Goal: Information Seeking & Learning: Learn about a topic

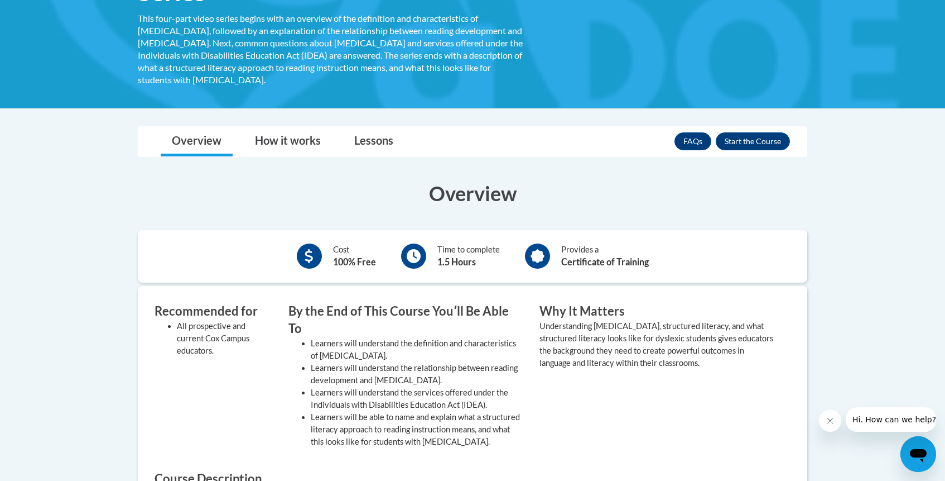
scroll to position [238, 0]
click at [751, 127] on div "FAQs Enroll" at bounding box center [733, 141] width 116 height 29
click at [741, 133] on button "Enroll" at bounding box center [753, 142] width 74 height 18
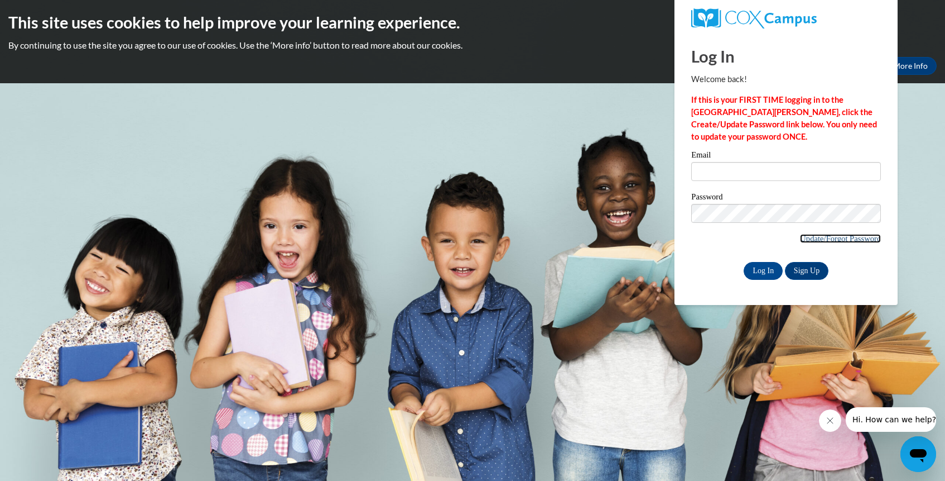
click at [835, 238] on link "Update/Forgot Password" at bounding box center [840, 238] width 81 height 9
click at [802, 266] on link "Sign Up" at bounding box center [807, 271] width 44 height 18
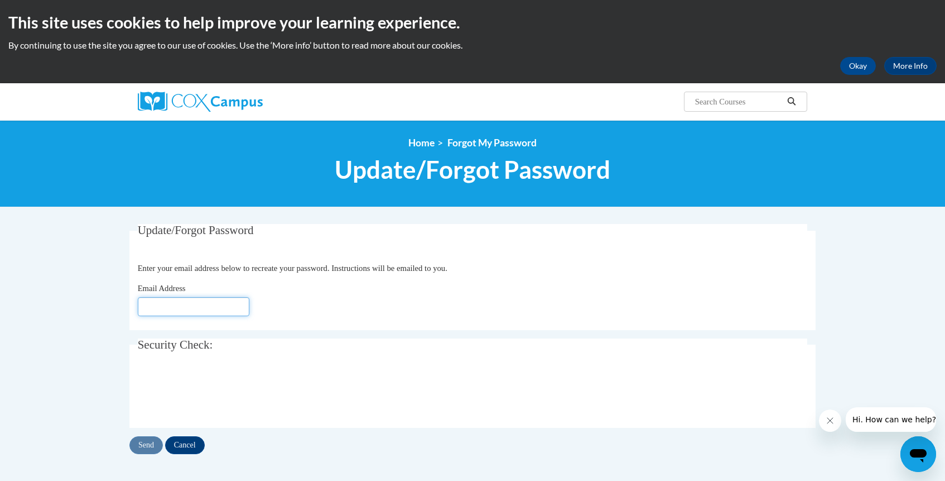
click at [177, 307] on input "Email Address" at bounding box center [194, 306] width 112 height 19
type input "[EMAIL_ADDRESS][DOMAIN_NAME]"
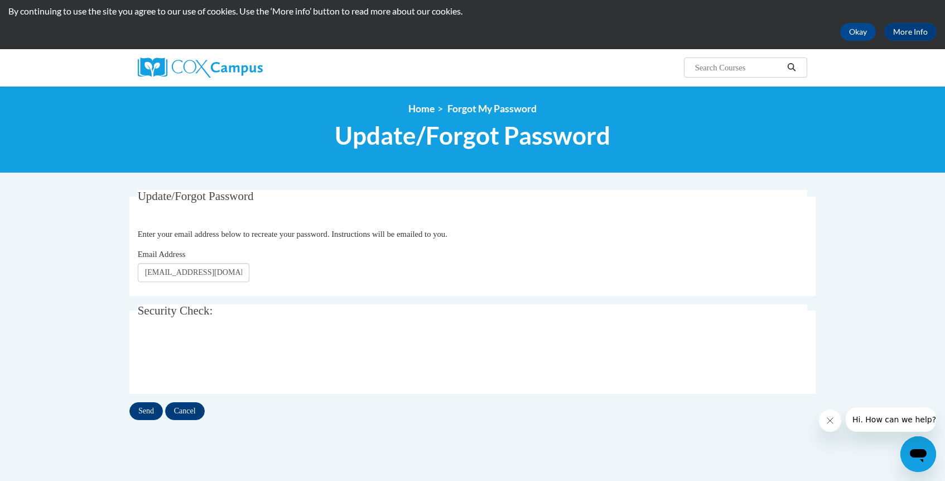
scroll to position [35, 0]
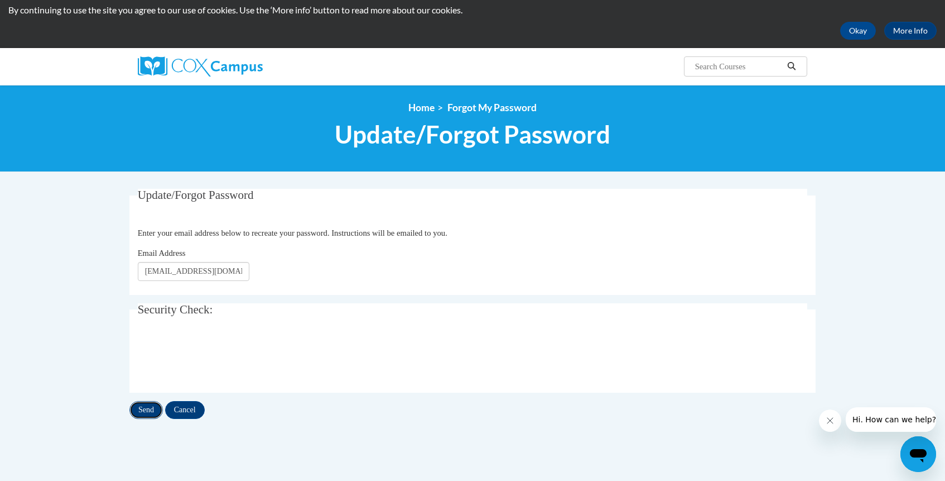
click at [138, 412] on input "Send" at bounding box center [145, 410] width 33 height 18
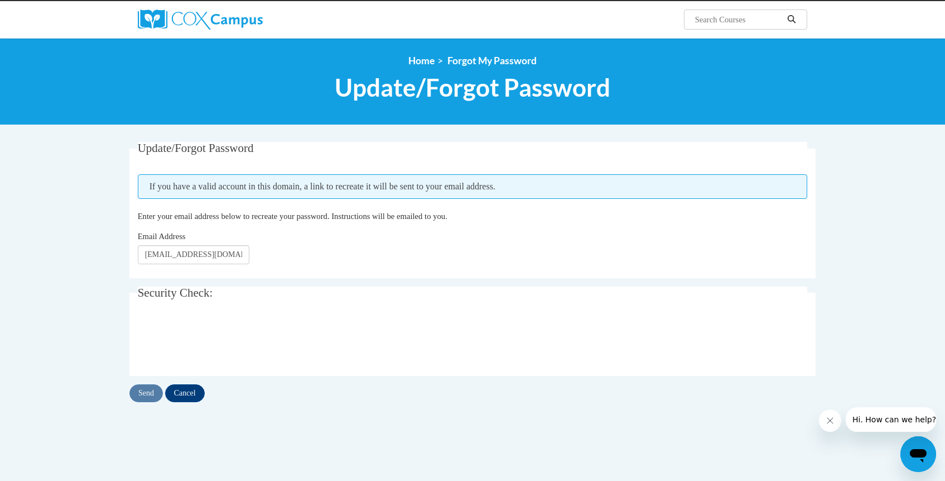
scroll to position [87, 0]
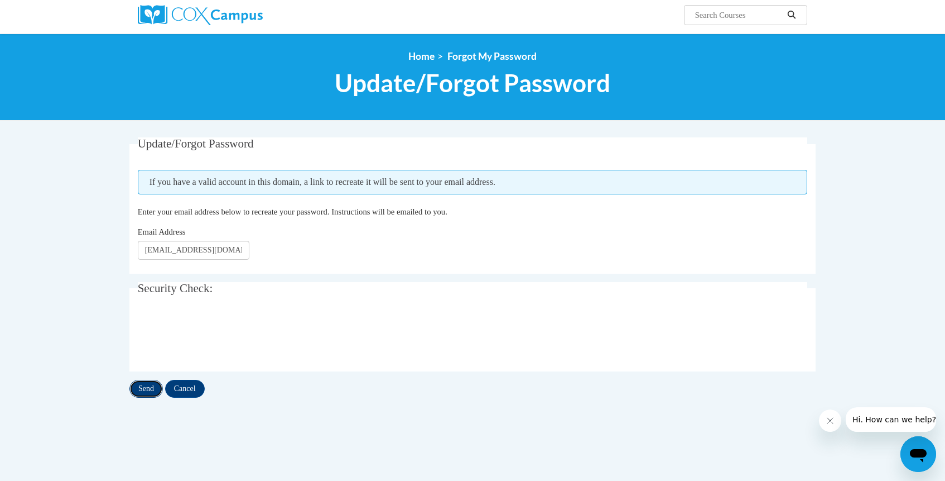
click at [148, 385] on input "Send" at bounding box center [145, 388] width 33 height 18
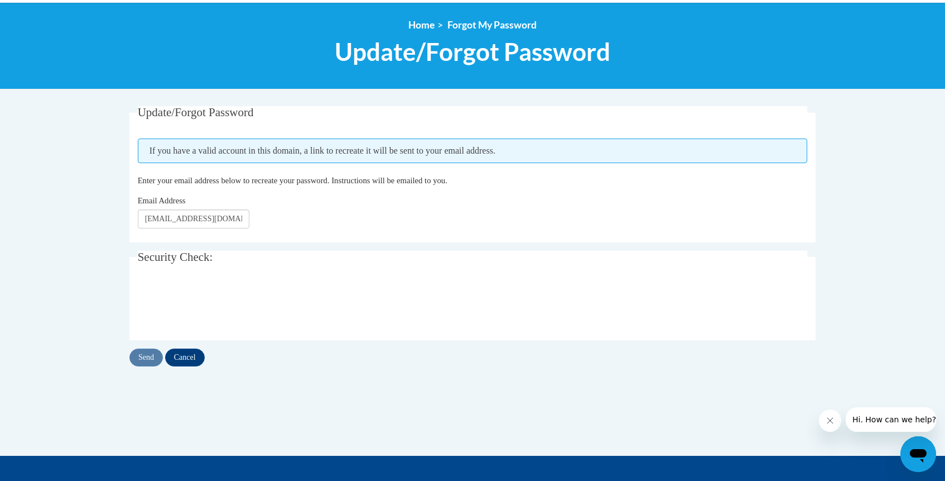
scroll to position [123, 0]
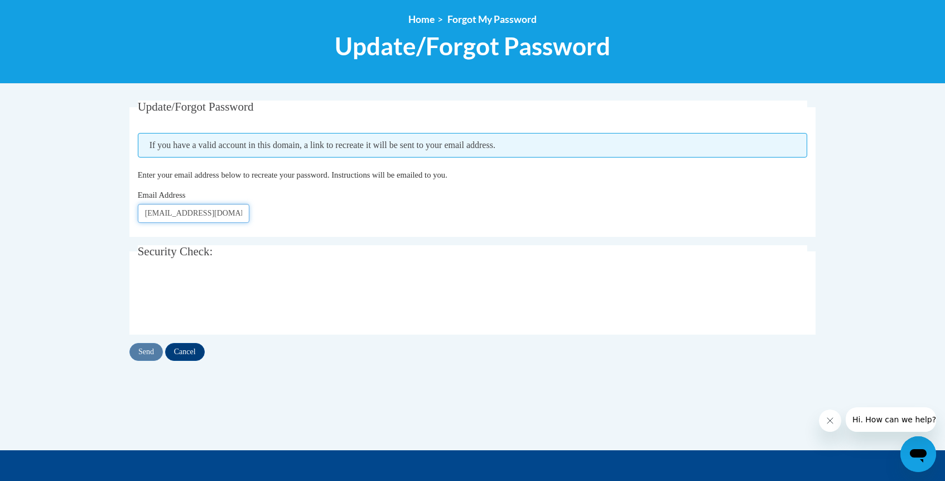
click at [179, 216] on input "krishnans21@mail.sacredheart.edu" at bounding box center [194, 213] width 112 height 19
click at [185, 217] on input "krishnans21@mail.sacredheart.edu" at bounding box center [194, 213] width 112 height 19
click at [185, 217] on input "[EMAIL_ADDRESS][DOMAIN_NAME]" at bounding box center [194, 213] width 112 height 19
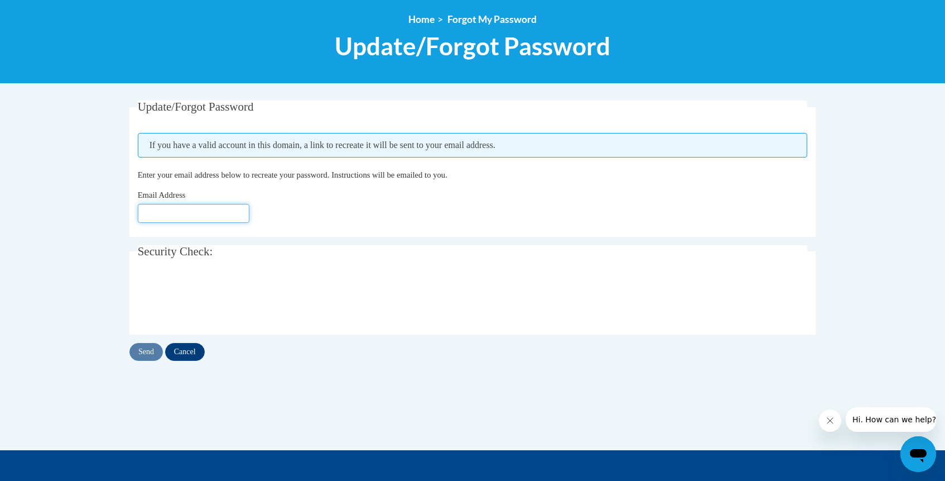
paste input "[EMAIL_ADDRESS][DOMAIN_NAME]"
type input "[EMAIL_ADDRESS][DOMAIN_NAME]"
click at [326, 212] on div "Email Address krishnans21@mail.sacredheart.edu" at bounding box center [473, 206] width 670 height 34
click at [146, 348] on input "Send" at bounding box center [145, 352] width 33 height 18
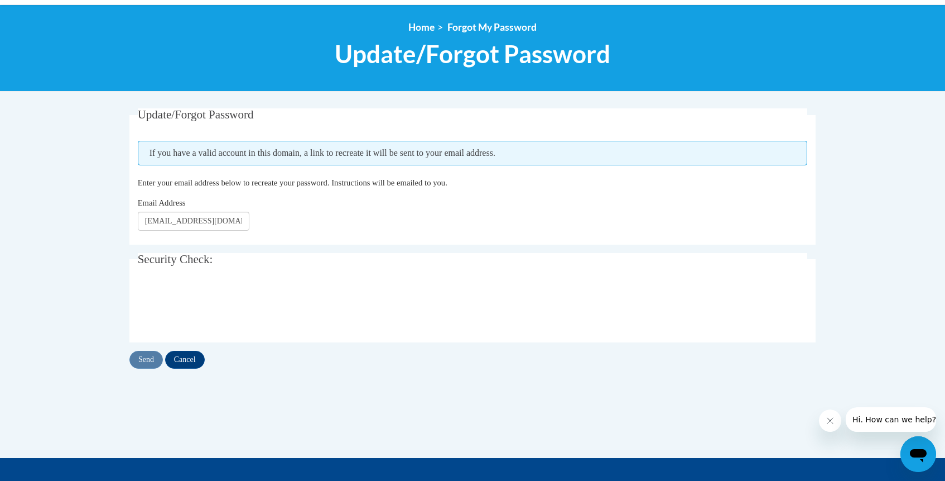
scroll to position [119, 0]
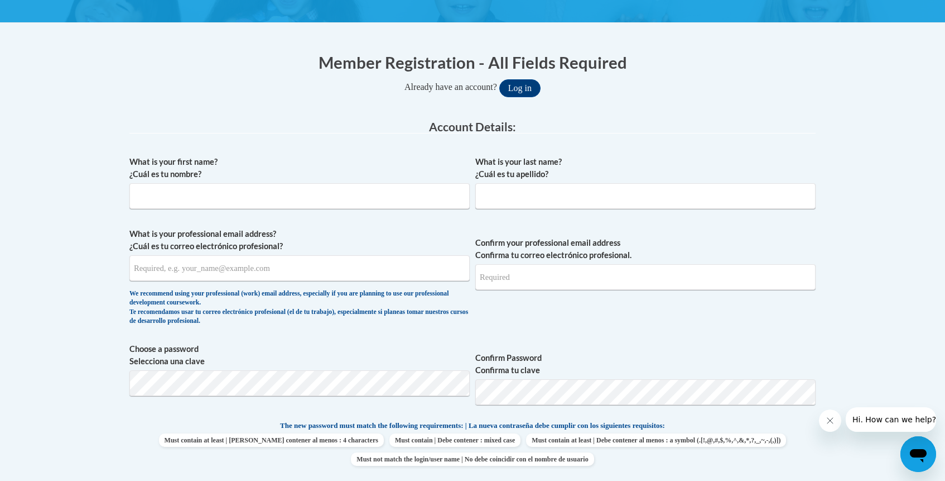
scroll to position [189, 0]
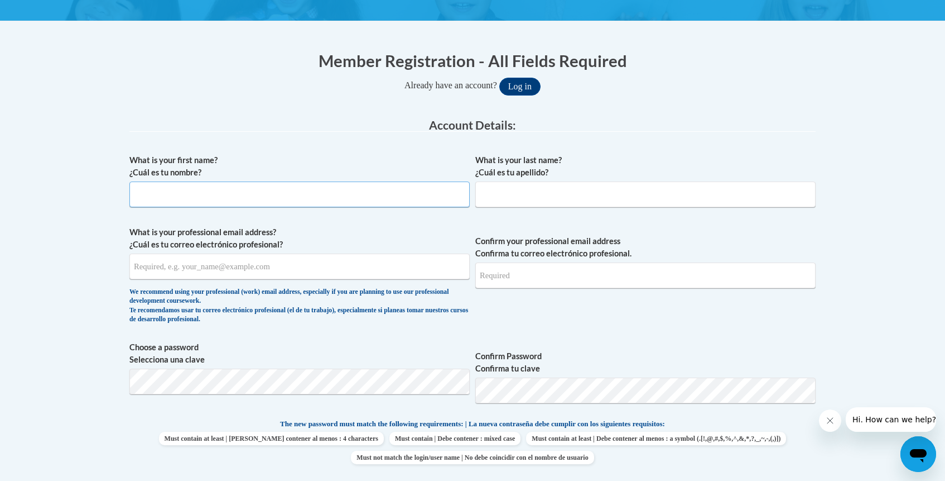
click at [251, 194] on input "What is your first name? ¿Cuál es tu nombre?" at bounding box center [299, 194] width 340 height 26
click at [245, 186] on input "What is your first name? ¿Cuál es tu nombre?" at bounding box center [299, 194] width 340 height 26
type input "Santosh"
type input "Krishnan"
type input "[EMAIL_ADDRESS][DOMAIN_NAME]"
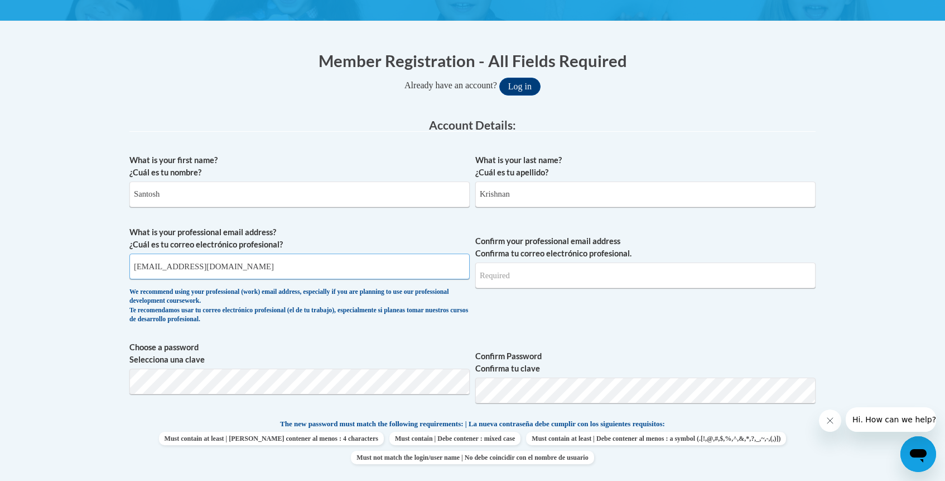
type input "[EMAIL_ADDRESS][DOMAIN_NAME]"
click at [252, 268] on input "skrishnan840@gmail.com" at bounding box center [299, 266] width 340 height 26
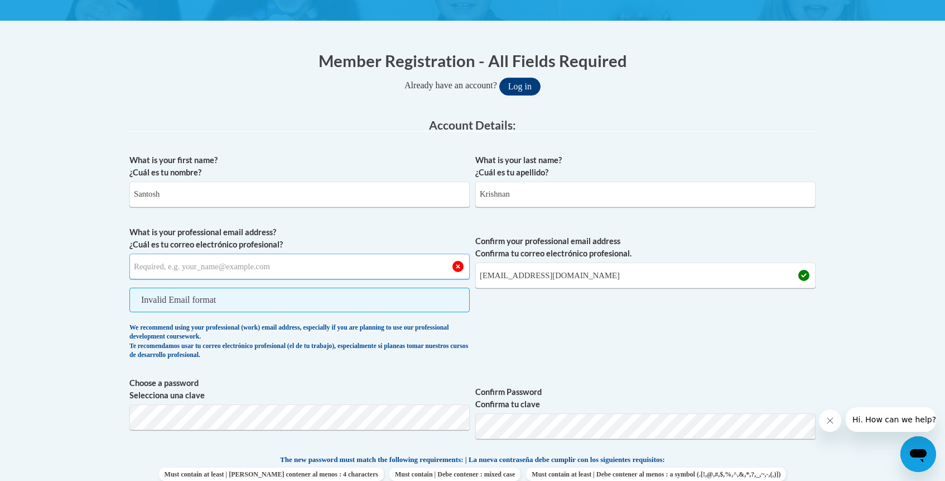
type input "k"
paste input "[EMAIL_ADDRESS][DOMAIN_NAME]"
type input "[EMAIL_ADDRESS][DOMAIN_NAME]"
click at [570, 280] on input "skrishnan840@gmail.com" at bounding box center [645, 275] width 340 height 26
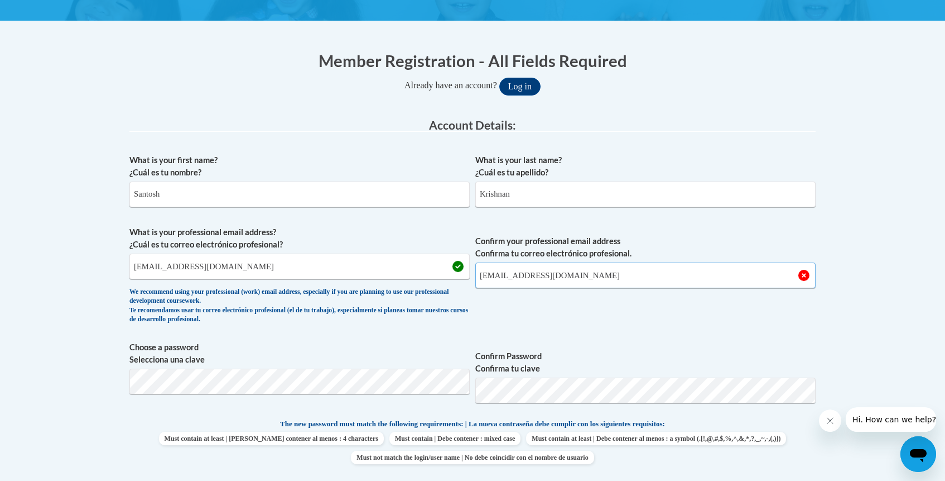
click at [570, 280] on input "skrishnan840@gmail.com" at bounding box center [645, 275] width 340 height 26
click at [521, 278] on input "Confirm your professional email address Confirma tu correo electrónico profesio…" at bounding box center [645, 275] width 340 height 26
click at [516, 275] on input "Confirm your professional email address Confirma tu correo electrónico profesio…" at bounding box center [645, 275] width 340 height 26
type input "[EMAIL_ADDRESS][DOMAIN_NAME]"
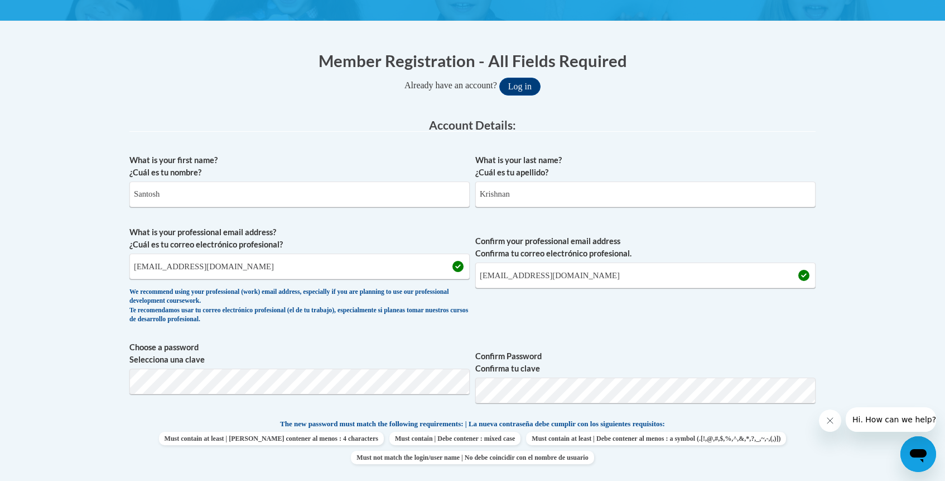
click at [594, 351] on label "Confirm Password Confirma tu clave" at bounding box center [645, 362] width 340 height 25
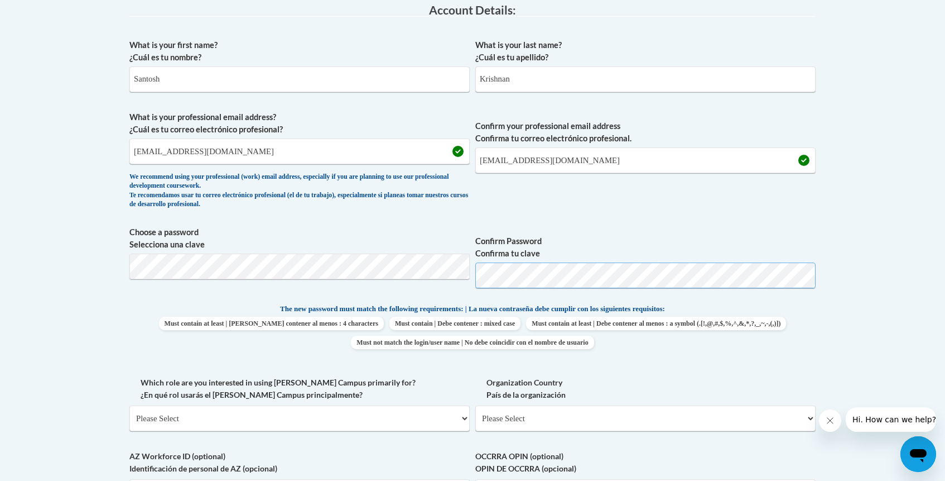
scroll to position [374, 0]
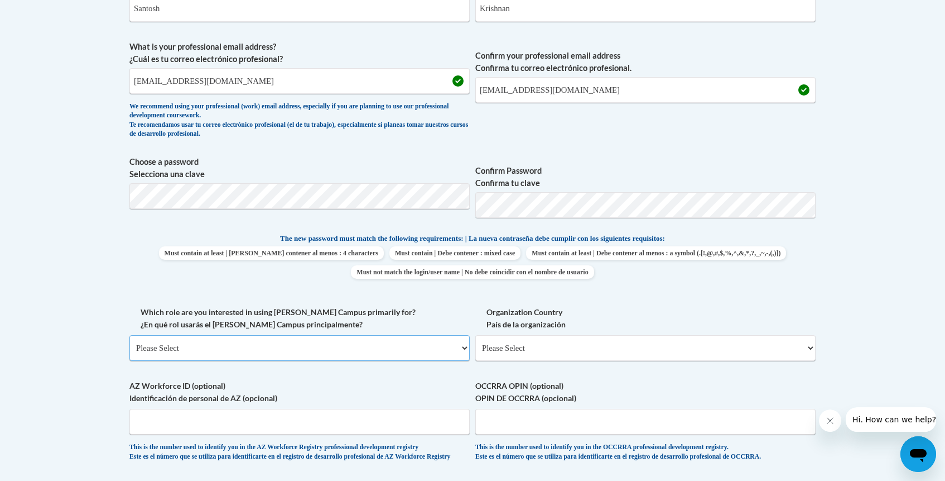
click at [296, 346] on select "Please Select College/University | Colegio/Universidad Community/Nonprofit Part…" at bounding box center [299, 348] width 340 height 26
select select "5a18ea06-2b54-4451-96f2-d152daf9eac5"
click at [129, 335] on select "Please Select College/University | Colegio/Universidad Community/Nonprofit Part…" at bounding box center [299, 348] width 340 height 26
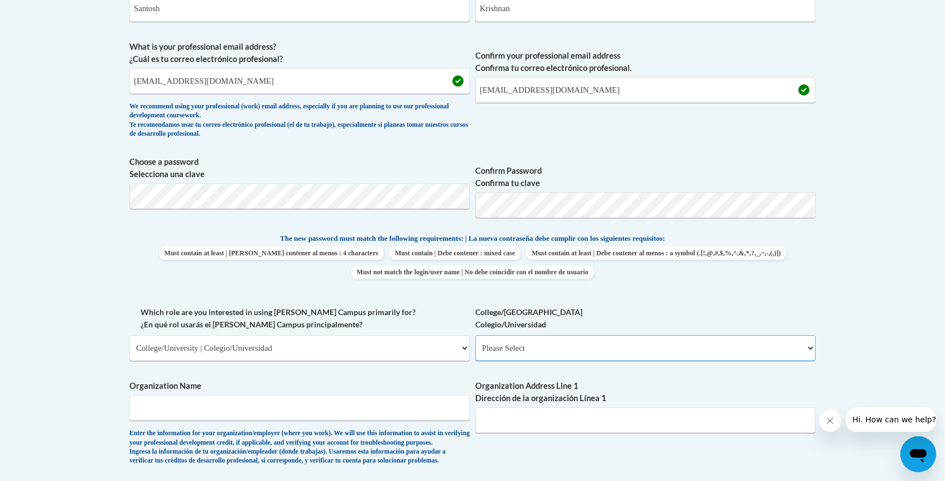
click at [576, 342] on select "Please Select College/University Staff | Empleado universitario College/Univers…" at bounding box center [645, 348] width 340 height 26
select select "99b32b07-cffc-426c-8bf6-0cd77760d84b"
click at [475, 335] on select "Please Select College/University Staff | Empleado universitario College/Univers…" at bounding box center [645, 348] width 340 height 26
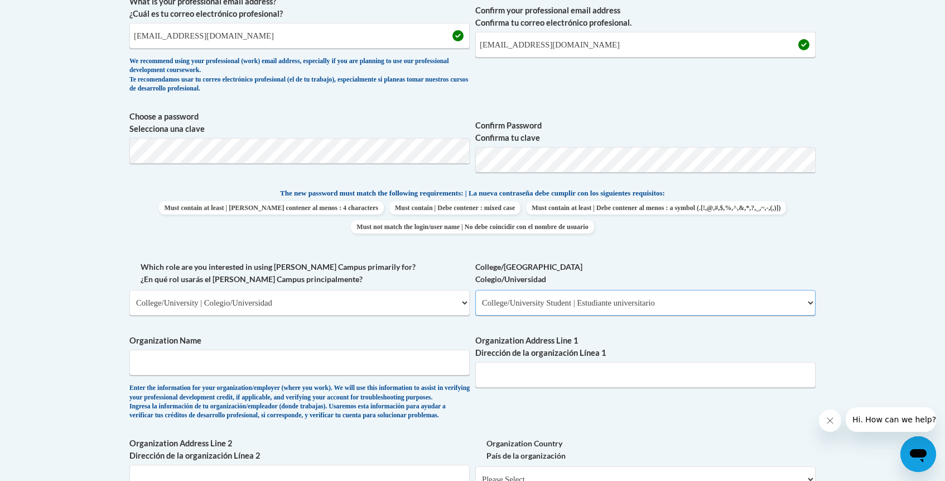
scroll to position [432, 0]
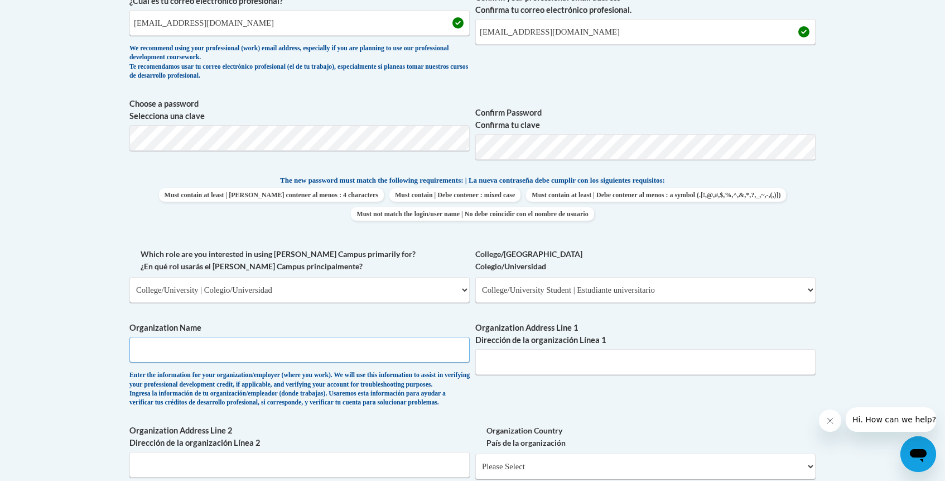
click at [240, 348] on input "Organization Name" at bounding box center [299, 350] width 340 height 26
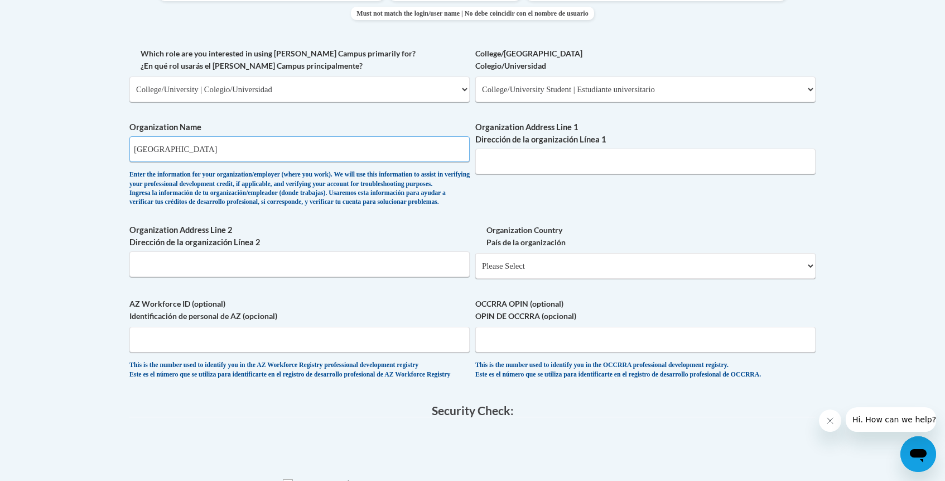
scroll to position [633, 0]
type input "Sacred Heart University"
click at [527, 164] on input "Organization Address Line 1 Dirección de la organización Línea 1" at bounding box center [645, 161] width 340 height 26
type input "5151 Park Ave"
click at [626, 278] on select "Please Select United States | Estados Unidos Outside of the United States | Fue…" at bounding box center [645, 265] width 340 height 26
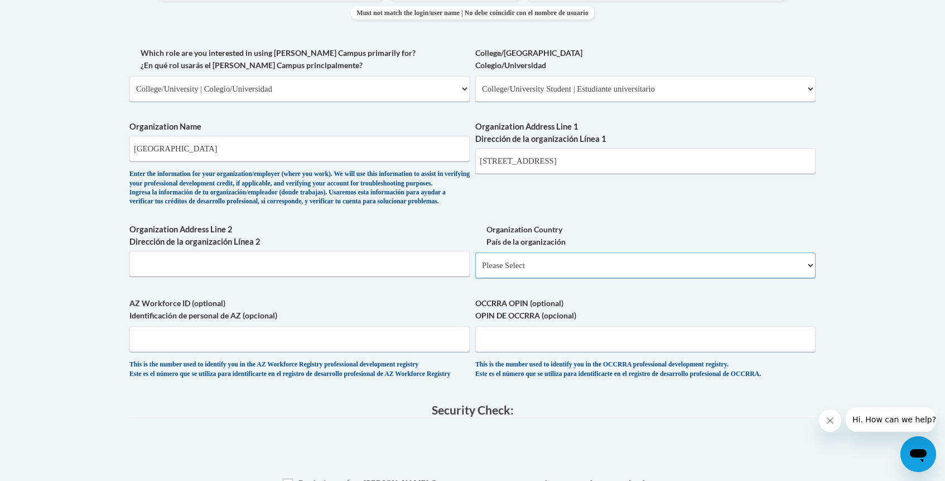
select select "ad49bcad-a171-4b2e-b99c-48b446064914"
click at [475, 270] on select "Please Select United States | Estados Unidos Outside of the United States | Fue…" at bounding box center [645, 265] width 340 height 26
select select
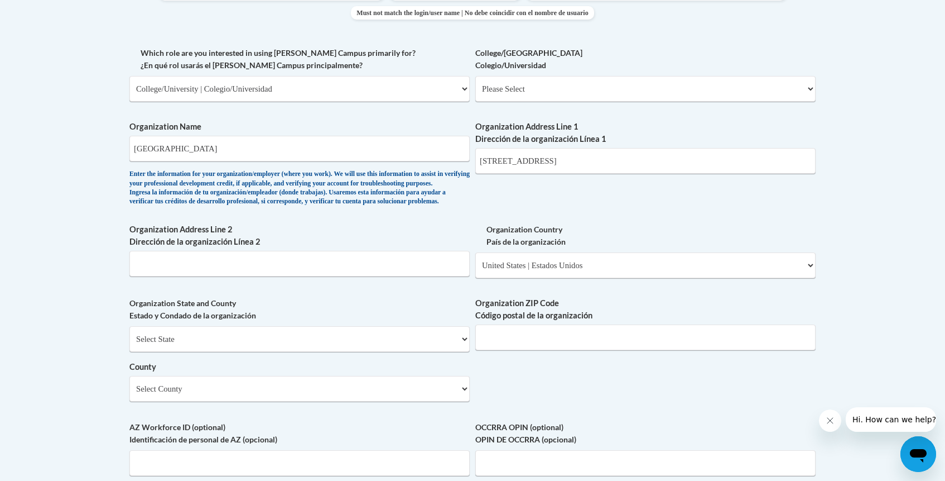
click at [614, 180] on div "Organization Address Line 1 Dirección de la organización Línea 1 5151 Park Ave" at bounding box center [645, 151] width 340 height 61
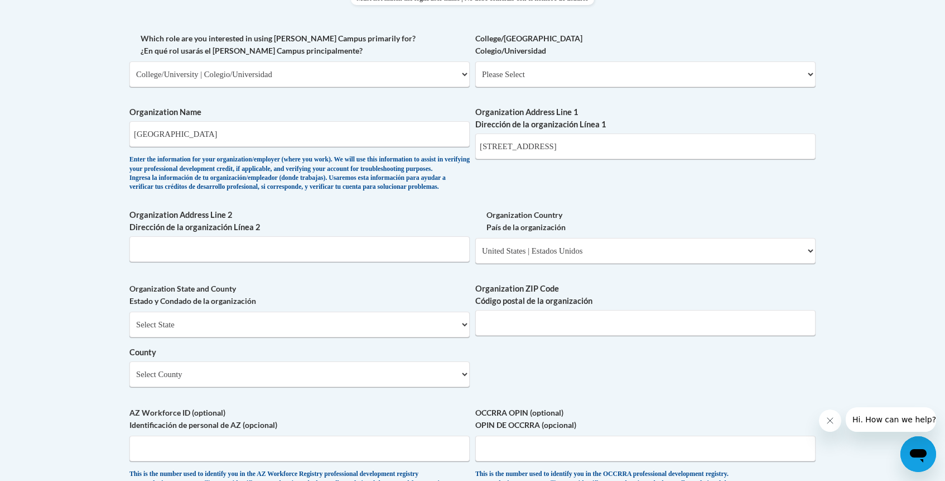
scroll to position [654, 0]
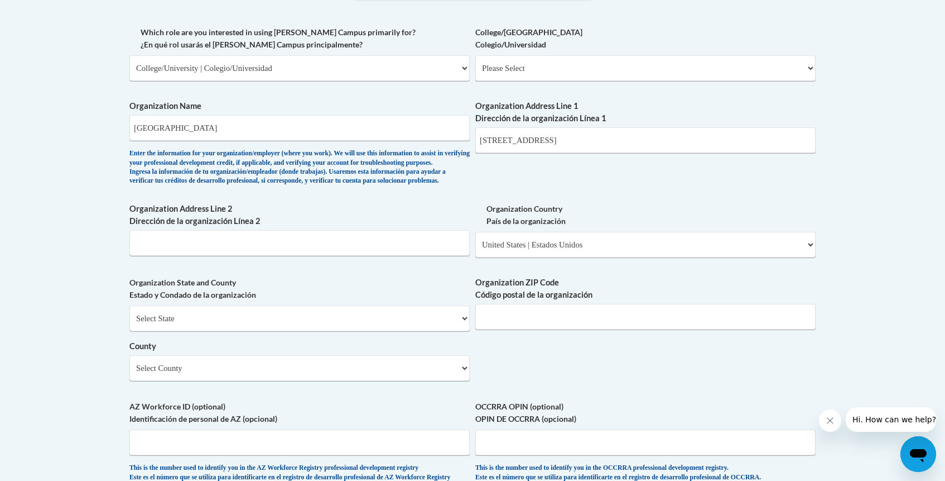
click at [314, 350] on div "Select State Alabama Alaska Arizona Arkansas California Colorado Connecticut De…" at bounding box center [299, 342] width 340 height 75
click at [314, 331] on select "Select State Alabama Alaska Arizona Arkansas California Colorado Connecticut De…" at bounding box center [299, 318] width 340 height 26
select select "Connecticut"
click at [129, 323] on select "Select State Alabama Alaska Arizona Arkansas California Colorado Connecticut De…" at bounding box center [299, 318] width 340 height 26
click at [183, 331] on select "Select State Alabama Alaska Arizona Arkansas California Colorado Connecticut De…" at bounding box center [299, 318] width 340 height 26
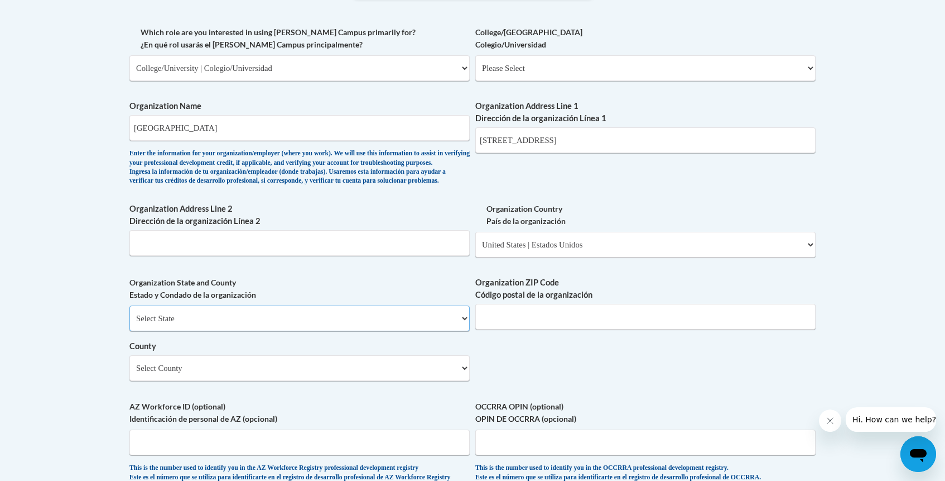
click at [129, 323] on select "Select State Alabama Alaska Arizona Arkansas California Colorado Connecticut De…" at bounding box center [299, 318] width 340 height 26
click at [516, 329] on input "Organization ZIP Code Código postal de la organización" at bounding box center [645, 317] width 340 height 26
type input "06820"
click at [387, 381] on select "Select County Capitol Greater Bridgeport Lower Connecticut River Valley Naugatu…" at bounding box center [299, 368] width 340 height 26
click at [129, 373] on select "Select County Capitol Greater Bridgeport Lower Connecticut River Valley Naugatu…" at bounding box center [299, 368] width 340 height 26
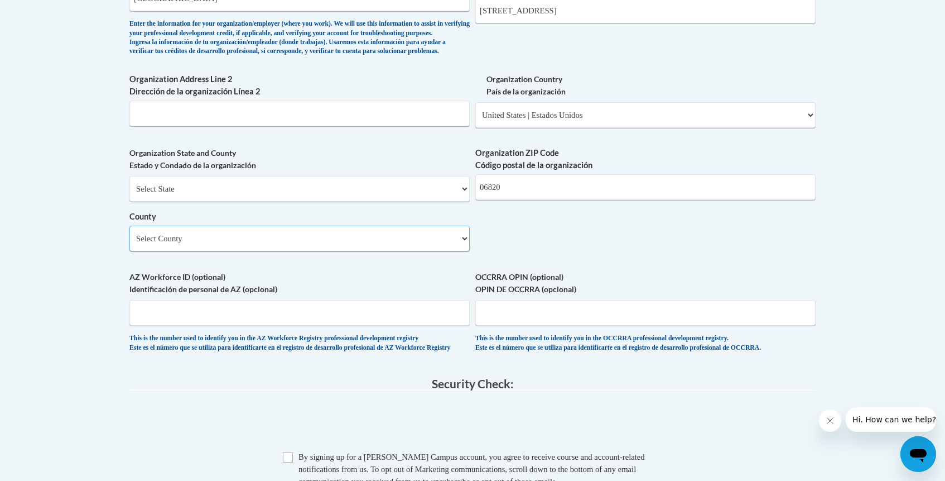
scroll to position [810, 0]
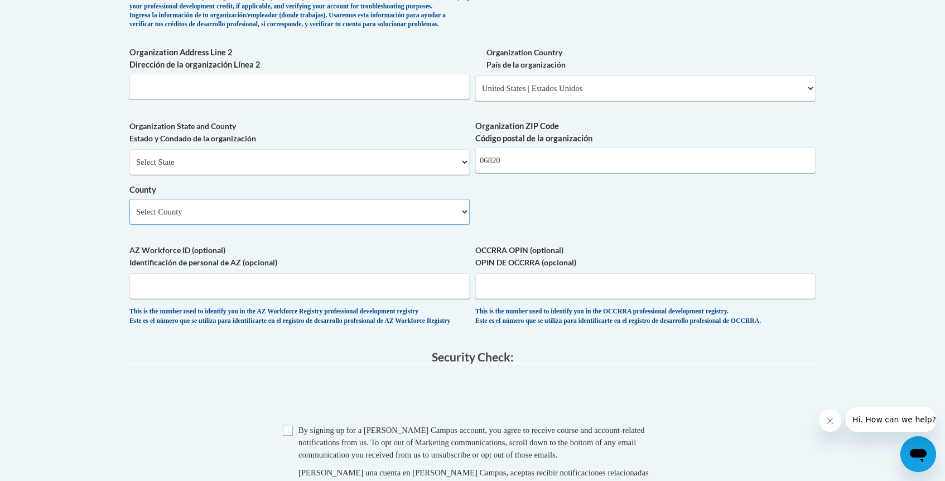
click at [275, 224] on select "Select County Capitol Greater Bridgeport Lower Connecticut River Valley Naugatu…" at bounding box center [299, 212] width 340 height 26
select select "Greater Bridgeport"
click at [129, 217] on select "Select County Capitol Greater Bridgeport Lower Connecticut River Valley Naugatu…" at bounding box center [299, 212] width 340 height 26
click at [313, 287] on span "AZ Workforce ID (optional) Identificación de personal de AZ (opcional) This is …" at bounding box center [299, 284] width 340 height 81
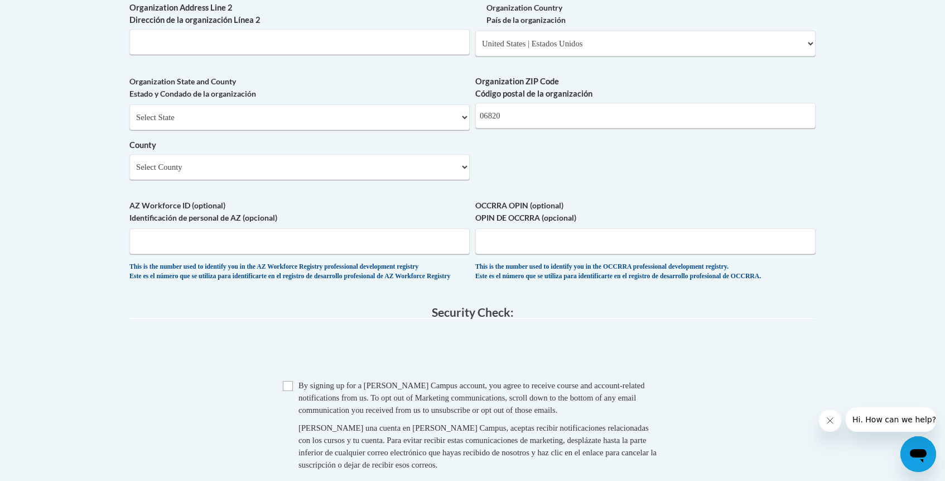
scroll to position [855, 0]
click at [302, 253] on input "AZ Workforce ID (optional) Identificación de personal de AZ (opcional)" at bounding box center [299, 241] width 340 height 26
click at [328, 223] on label "AZ Workforce ID (optional) Identificación de personal de AZ (opcional)" at bounding box center [299, 211] width 340 height 25
click at [328, 228] on input "AZ Workforce ID (optional) Identificación de personal de AZ (opcional)" at bounding box center [299, 241] width 340 height 26
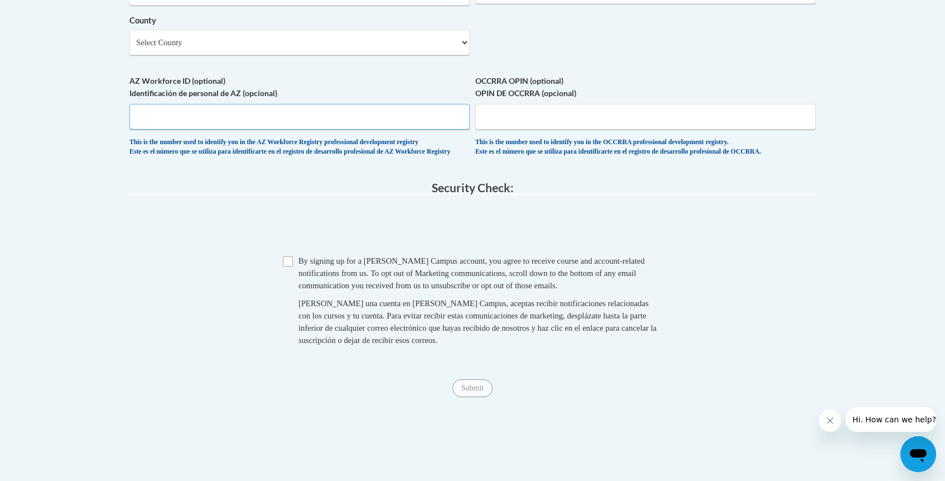
scroll to position [987, 0]
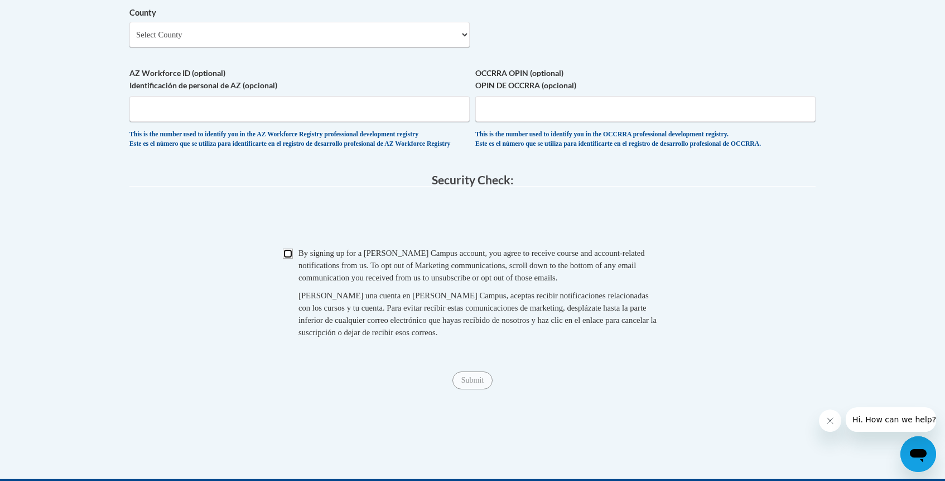
click at [290, 258] on input "Checkbox" at bounding box center [288, 253] width 10 height 10
checkbox input "true"
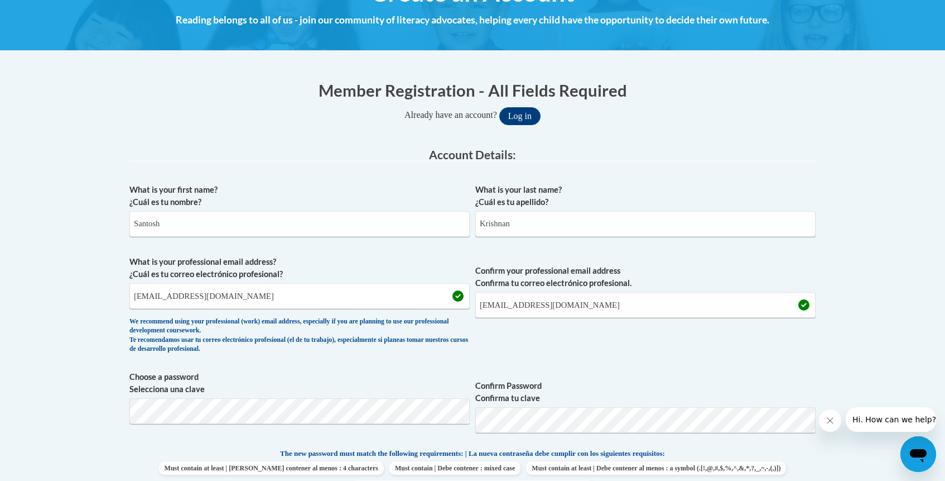
scroll to position [1205, 0]
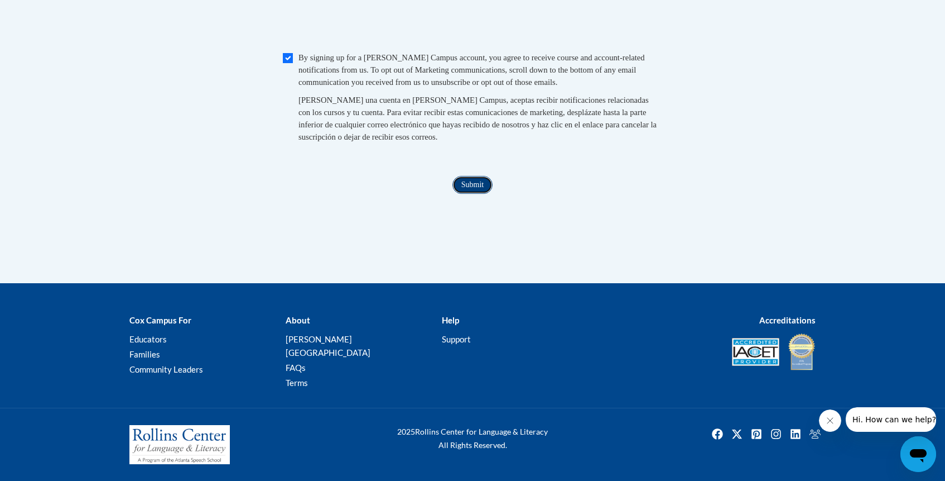
click at [479, 194] on input "Submit" at bounding box center [473, 185] width 40 height 18
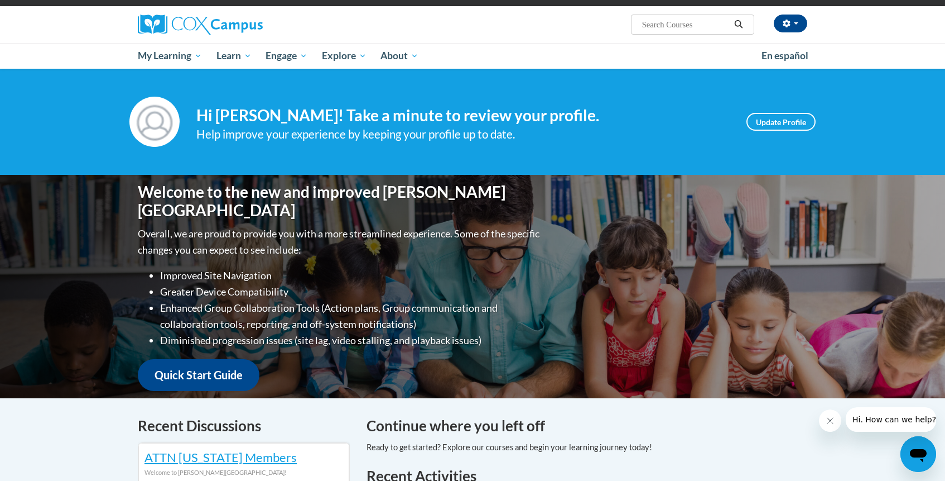
scroll to position [92, 0]
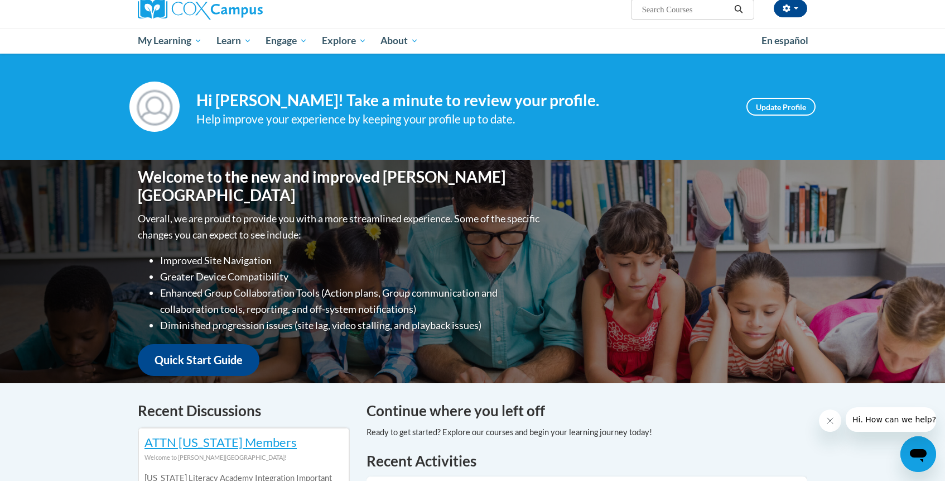
click at [830, 421] on icon "Close message from company" at bounding box center [830, 420] width 9 height 9
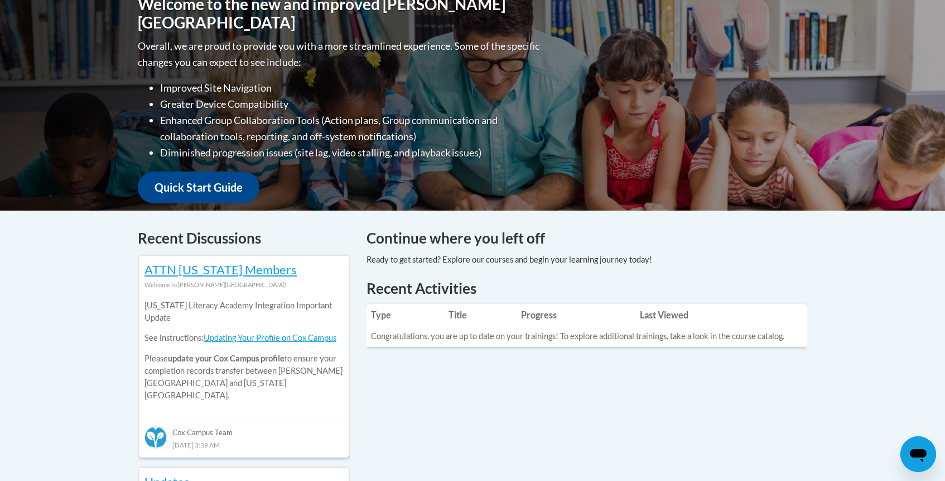
scroll to position [264, 0]
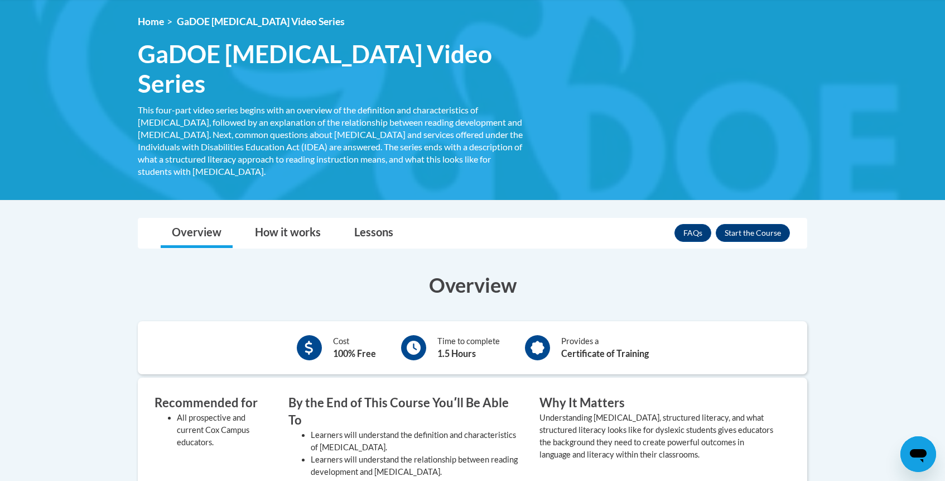
scroll to position [191, 0]
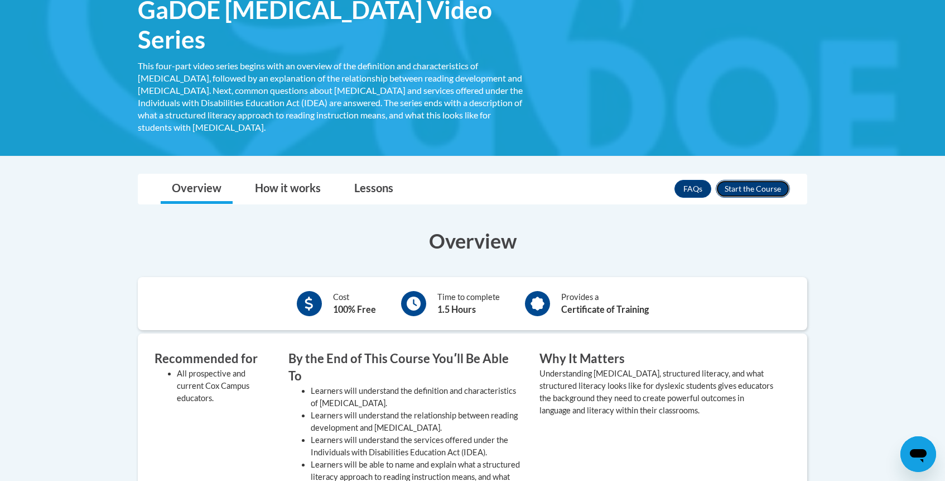
click at [755, 180] on button "Enroll" at bounding box center [753, 189] width 74 height 18
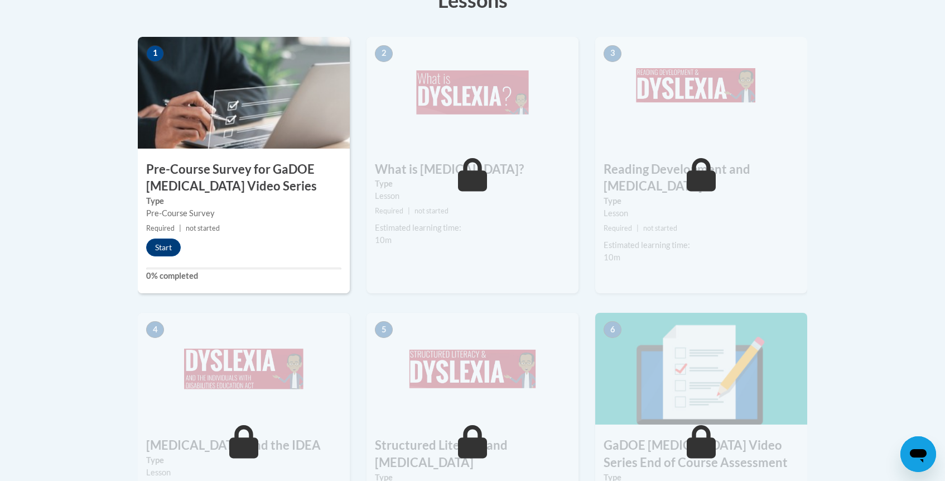
scroll to position [348, 0]
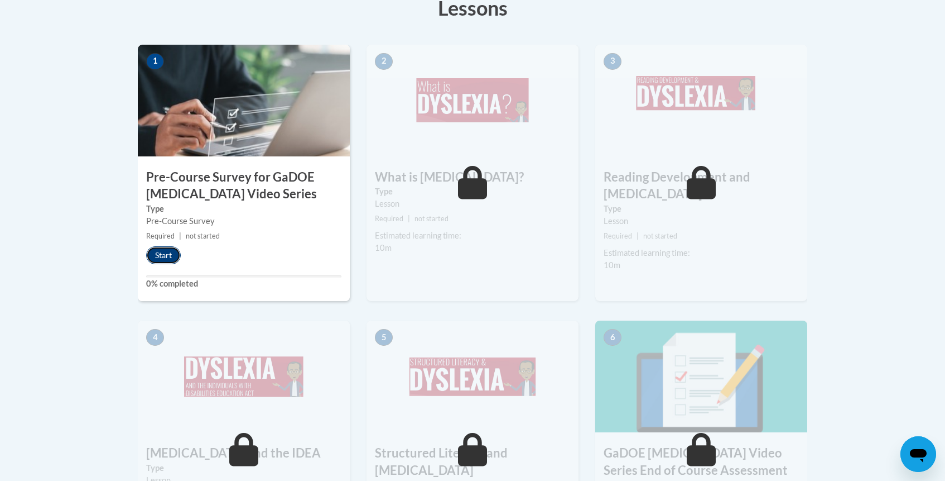
click at [167, 254] on button "Start" at bounding box center [163, 255] width 35 height 18
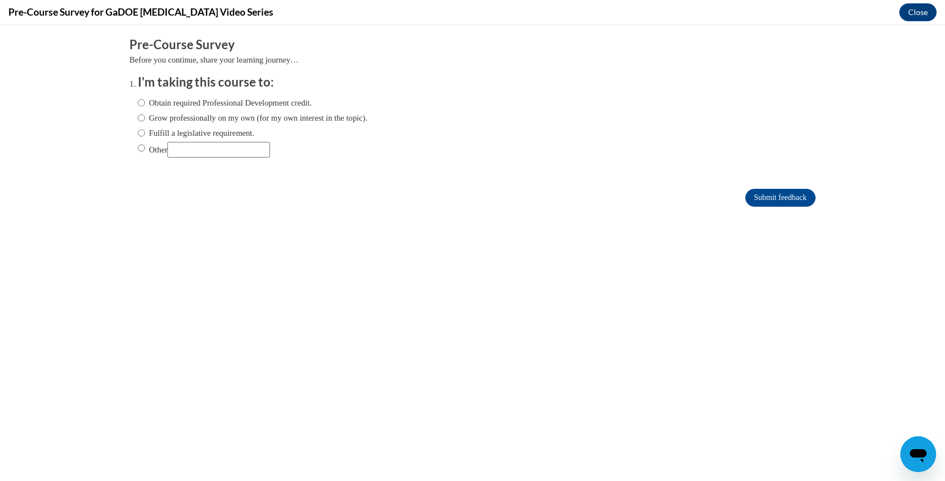
scroll to position [0, 0]
click at [142, 103] on input "Obtain required Professional Development credit." at bounding box center [141, 103] width 7 height 12
radio input "true"
click at [777, 202] on input "Submit feedback" at bounding box center [781, 198] width 70 height 18
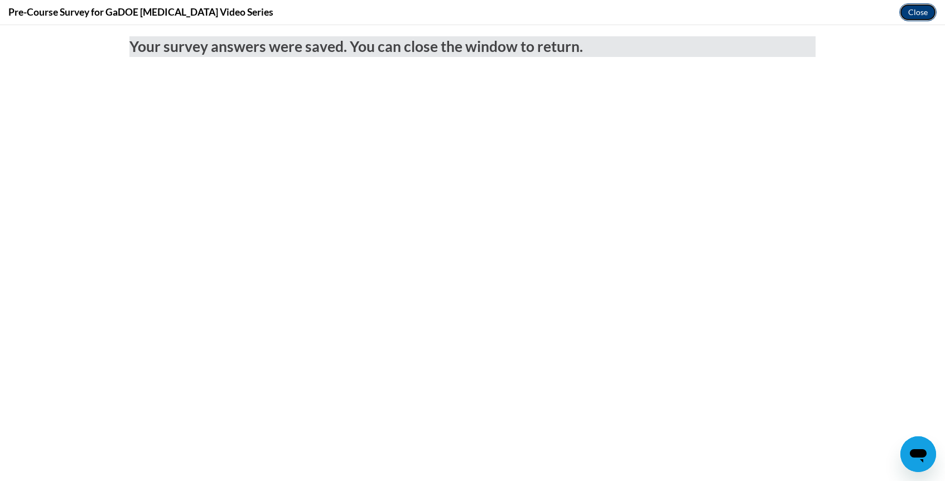
click at [926, 8] on button "Close" at bounding box center [918, 12] width 37 height 18
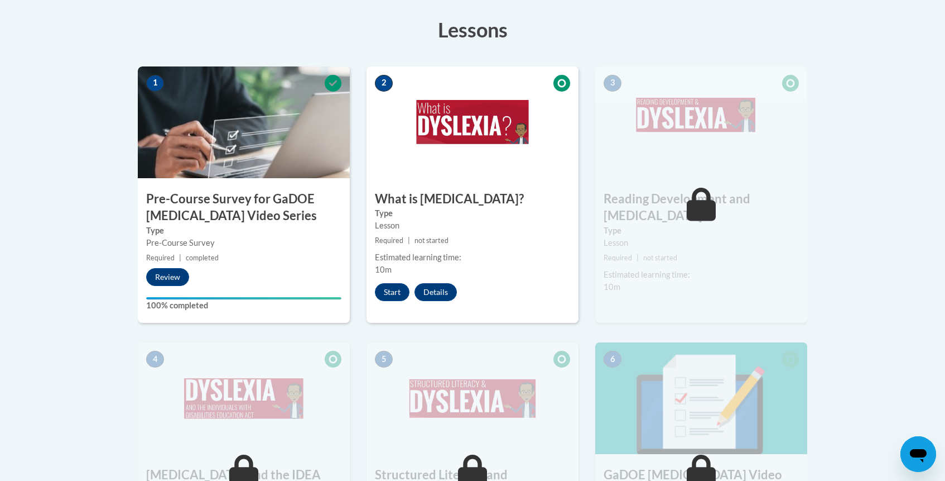
scroll to position [325, 0]
click at [393, 291] on button "Start" at bounding box center [392, 293] width 35 height 18
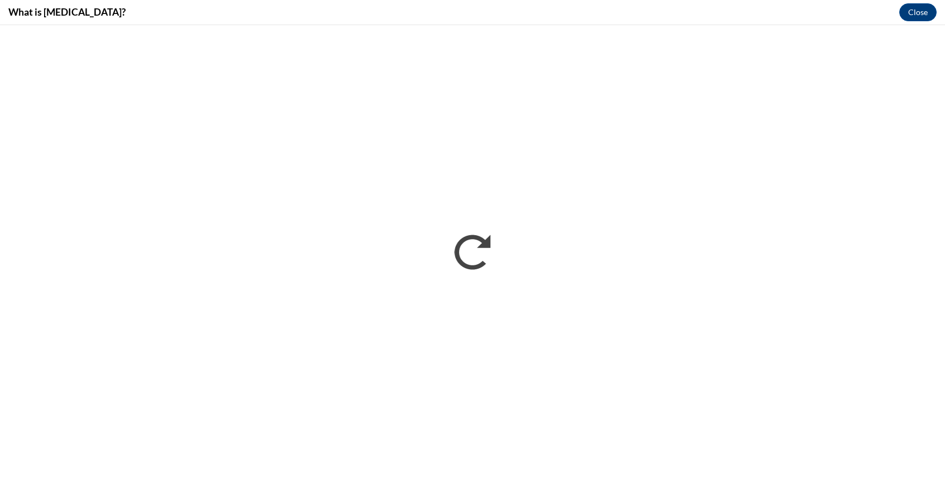
scroll to position [0, 0]
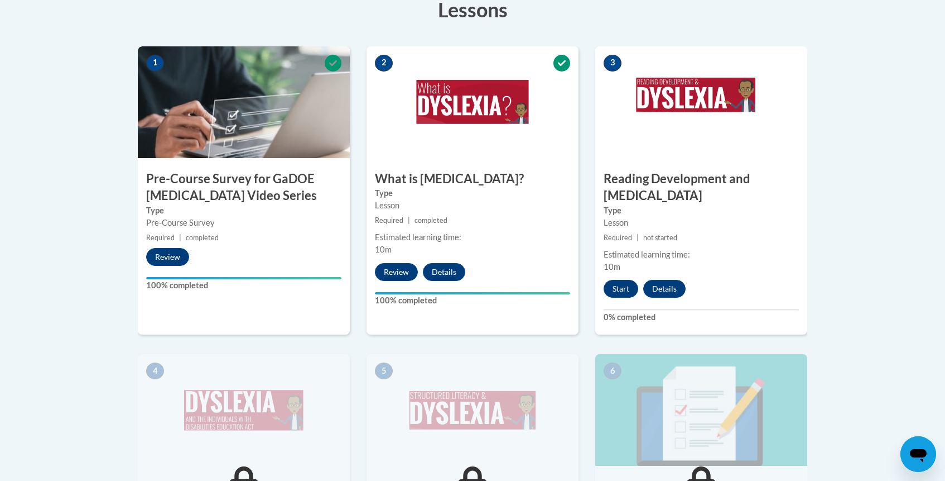
scroll to position [356, 0]
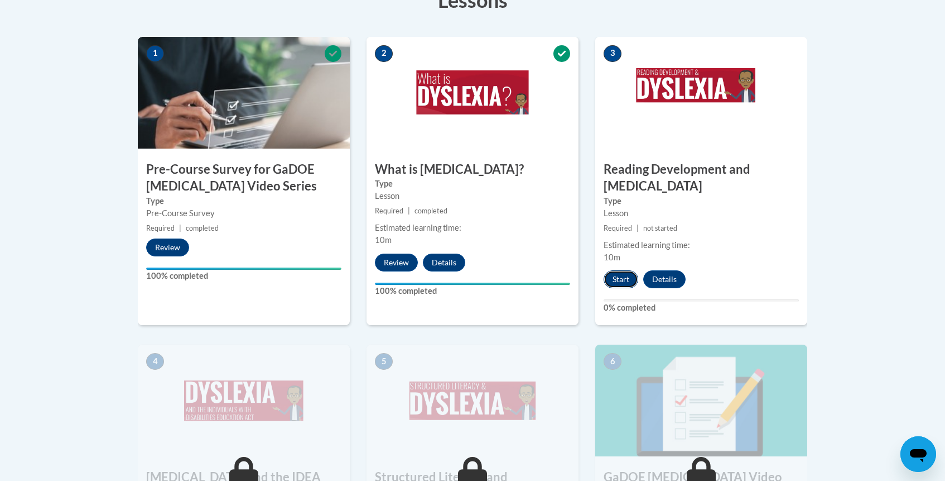
click at [618, 270] on button "Start" at bounding box center [621, 279] width 35 height 18
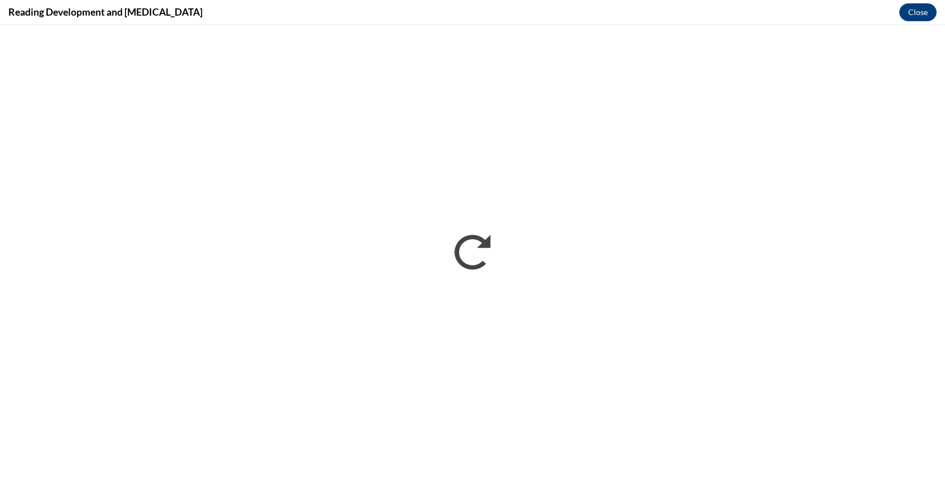
scroll to position [0, 0]
click at [914, 2] on div "Reading Development and Dyslexia Close" at bounding box center [472, 12] width 945 height 25
click at [913, 11] on button "Close" at bounding box center [918, 12] width 37 height 18
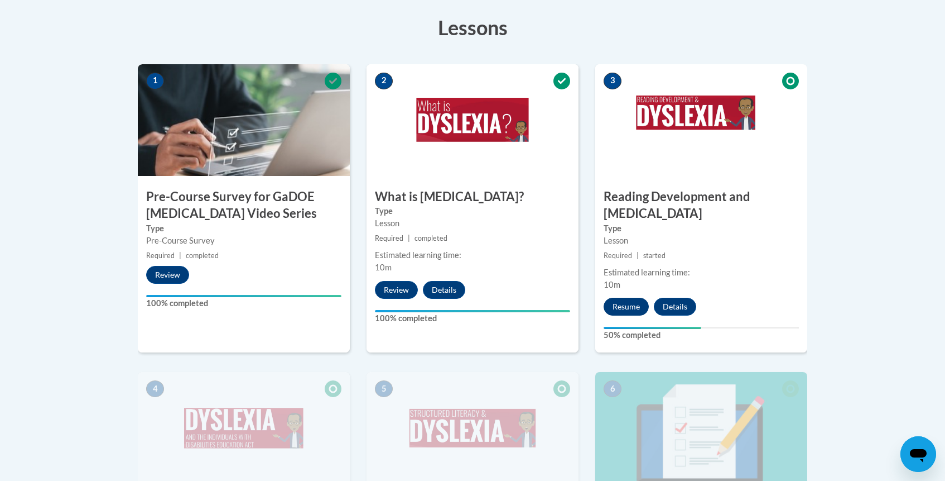
scroll to position [324, 0]
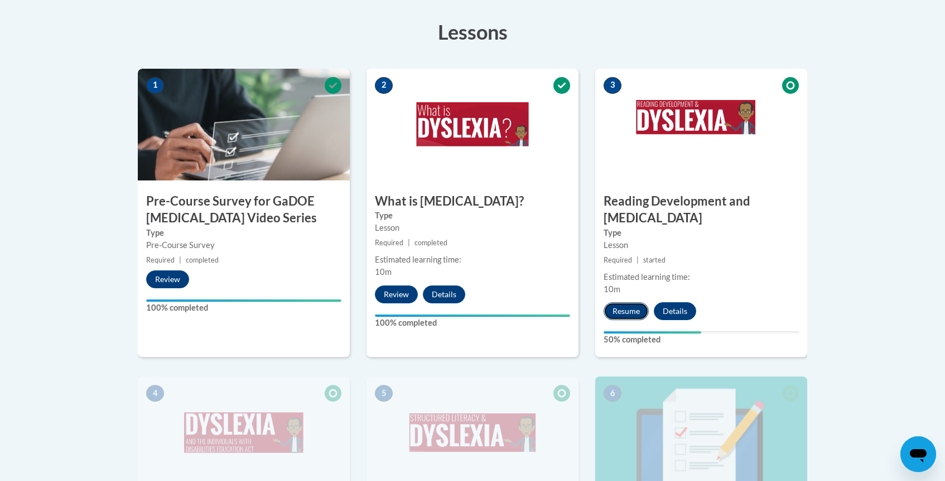
click at [629, 302] on button "Resume" at bounding box center [626, 311] width 45 height 18
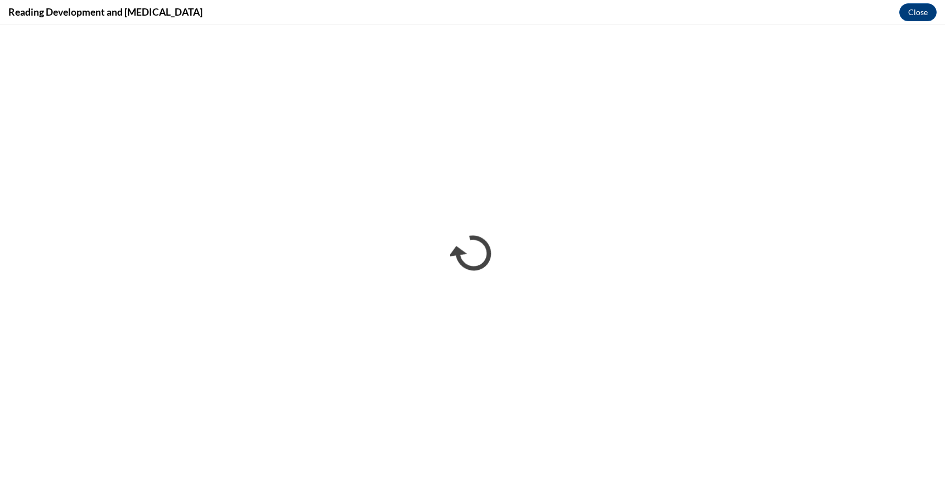
scroll to position [0, 0]
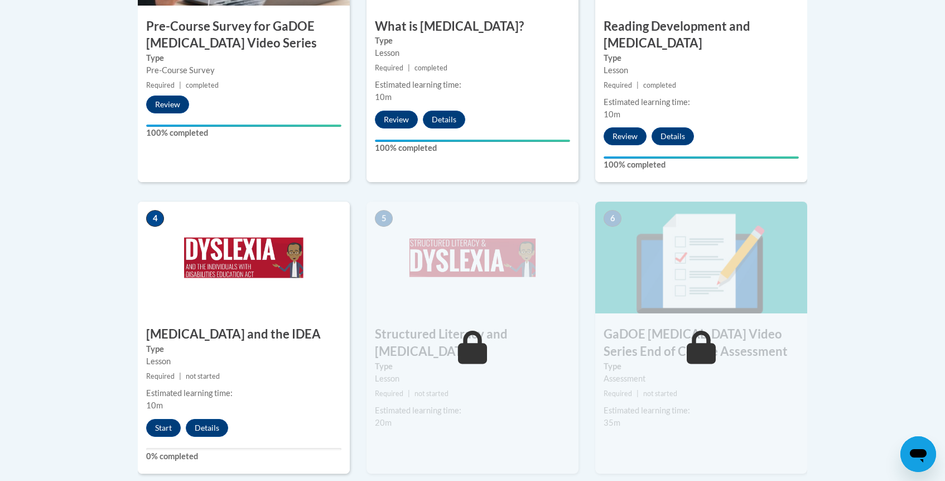
scroll to position [499, 0]
click at [165, 418] on button "Start" at bounding box center [163, 427] width 35 height 18
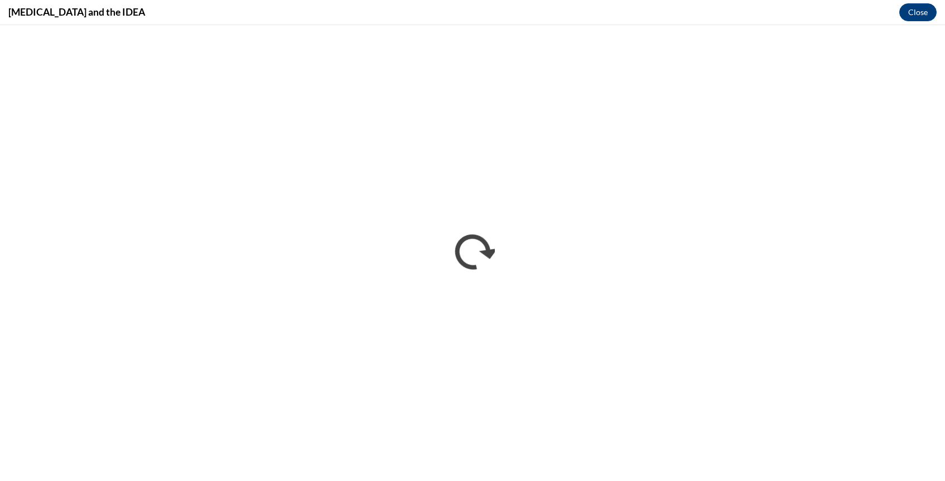
scroll to position [0, 0]
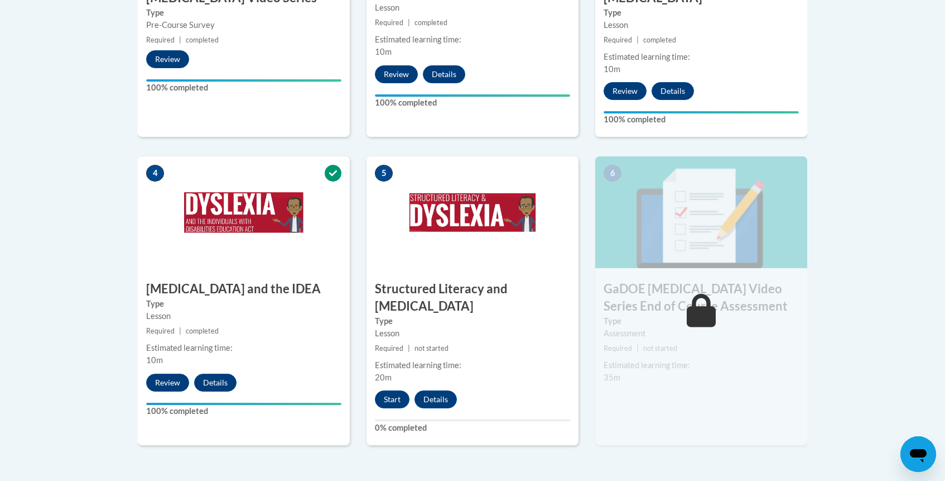
scroll to position [549, 0]
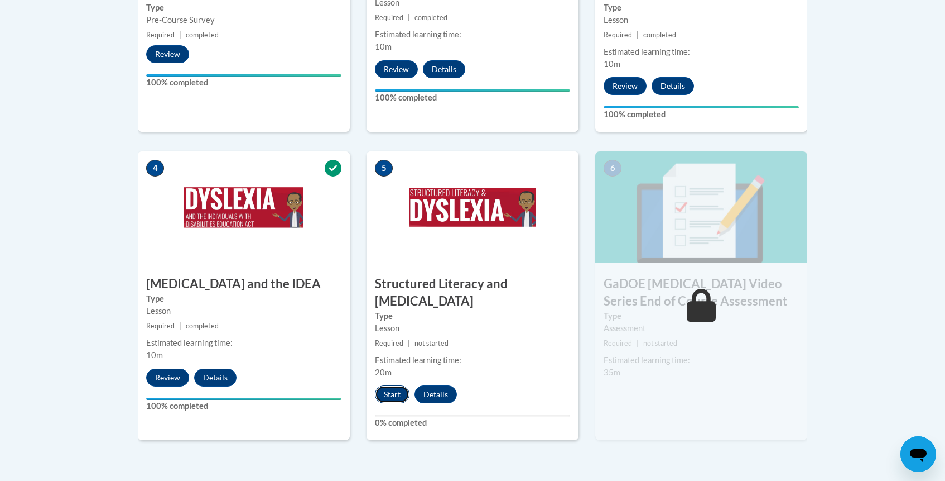
click at [390, 385] on button "Start" at bounding box center [392, 394] width 35 height 18
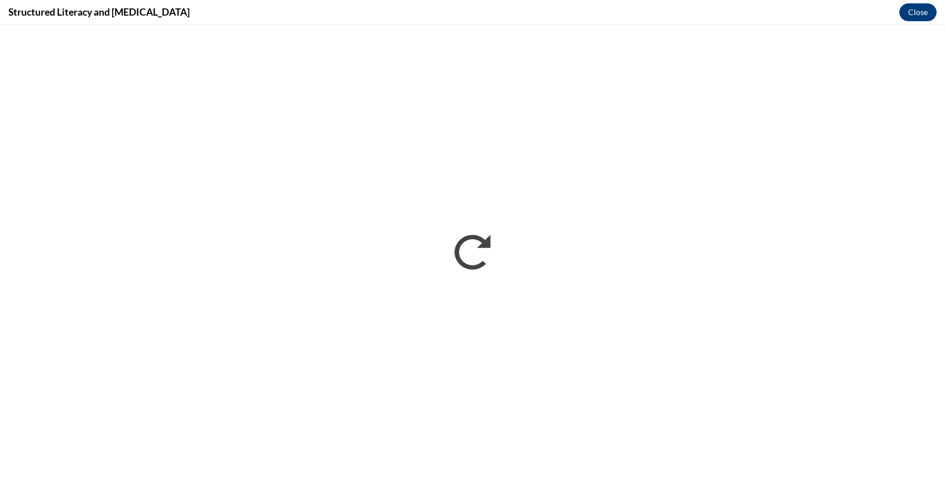
scroll to position [0, 0]
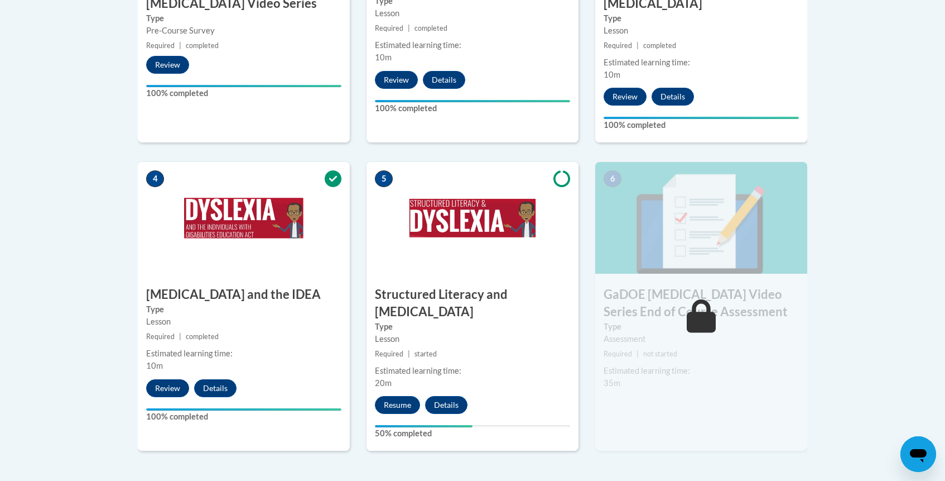
scroll to position [536, 0]
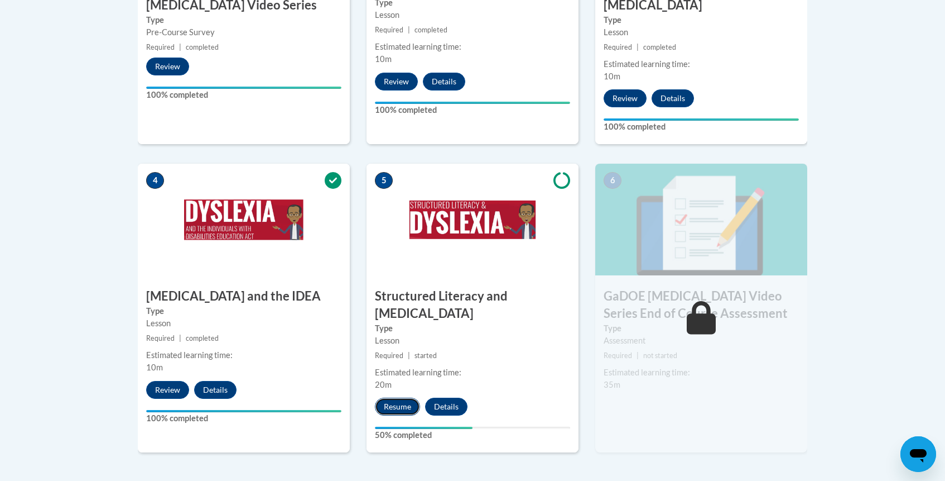
click at [401, 397] on button "Resume" at bounding box center [397, 406] width 45 height 18
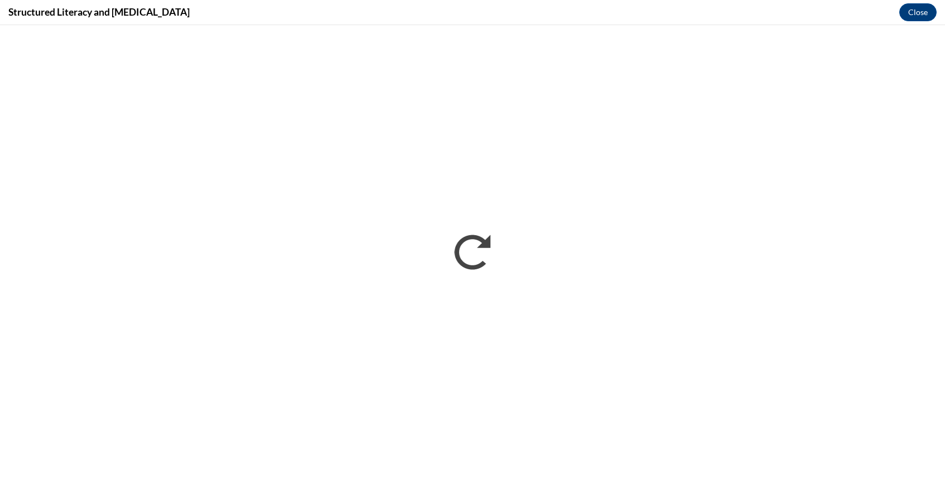
scroll to position [0, 0]
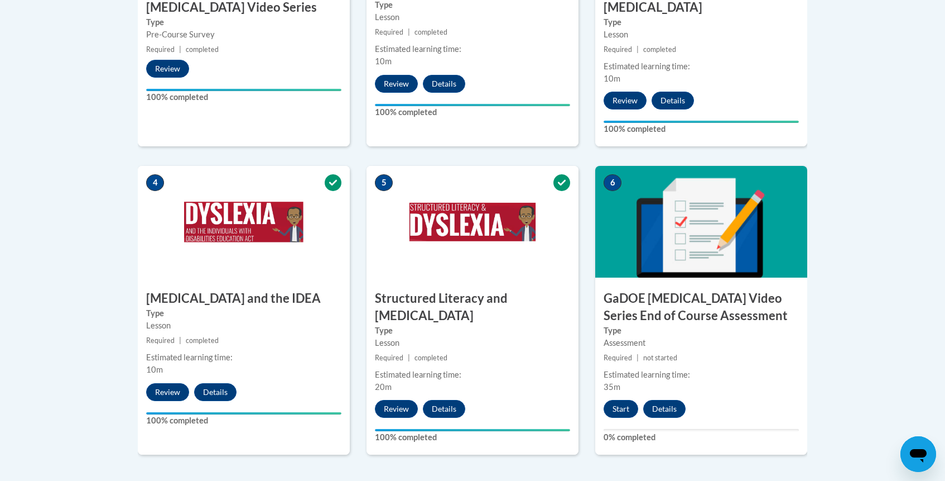
scroll to position [534, 0]
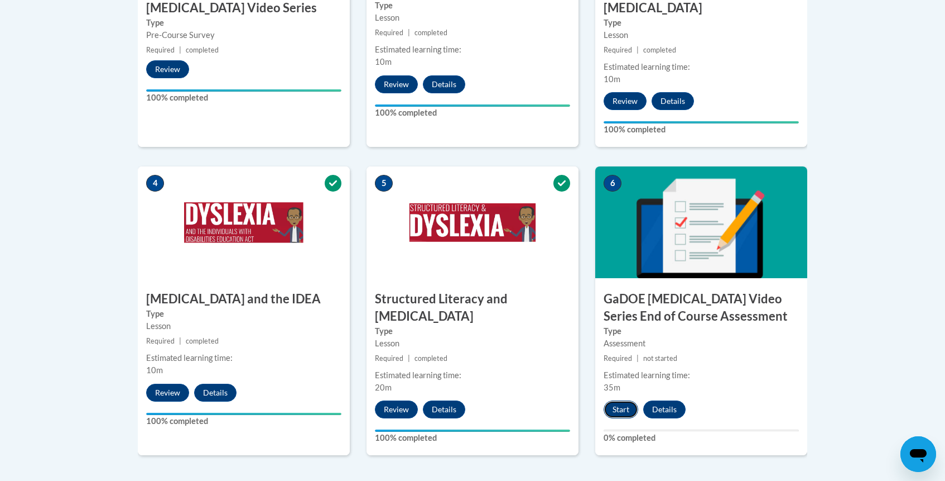
click at [621, 400] on button "Start" at bounding box center [621, 409] width 35 height 18
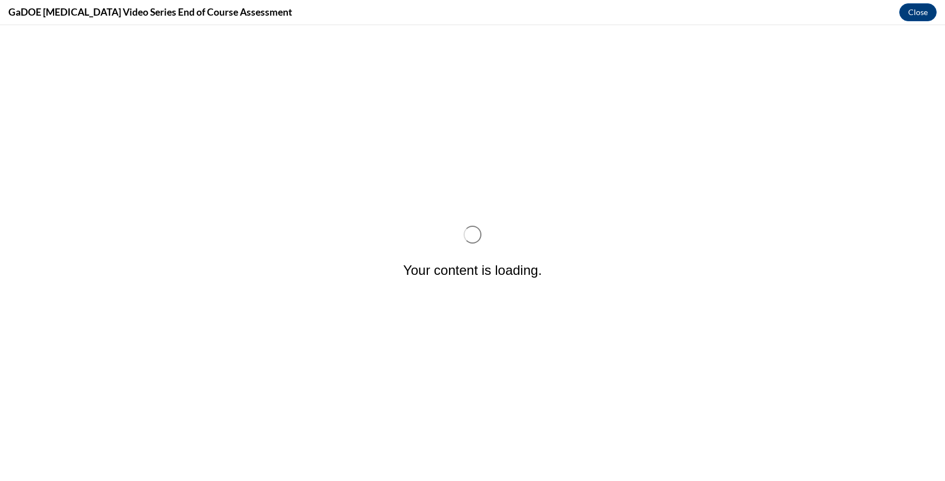
scroll to position [0, 0]
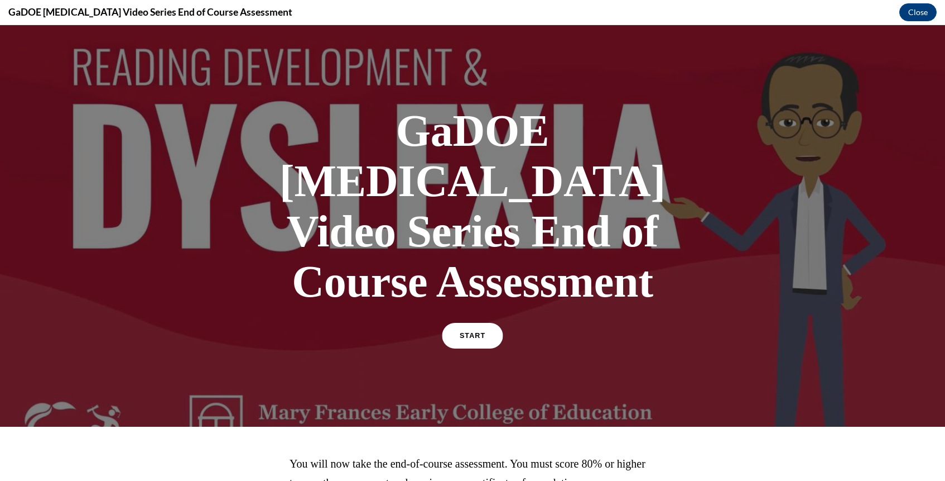
click at [484, 323] on link "START" at bounding box center [472, 336] width 61 height 26
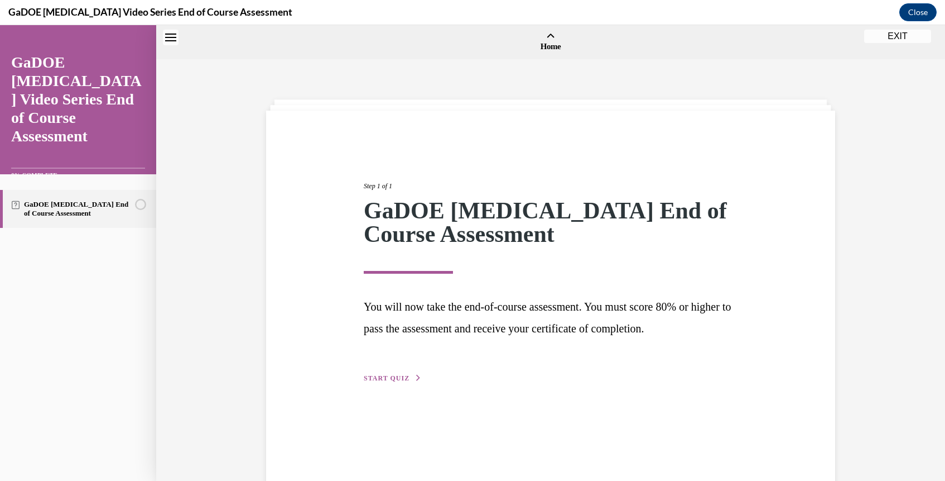
scroll to position [35, 0]
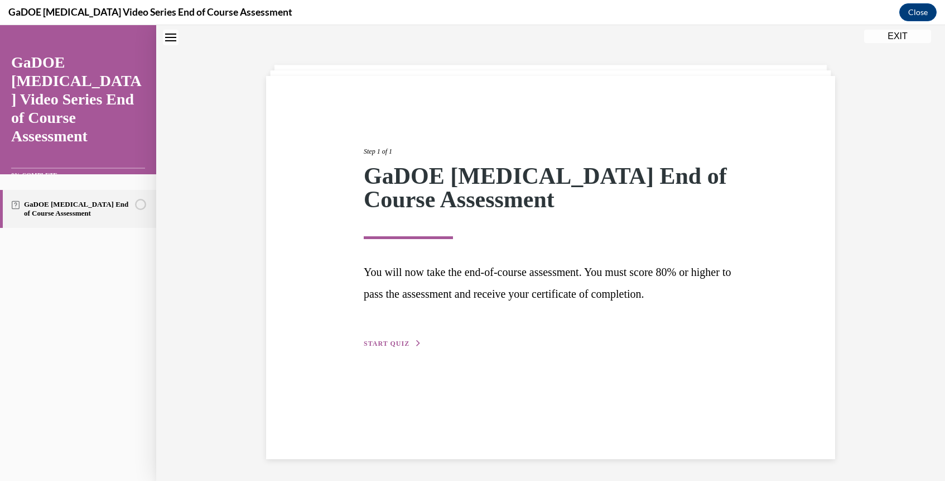
click at [401, 345] on span "START QUIZ" at bounding box center [387, 343] width 46 height 8
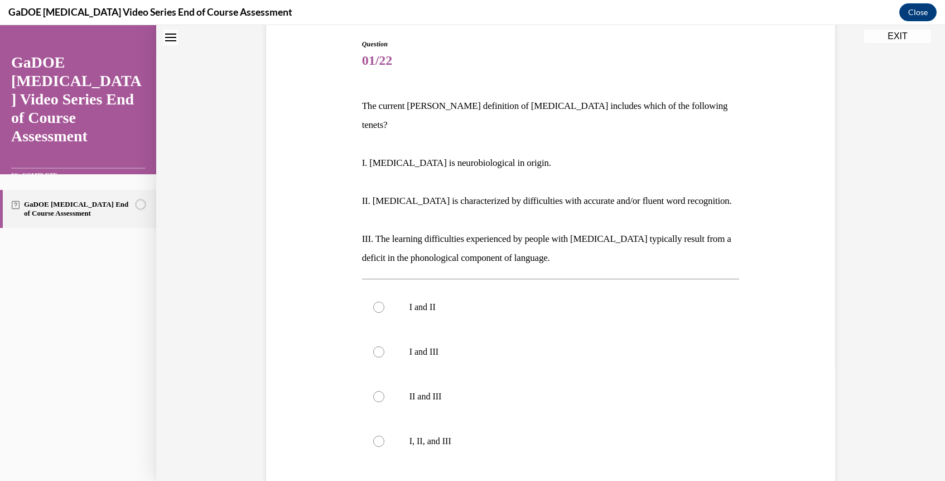
scroll to position [117, 0]
click at [374, 435] on div at bounding box center [378, 440] width 11 height 11
click at [374, 435] on input "I, II, and III" at bounding box center [378, 440] width 11 height 11
radio input "true"
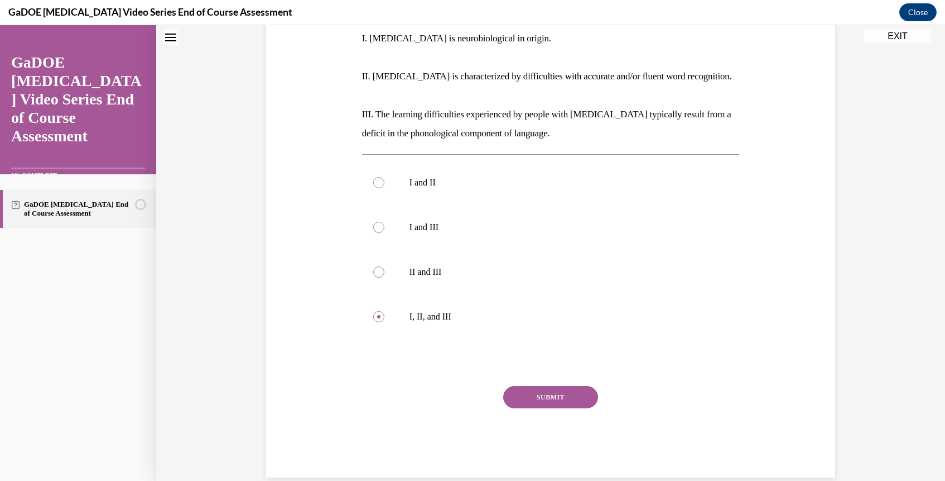
click at [537, 386] on button "SUBMIT" at bounding box center [550, 397] width 95 height 22
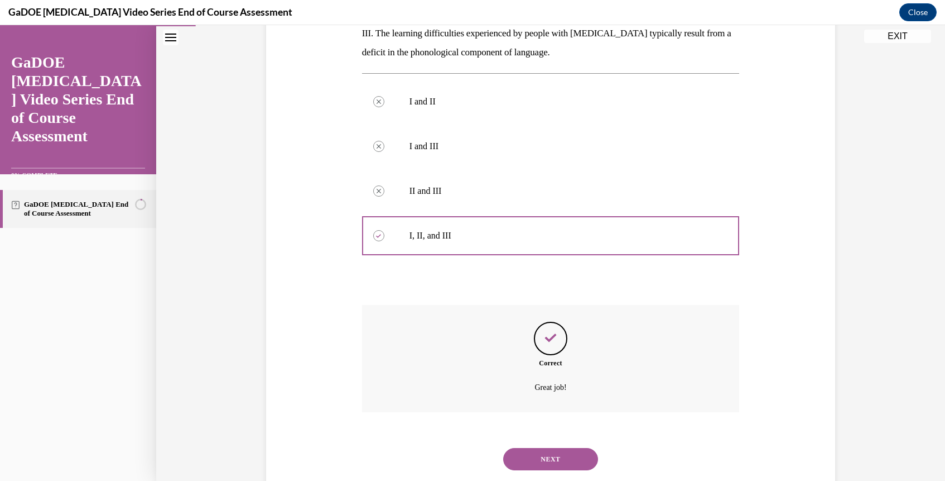
scroll to position [331, 0]
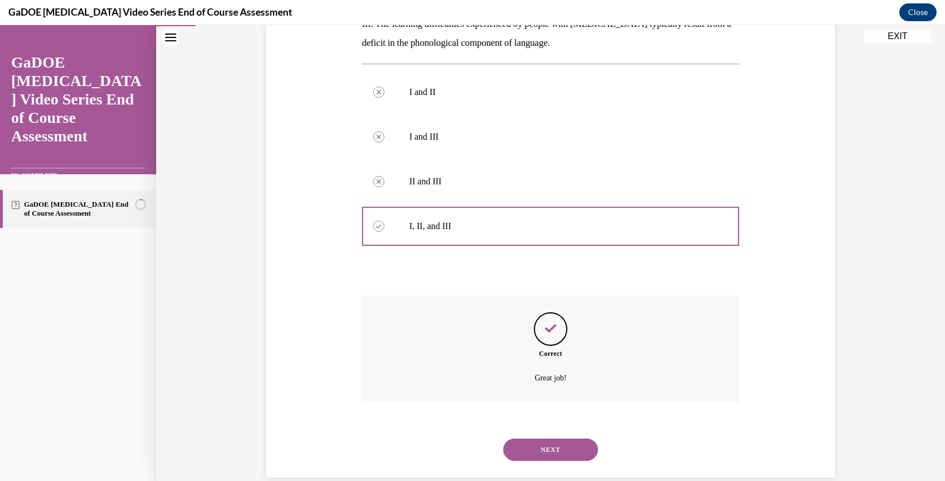
click at [559, 438] on button "NEXT" at bounding box center [550, 449] width 95 height 22
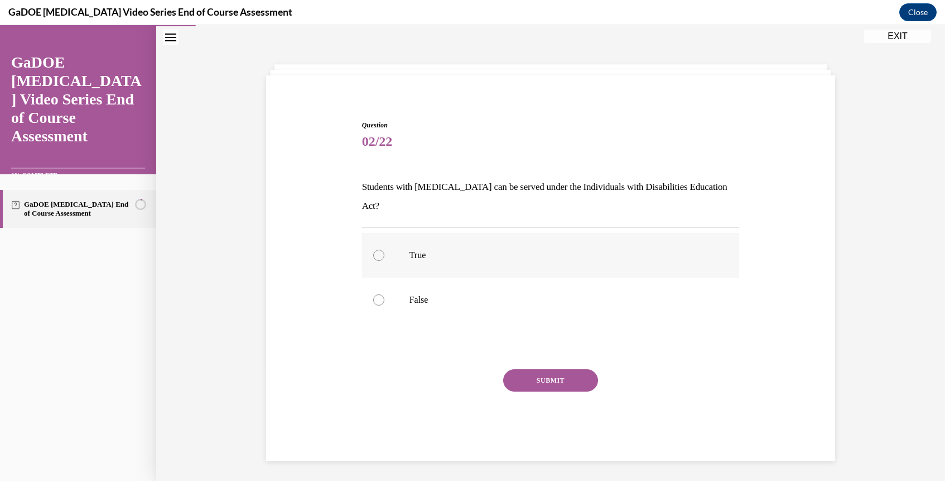
click at [370, 233] on label "True" at bounding box center [551, 255] width 378 height 45
click at [373, 249] on input "True" at bounding box center [378, 254] width 11 height 11
radio input "true"
click at [564, 369] on button "SUBMIT" at bounding box center [550, 380] width 95 height 22
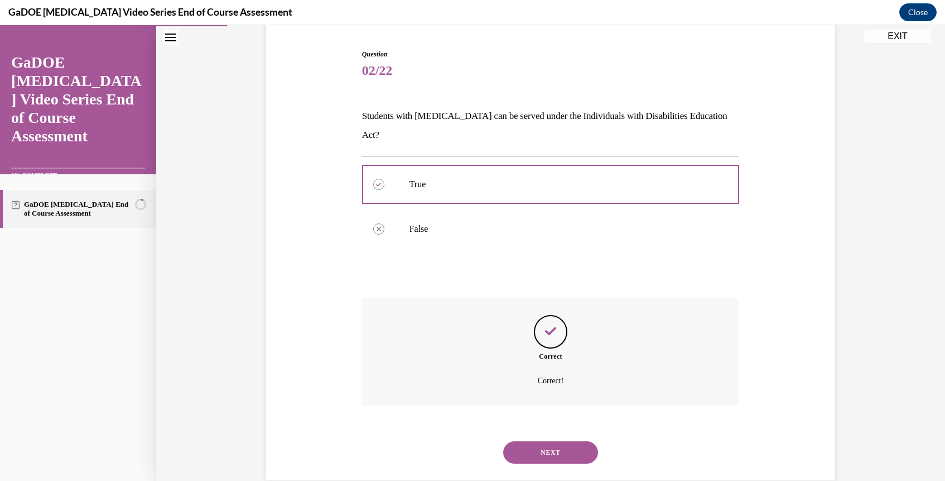
scroll to position [109, 0]
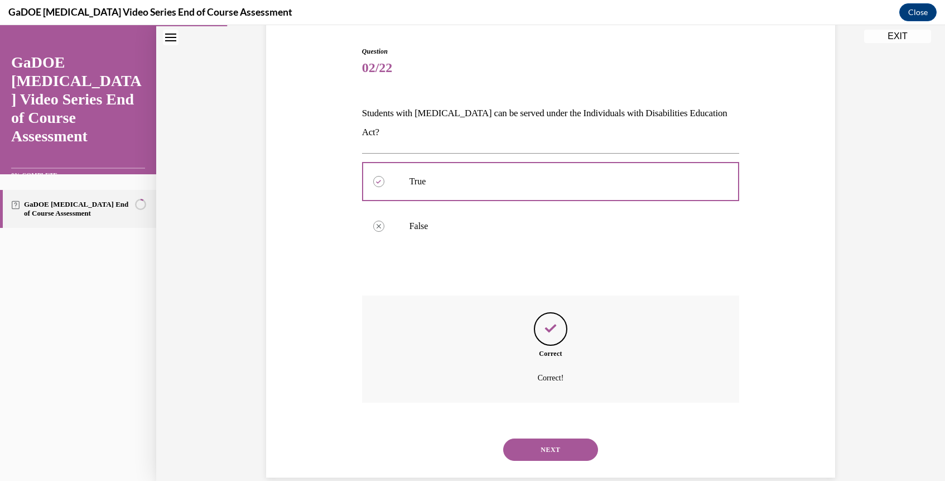
click at [541, 440] on button "NEXT" at bounding box center [550, 449] width 95 height 22
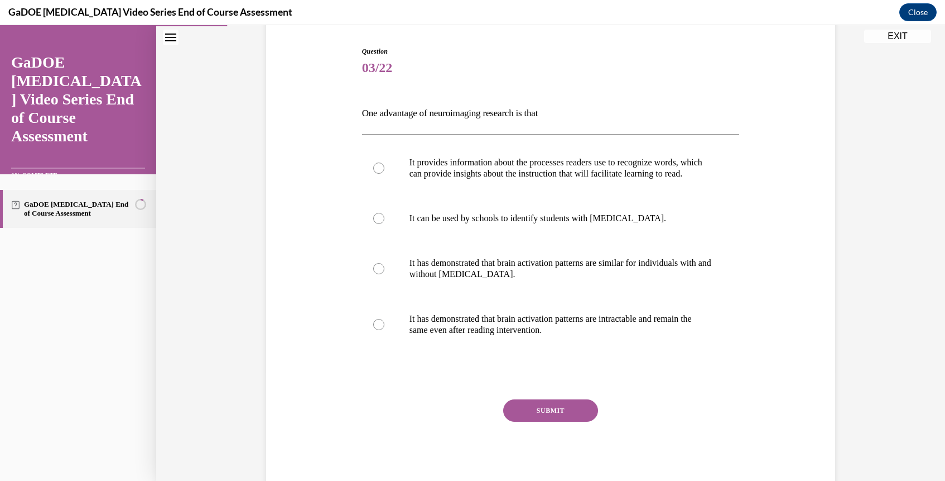
scroll to position [59, 0]
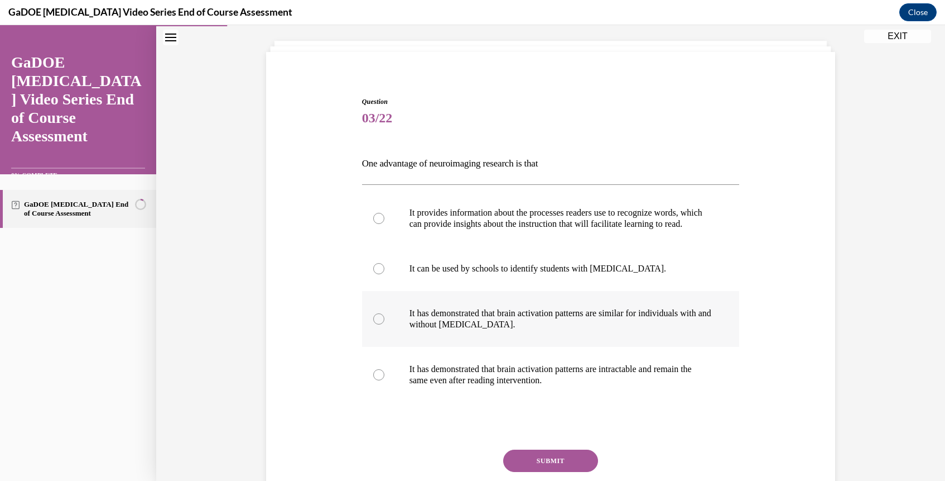
click at [386, 341] on label "It has demonstrated that brain activation patterns are similar for individuals …" at bounding box center [551, 319] width 378 height 56
click at [385, 324] on input "It has demonstrated that brain activation patterns are similar for individuals …" at bounding box center [378, 318] width 11 height 11
radio input "true"
click at [376, 380] on div at bounding box center [378, 374] width 11 height 11
click at [376, 380] on input "It has demonstrated that brain activation patterns are intractable and remain t…" at bounding box center [378, 374] width 11 height 11
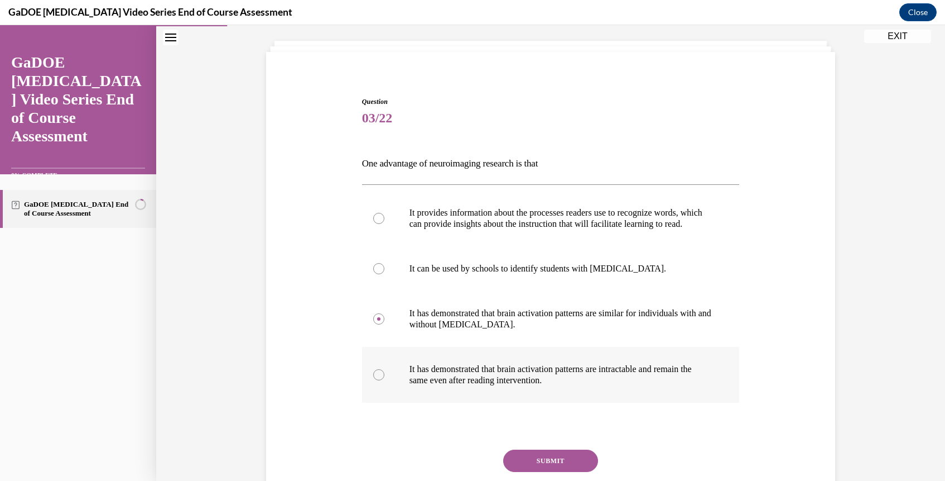
radio input "true"
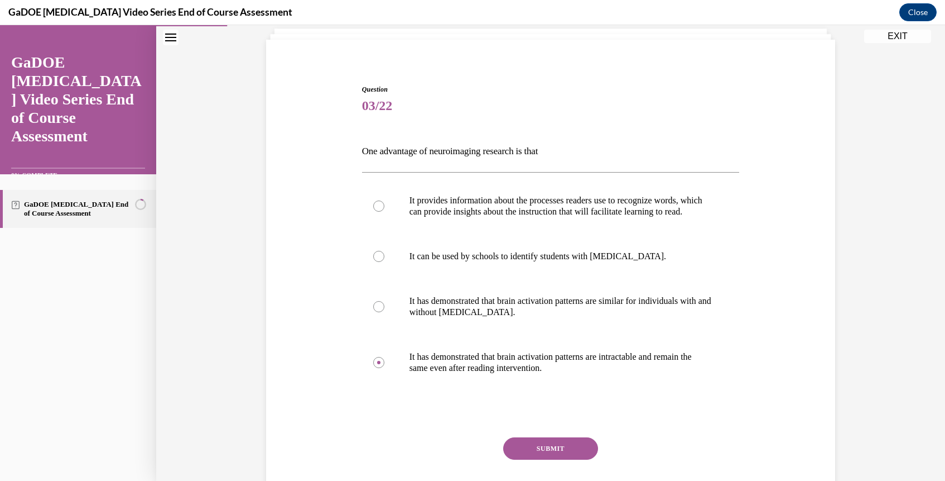
click at [558, 459] on button "SUBMIT" at bounding box center [550, 448] width 95 height 22
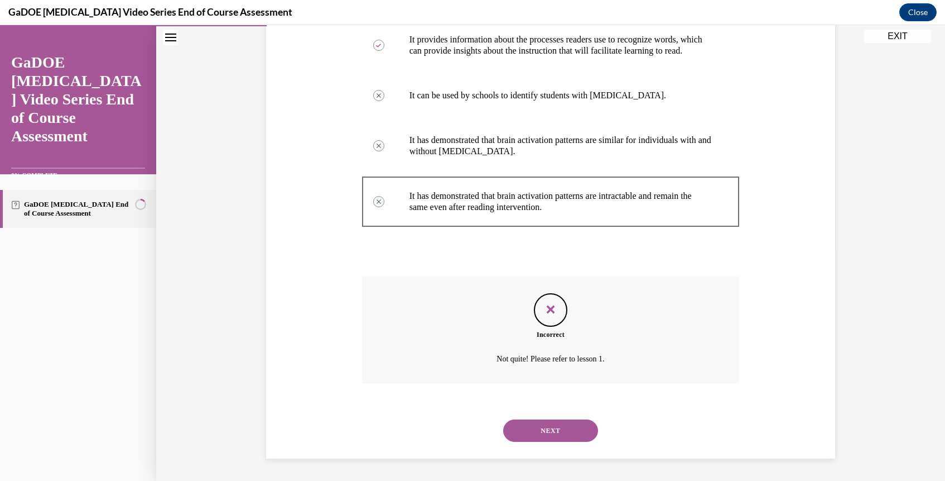
scroll to position [241, 0]
click at [548, 432] on button "NEXT" at bounding box center [550, 430] width 95 height 22
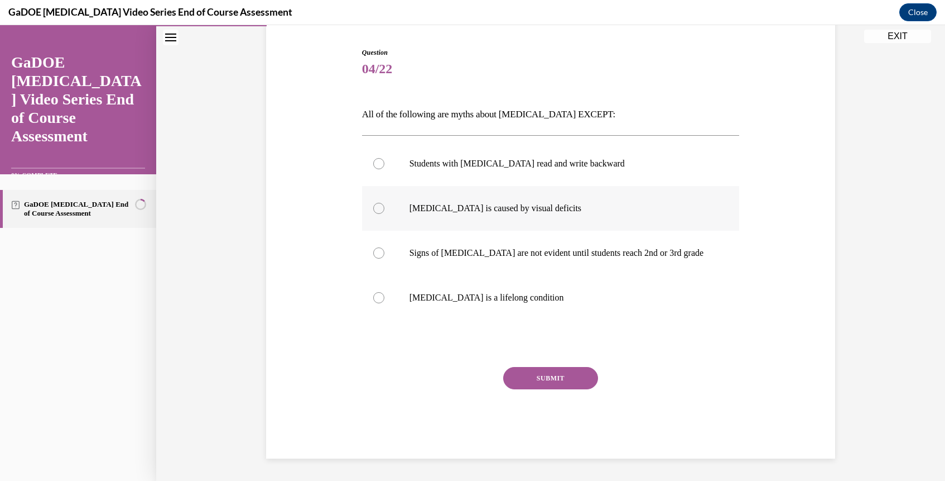
click at [380, 209] on div at bounding box center [378, 208] width 11 height 11
click at [380, 209] on input "Dyslexia is caused by visual deficits" at bounding box center [378, 208] width 11 height 11
radio input "true"
click at [554, 361] on div "Question 04/22 All of the following are myths about dyslexia EXCEPT: Students w…" at bounding box center [551, 252] width 378 height 411
click at [547, 371] on button "SUBMIT" at bounding box center [550, 378] width 95 height 22
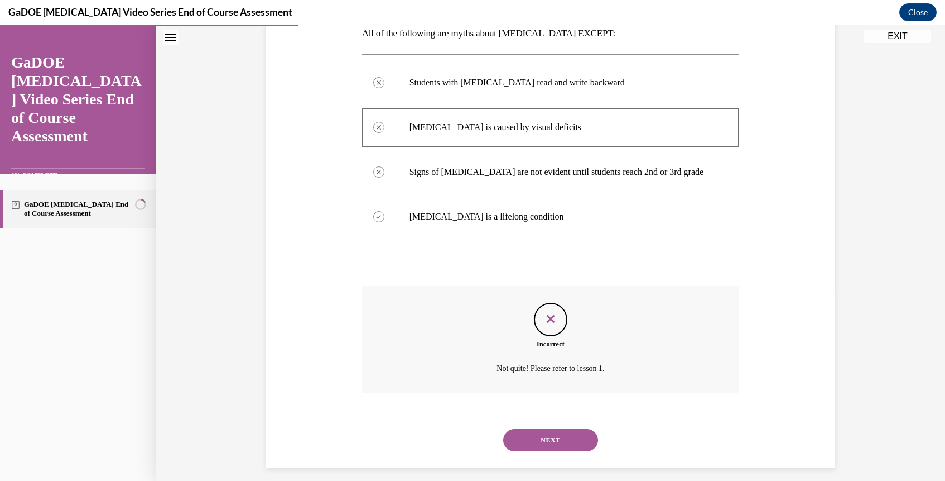
scroll to position [198, 0]
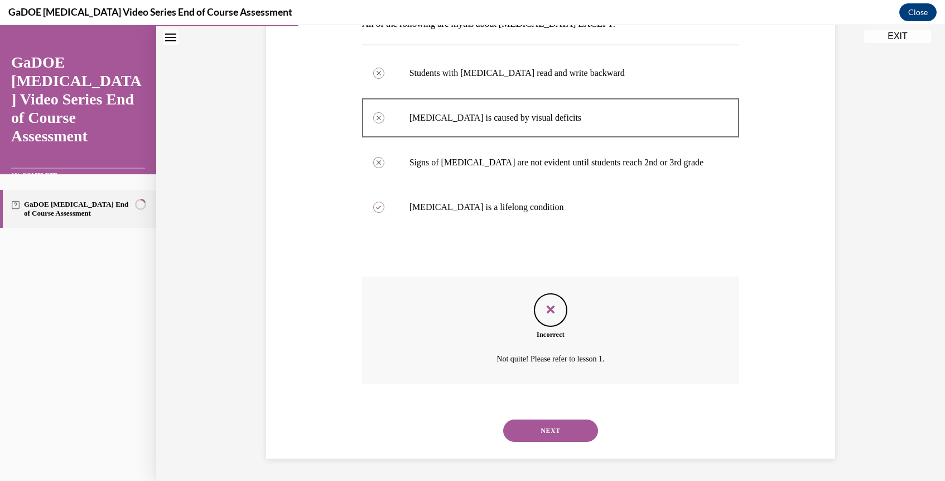
click at [529, 429] on button "NEXT" at bounding box center [550, 430] width 95 height 22
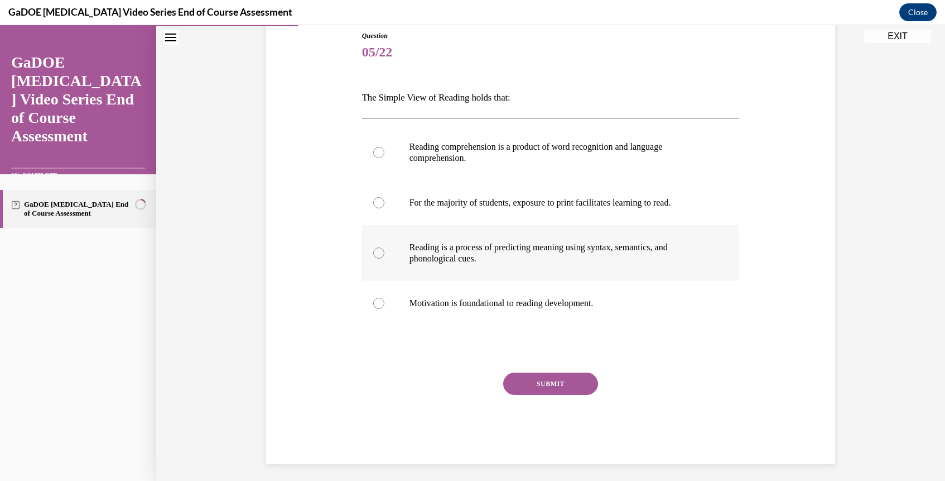
click at [380, 252] on div at bounding box center [378, 252] width 11 height 11
click at [380, 252] on input "Reading is a process of predicting meaning using syntax, semantics, and phonolo…" at bounding box center [378, 252] width 11 height 11
radio input "true"
click at [385, 166] on label "Reading comprehension is a product of word recognition and language comprehensi…" at bounding box center [551, 152] width 378 height 56
click at [385, 158] on input "Reading comprehension is a product of word recognition and language comprehensi…" at bounding box center [378, 152] width 11 height 11
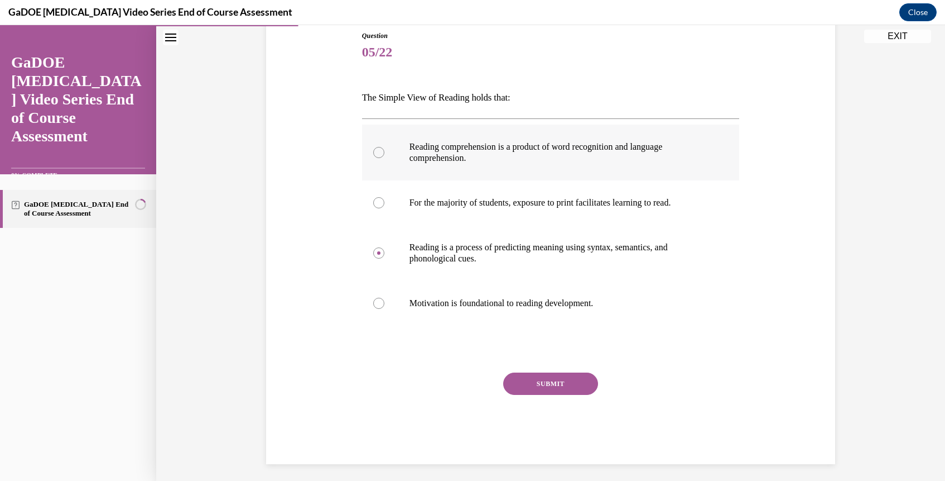
radio input "true"
click at [394, 245] on label "Reading is a process of predicting meaning using syntax, semantics, and phonolo…" at bounding box center [551, 253] width 378 height 56
click at [385, 247] on input "Reading is a process of predicting meaning using syntax, semantics, and phonolo…" at bounding box center [378, 252] width 11 height 11
radio input "true"
click at [559, 383] on button "SUBMIT" at bounding box center [550, 383] width 95 height 22
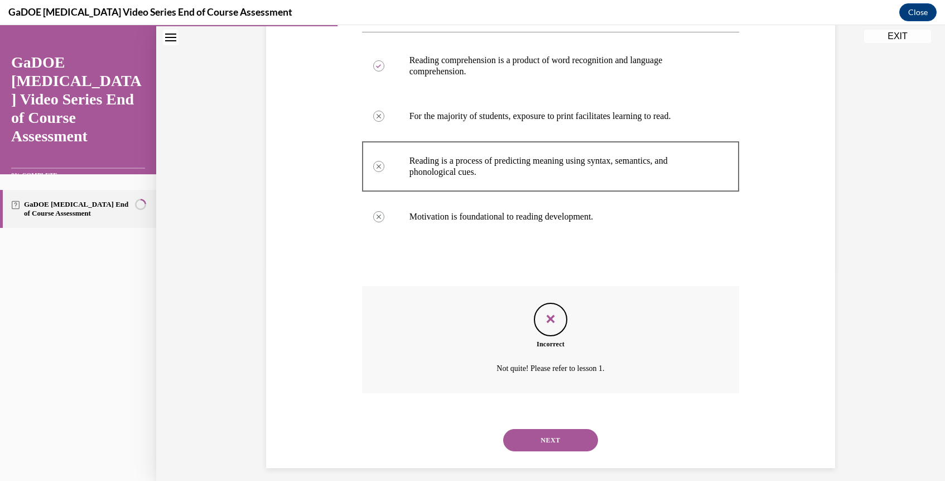
scroll to position [220, 0]
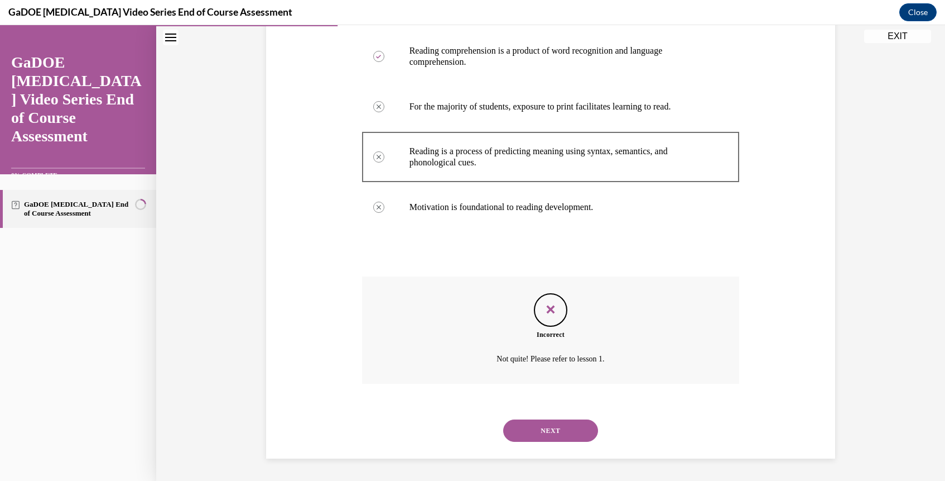
click at [555, 429] on button "NEXT" at bounding box center [550, 430] width 95 height 22
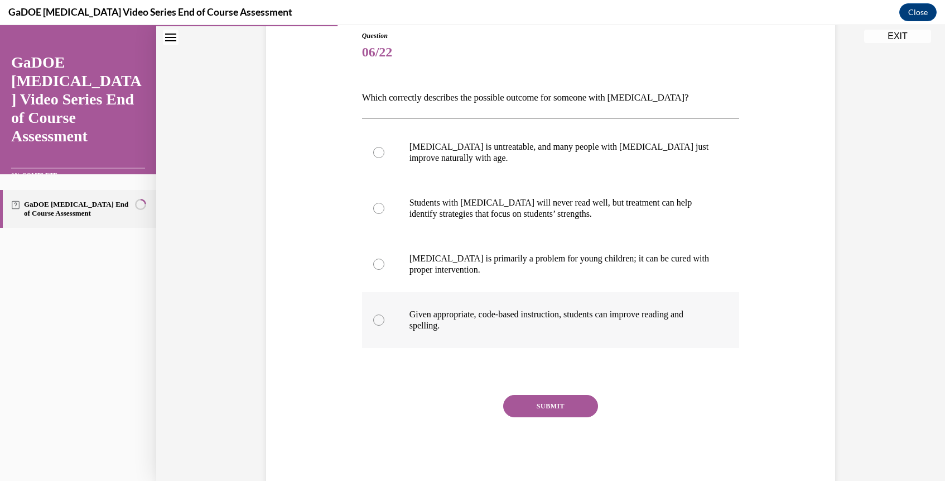
click at [377, 311] on label "Given appropriate, code-based instruction, students can improve reading and spe…" at bounding box center [551, 320] width 378 height 56
click at [377, 314] on input "Given appropriate, code-based instruction, students can improve reading and spe…" at bounding box center [378, 319] width 11 height 11
radio input "true"
click at [564, 413] on button "SUBMIT" at bounding box center [550, 406] width 95 height 22
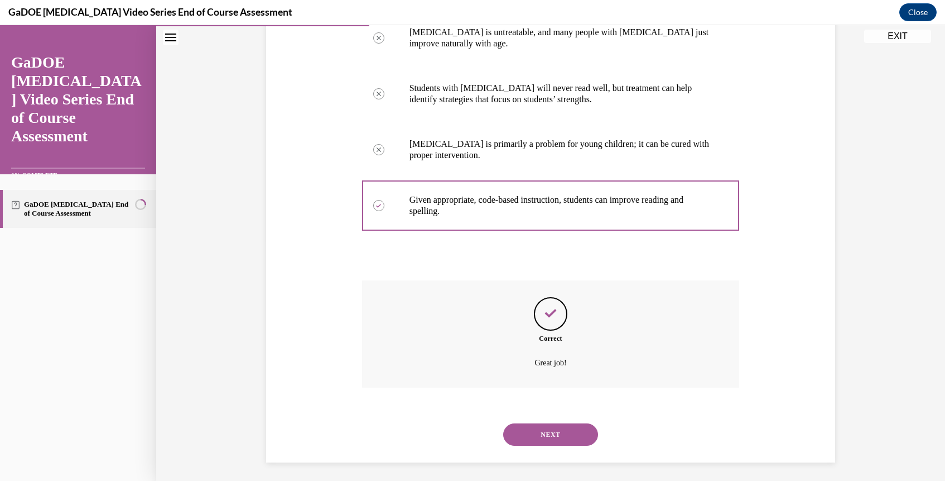
scroll to position [243, 0]
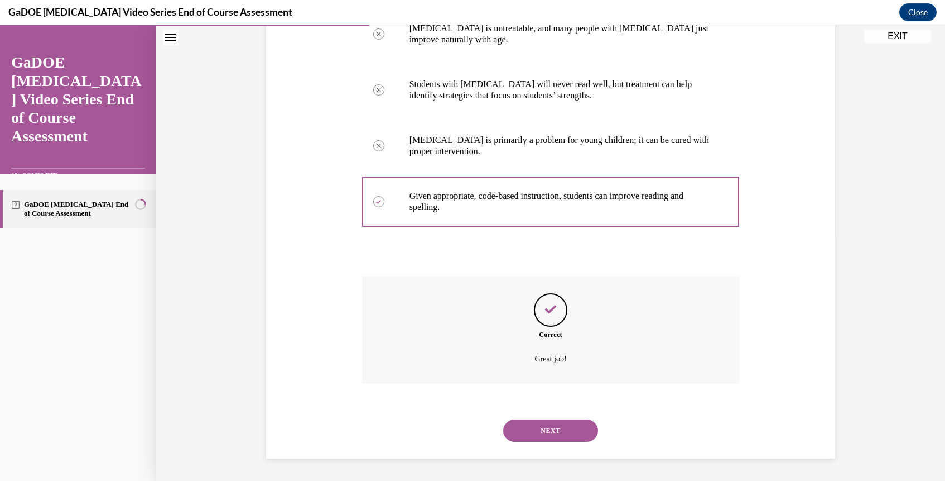
click at [535, 424] on button "NEXT" at bounding box center [550, 430] width 95 height 22
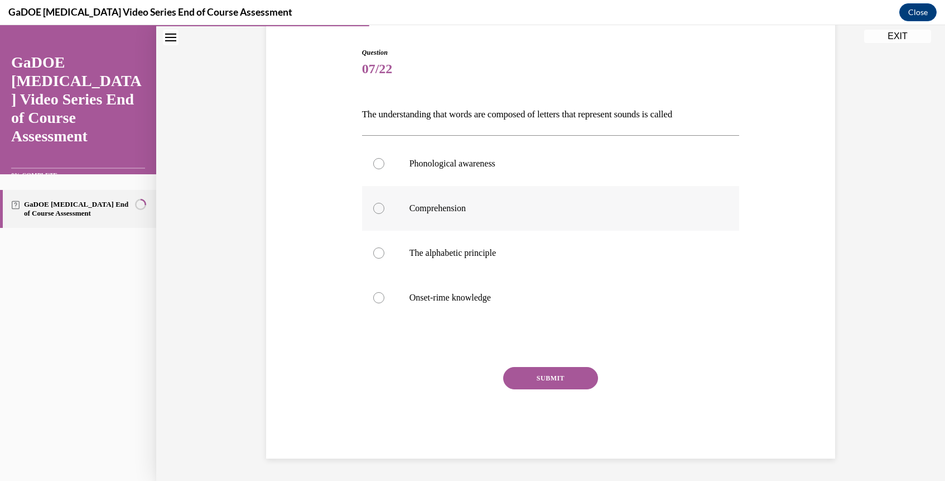
click at [387, 207] on label "Comprehension" at bounding box center [551, 208] width 378 height 45
click at [385, 207] on input "Comprehension" at bounding box center [378, 208] width 11 height 11
radio input "true"
click at [551, 379] on button "SUBMIT" at bounding box center [550, 378] width 95 height 22
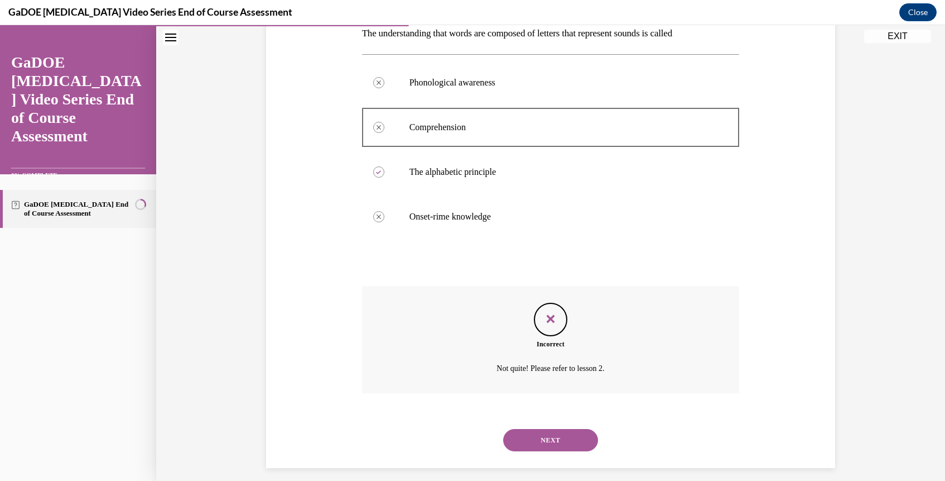
scroll to position [198, 0]
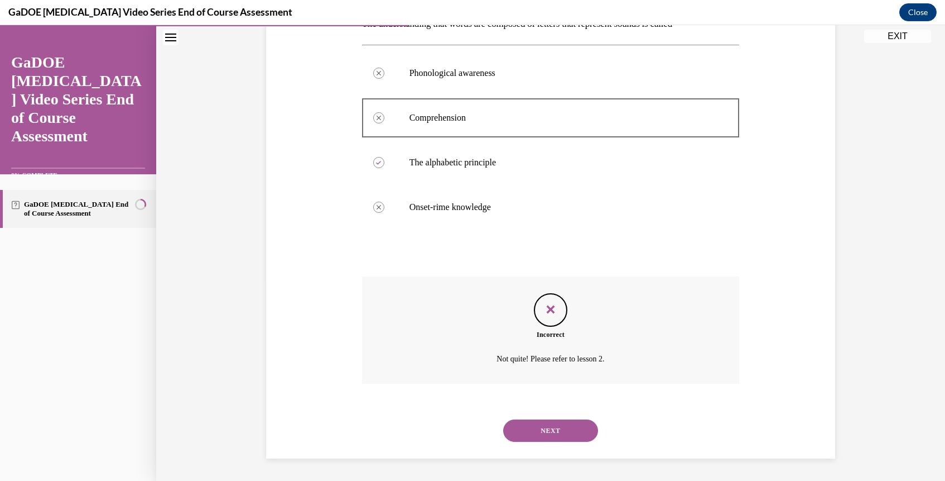
click at [542, 431] on button "NEXT" at bounding box center [550, 430] width 95 height 22
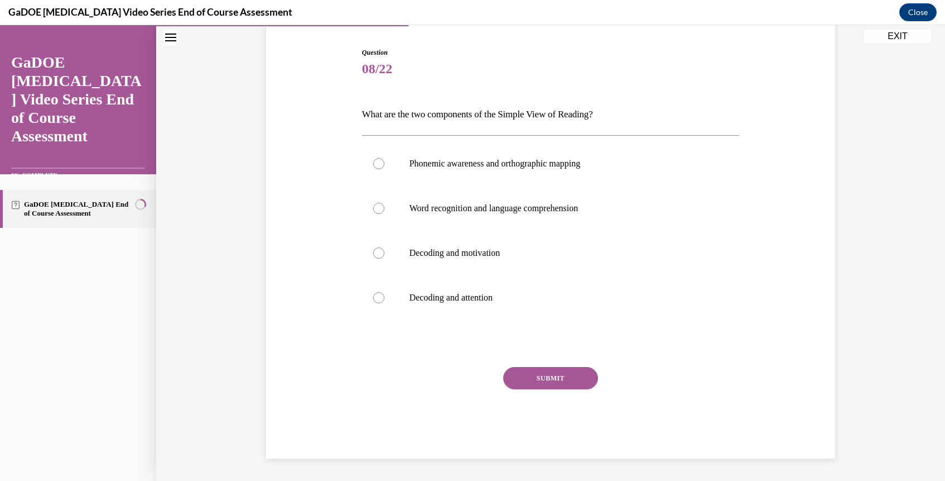
scroll to position [108, 0]
click at [390, 291] on label "Decoding and attention" at bounding box center [551, 297] width 378 height 45
click at [385, 292] on input "Decoding and attention" at bounding box center [378, 297] width 11 height 11
radio input "true"
click at [391, 159] on label "Phonemic awareness and orthographic mapping" at bounding box center [551, 163] width 378 height 45
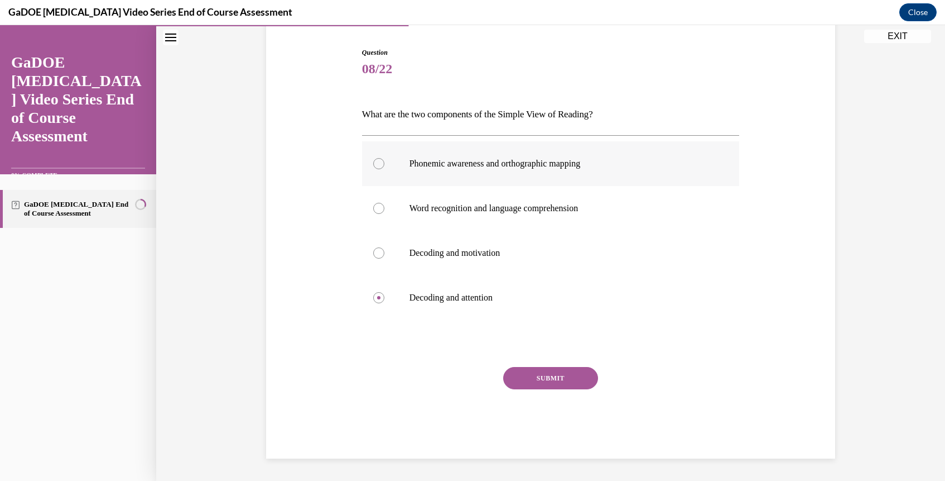
click at [385, 159] on input "Phonemic awareness and orthographic mapping" at bounding box center [378, 163] width 11 height 11
radio input "true"
click at [432, 215] on label "Word recognition and language comprehension" at bounding box center [551, 208] width 378 height 45
click at [385, 214] on input "Word recognition and language comprehension" at bounding box center [378, 208] width 11 height 11
radio input "true"
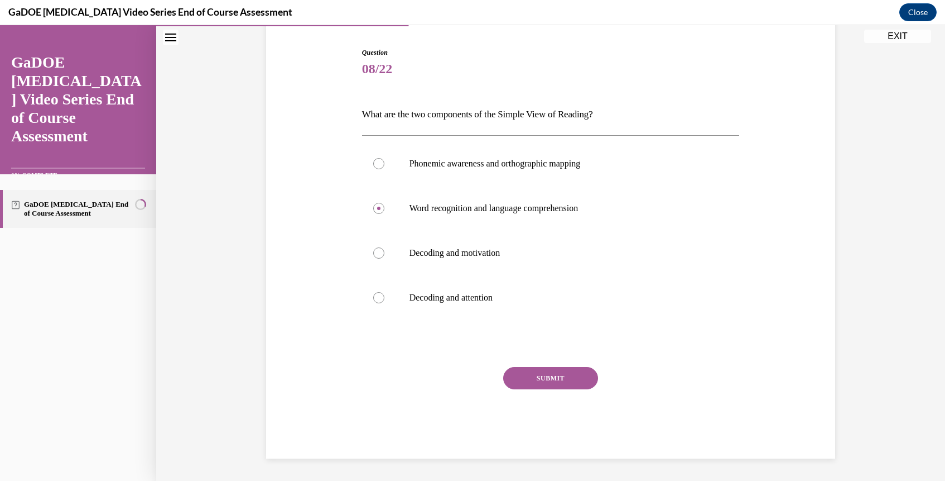
click at [530, 372] on button "SUBMIT" at bounding box center [550, 378] width 95 height 22
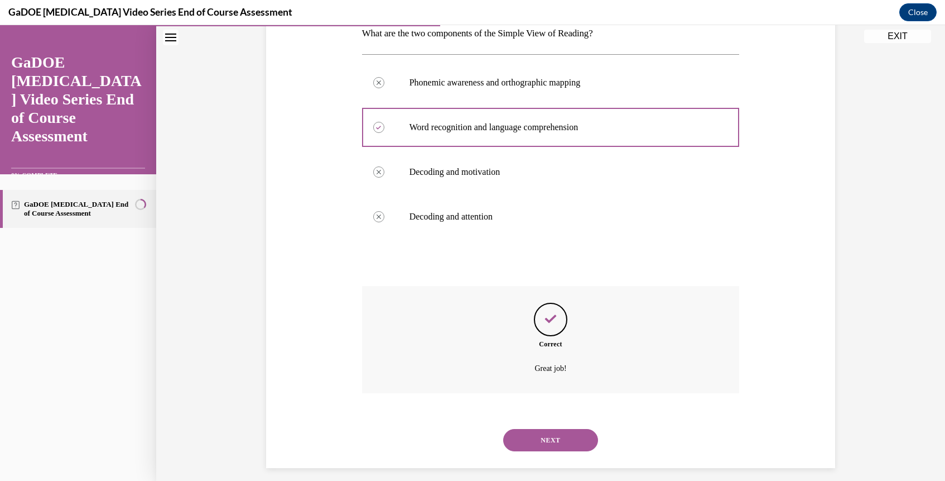
scroll to position [198, 0]
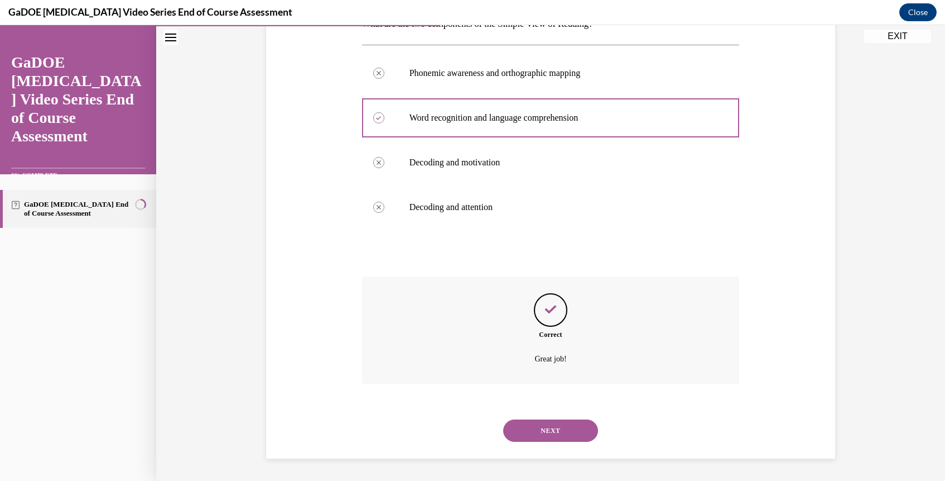
click at [547, 424] on button "NEXT" at bounding box center [550, 430] width 95 height 22
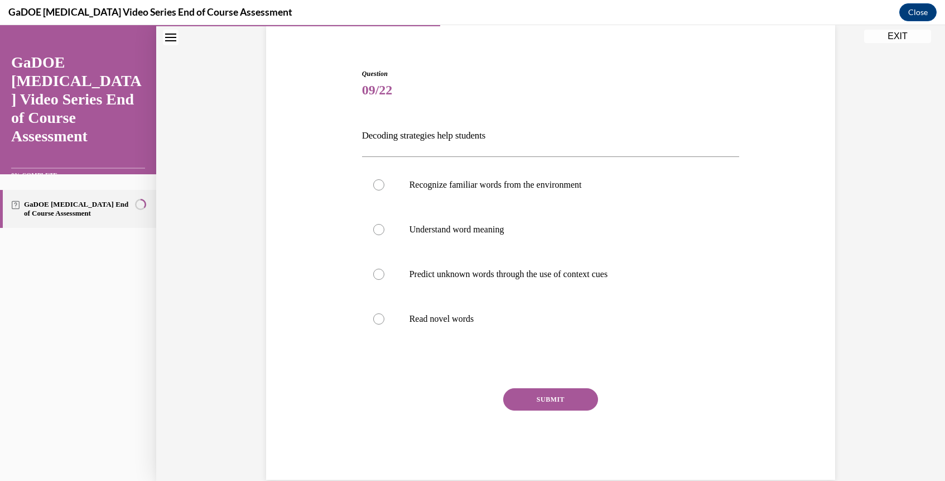
scroll to position [108, 0]
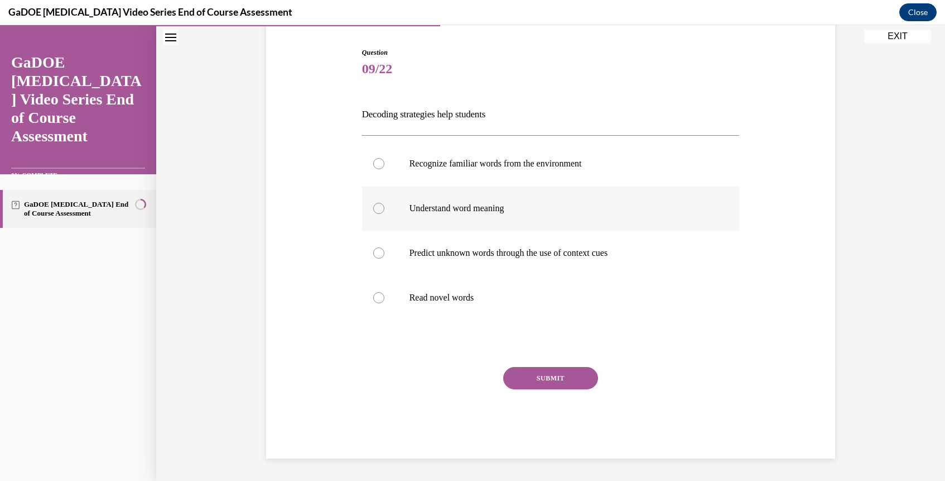
click at [398, 211] on label "Understand word meaning" at bounding box center [551, 208] width 378 height 45
click at [385, 211] on input "Understand word meaning" at bounding box center [378, 208] width 11 height 11
radio input "true"
click at [545, 372] on button "SUBMIT" at bounding box center [550, 378] width 95 height 22
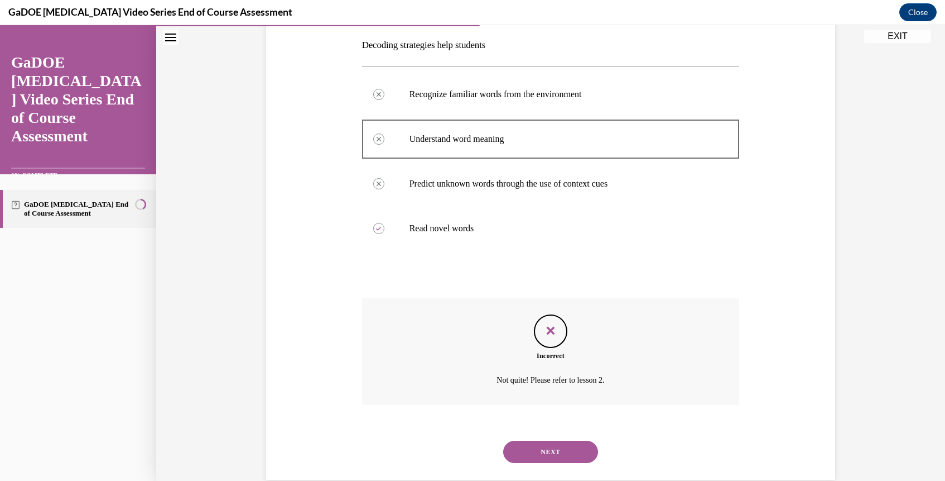
scroll to position [198, 0]
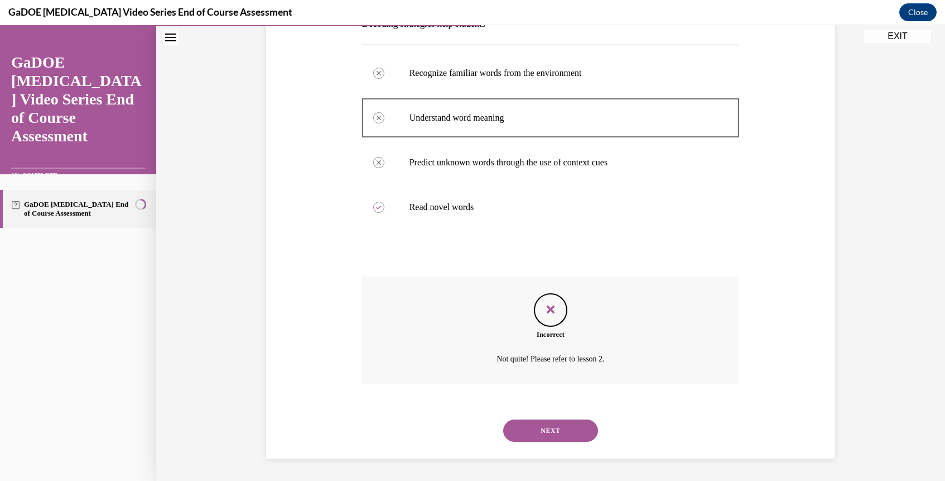
click at [540, 425] on button "NEXT" at bounding box center [550, 430] width 95 height 22
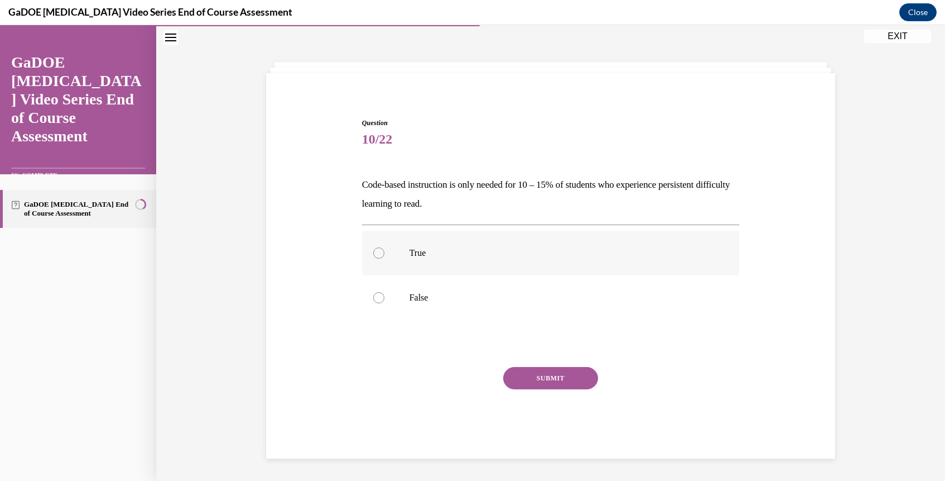
click at [396, 245] on label "True" at bounding box center [551, 252] width 378 height 45
click at [385, 247] on input "True" at bounding box center [378, 252] width 11 height 11
radio input "true"
click at [543, 385] on button "SUBMIT" at bounding box center [550, 378] width 95 height 22
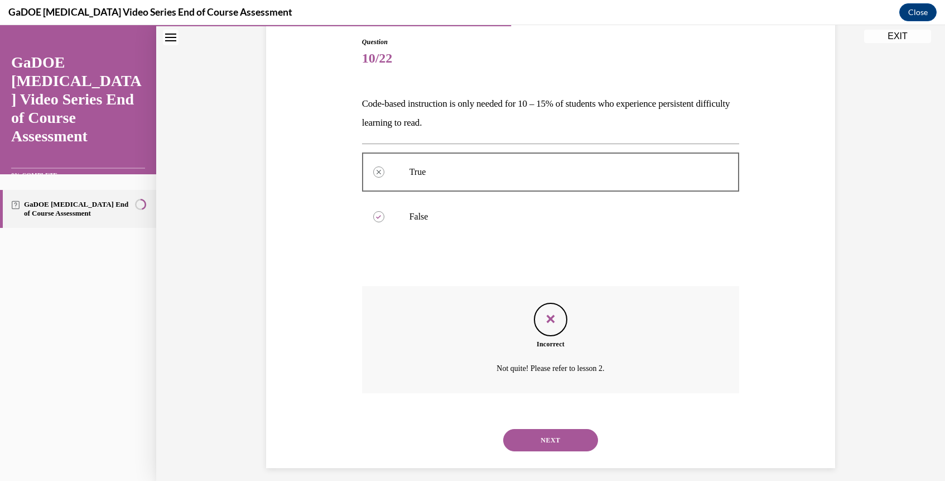
scroll to position [128, 0]
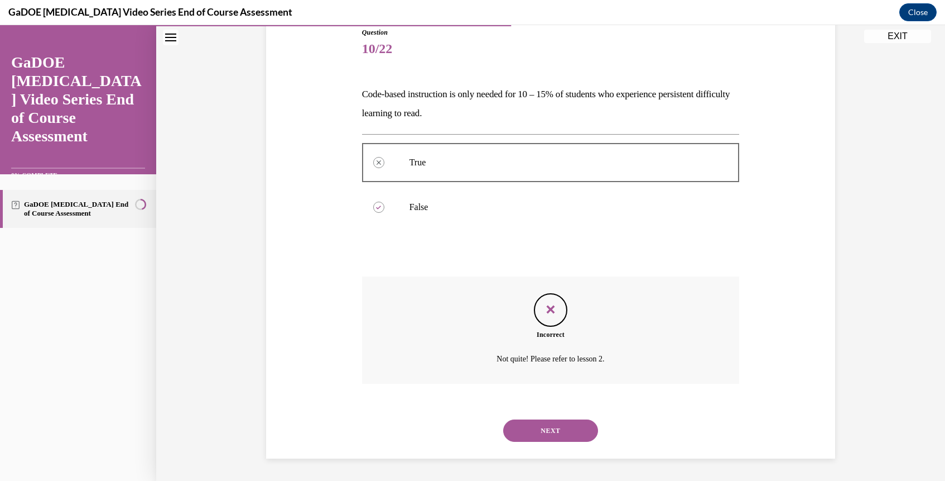
click at [545, 426] on button "NEXT" at bounding box center [550, 430] width 95 height 22
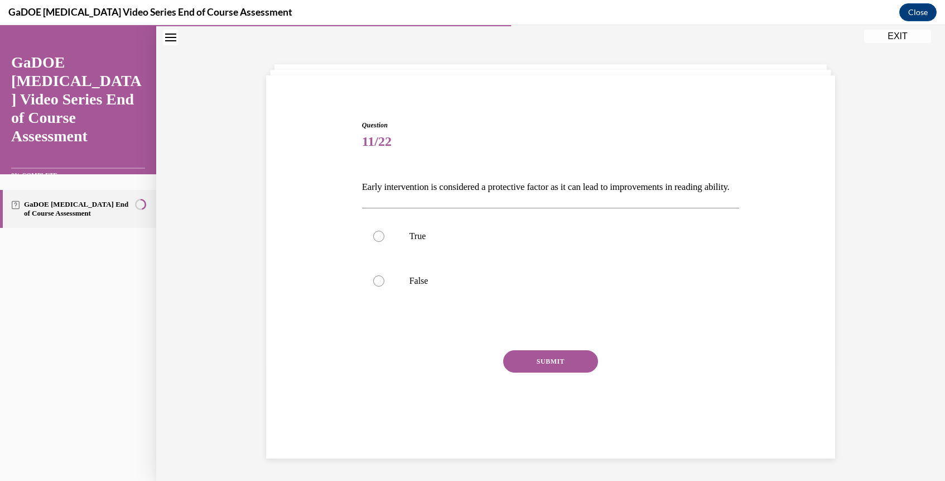
scroll to position [37, 0]
click at [380, 286] on label "False" at bounding box center [551, 280] width 378 height 45
click at [380, 286] on input "False" at bounding box center [378, 280] width 11 height 11
radio input "true"
click at [549, 372] on button "SUBMIT" at bounding box center [550, 361] width 95 height 22
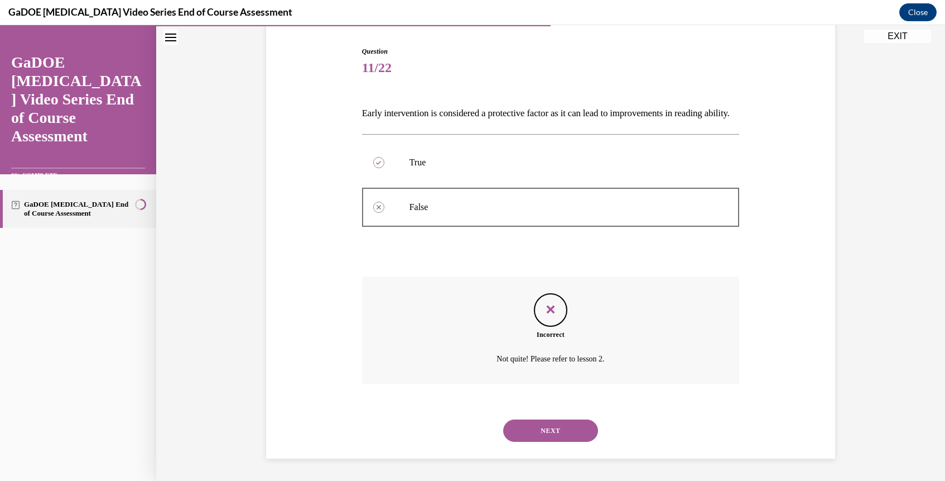
scroll to position [128, 0]
click at [545, 429] on button "NEXT" at bounding box center [550, 430] width 95 height 22
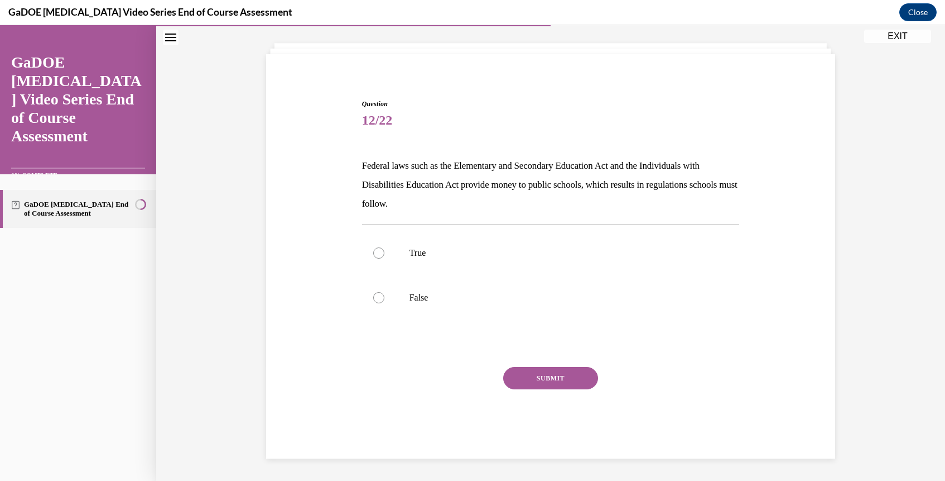
scroll to position [56, 0]
click at [391, 249] on label "True" at bounding box center [551, 252] width 378 height 45
click at [385, 249] on input "True" at bounding box center [378, 252] width 11 height 11
radio input "true"
click at [547, 373] on button "SUBMIT" at bounding box center [550, 378] width 95 height 22
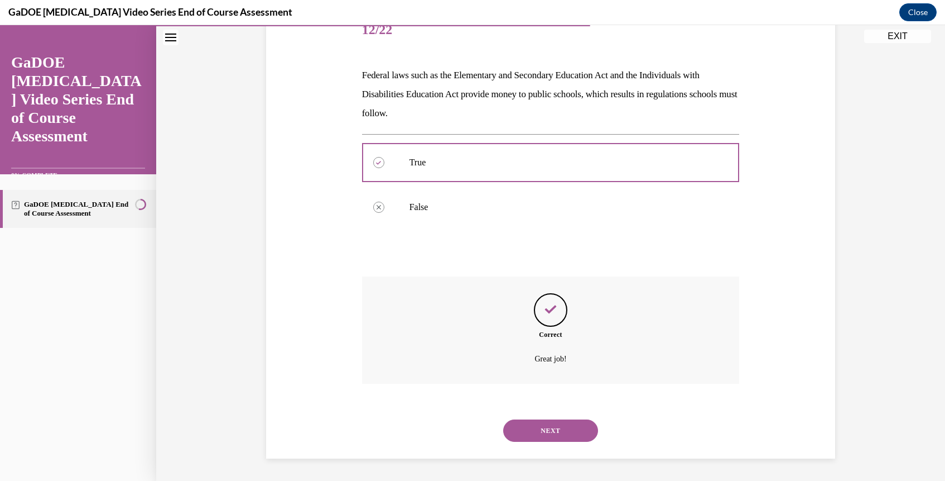
click at [556, 419] on button "NEXT" at bounding box center [550, 430] width 95 height 22
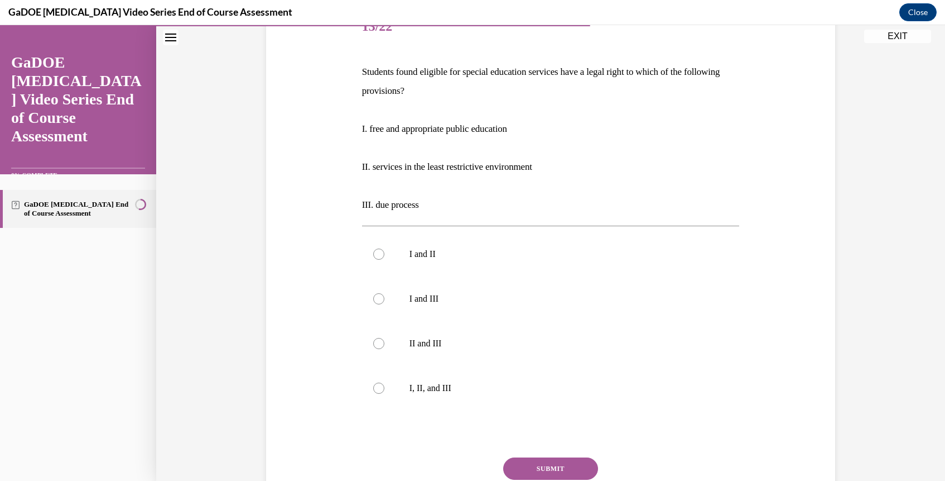
scroll to position [149, 0]
click at [367, 390] on label "I, II, and III" at bounding box center [551, 389] width 378 height 45
click at [373, 390] on input "I, II, and III" at bounding box center [378, 388] width 11 height 11
radio input "true"
click at [555, 467] on button "SUBMIT" at bounding box center [550, 469] width 95 height 22
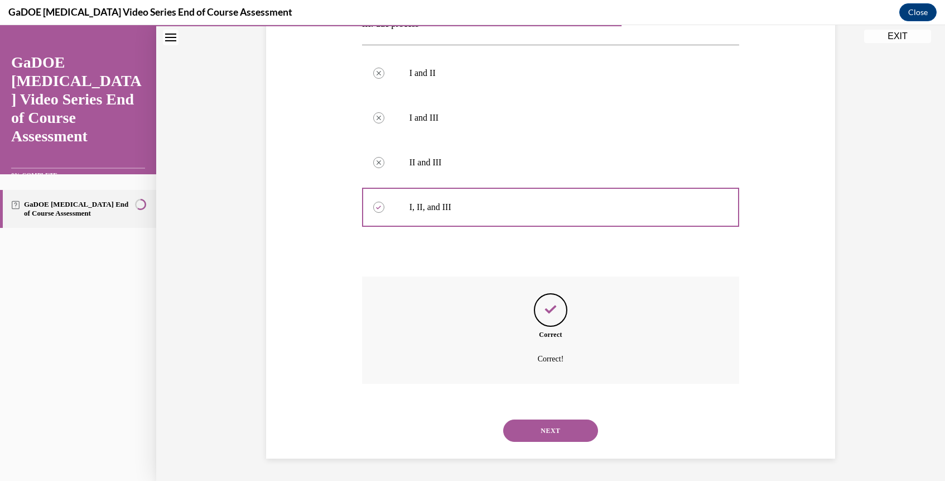
click at [547, 426] on button "NEXT" at bounding box center [550, 430] width 95 height 22
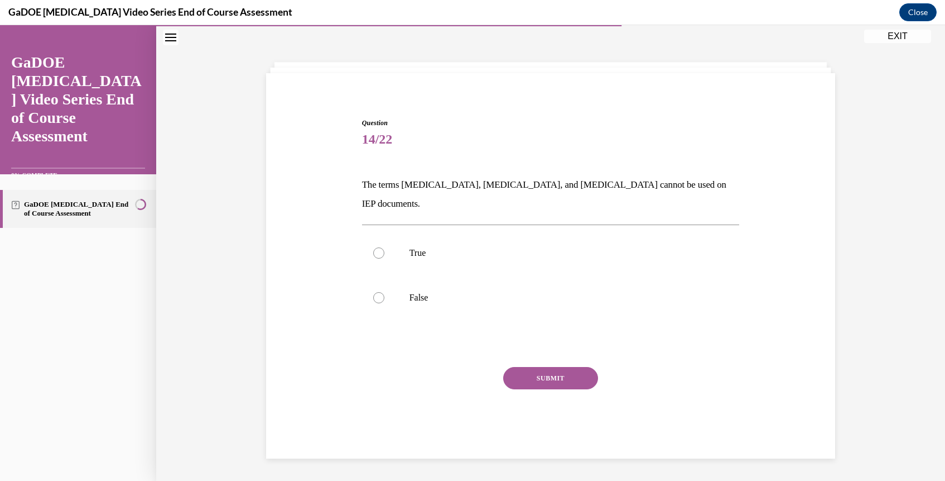
scroll to position [35, 0]
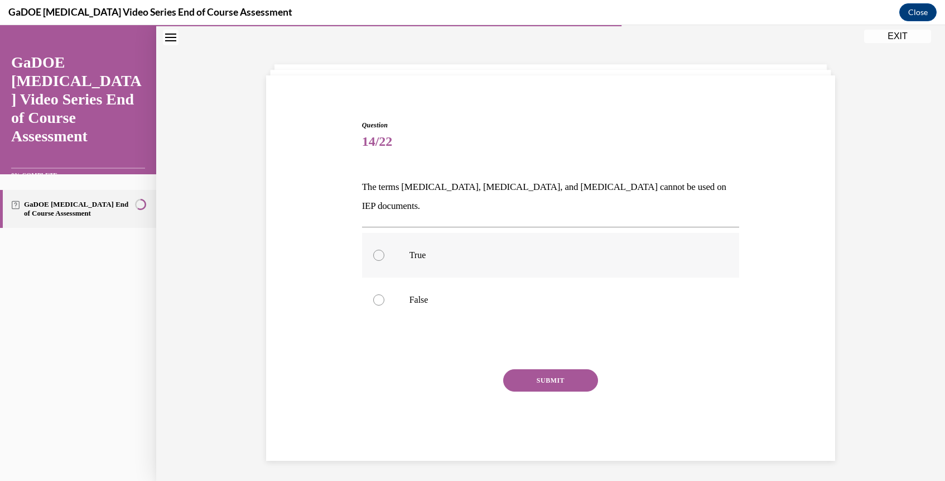
click at [387, 242] on label "True" at bounding box center [551, 255] width 378 height 45
click at [385, 249] on input "True" at bounding box center [378, 254] width 11 height 11
radio input "true"
click at [549, 369] on button "SUBMIT" at bounding box center [550, 380] width 95 height 22
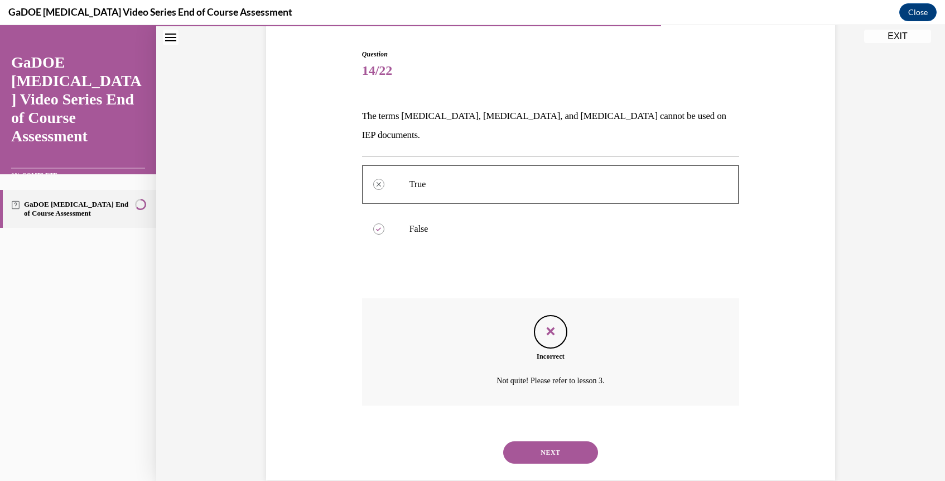
scroll to position [109, 0]
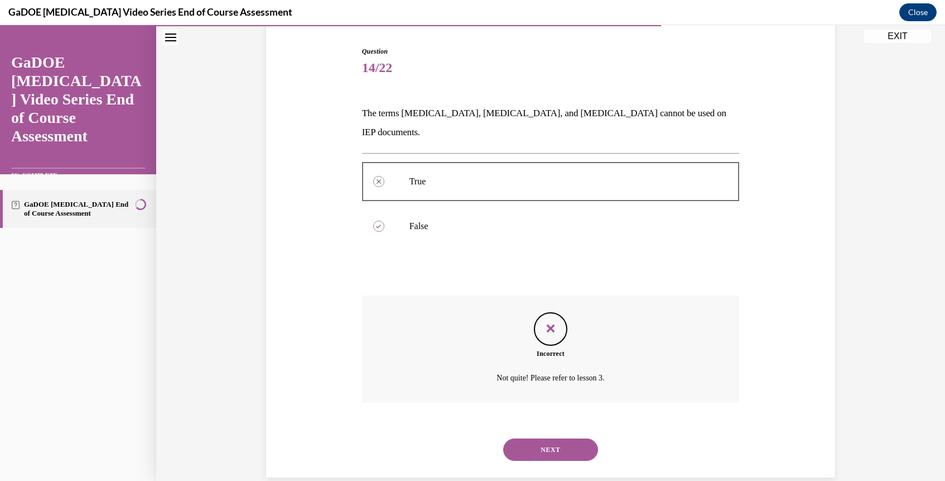
click at [537, 439] on button "NEXT" at bounding box center [550, 449] width 95 height 22
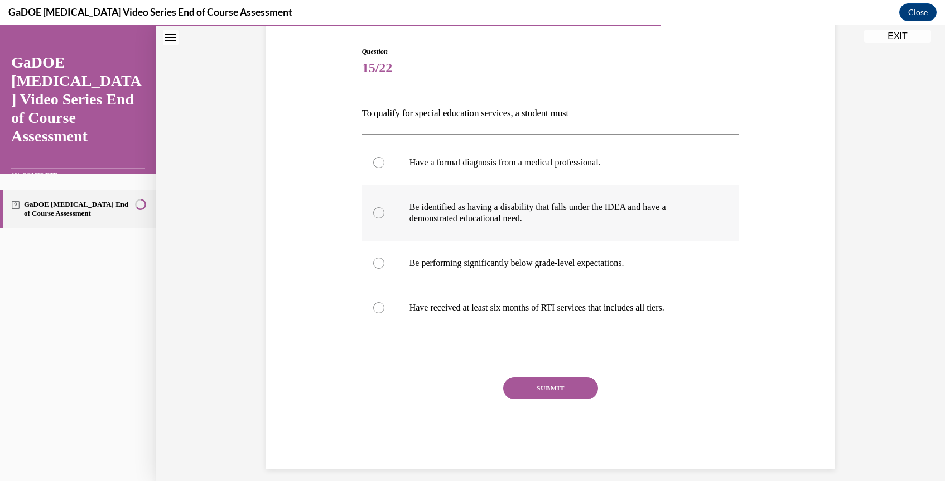
scroll to position [59, 0]
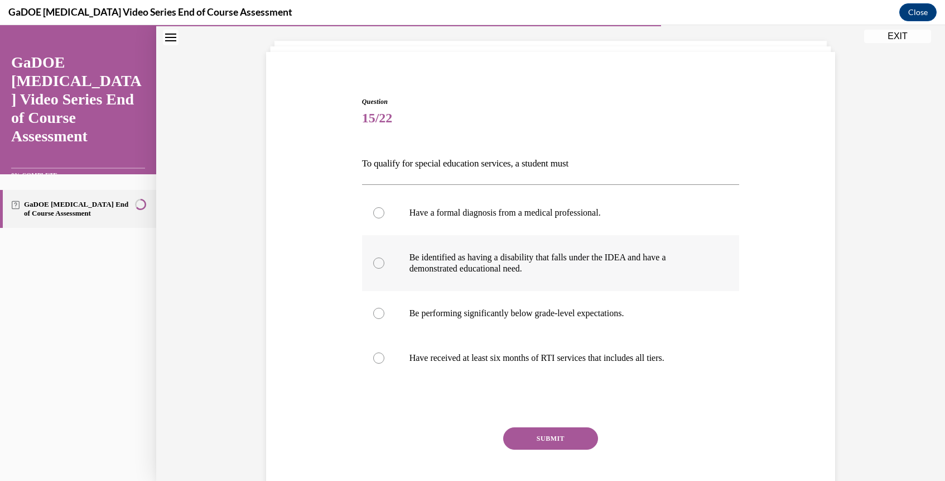
click at [380, 266] on div at bounding box center [378, 262] width 11 height 11
click at [380, 266] on input "Be identified as having a disability that falls under the IDEA and have a demon…" at bounding box center [378, 262] width 11 height 11
radio input "true"
click at [531, 439] on button "SUBMIT" at bounding box center [550, 438] width 95 height 22
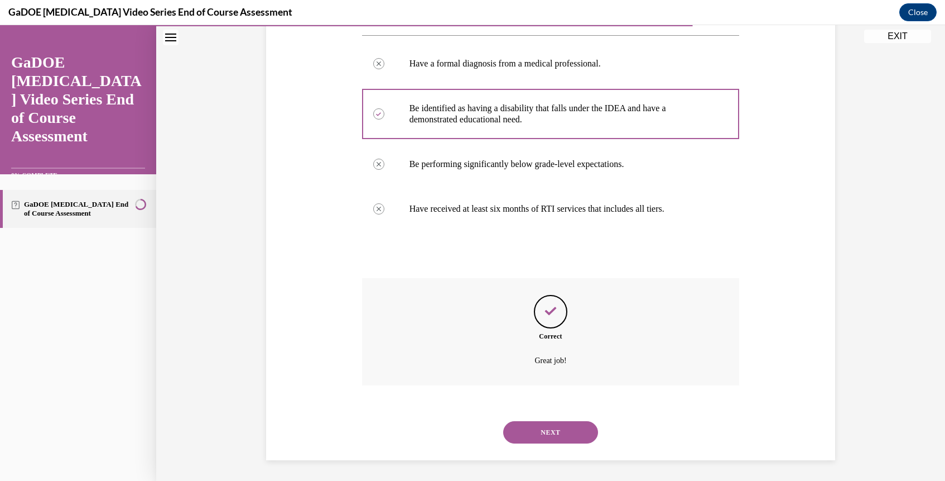
scroll to position [209, 0]
click at [549, 426] on button "NEXT" at bounding box center [550, 430] width 95 height 22
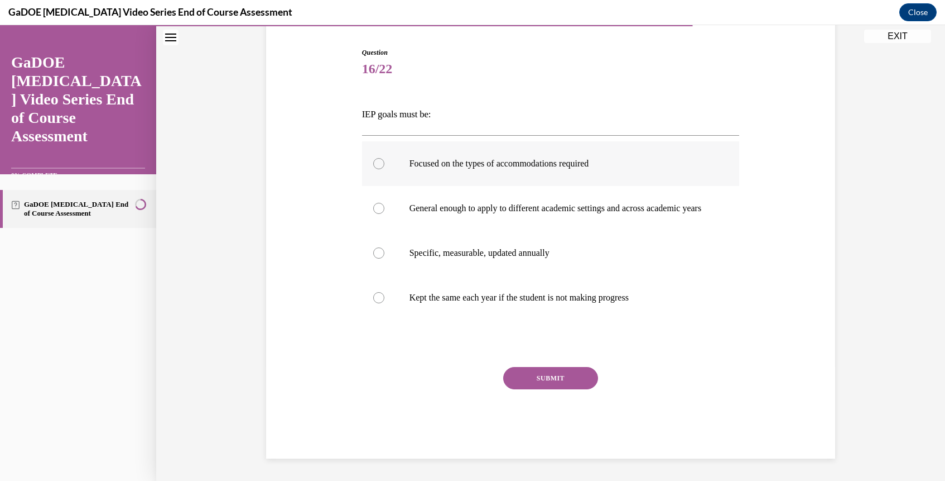
click at [380, 141] on label "Focused on the types of accommodations required" at bounding box center [551, 163] width 378 height 45
click at [380, 158] on input "Focused on the types of accommodations required" at bounding box center [378, 163] width 11 height 11
radio input "true"
click at [371, 239] on label "Specific, measurable, updated annually" at bounding box center [551, 252] width 378 height 45
click at [373, 247] on input "Specific, measurable, updated annually" at bounding box center [378, 252] width 11 height 11
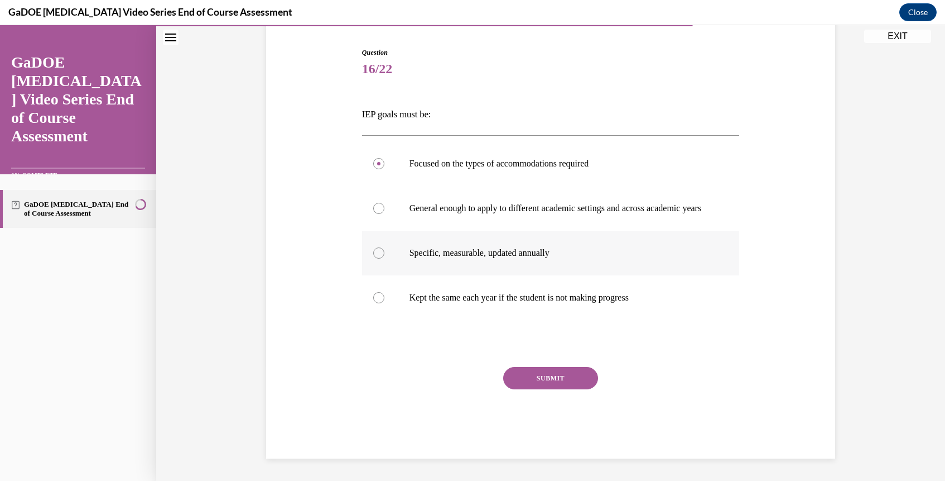
radio input "true"
click at [549, 384] on button "SUBMIT" at bounding box center [550, 378] width 95 height 22
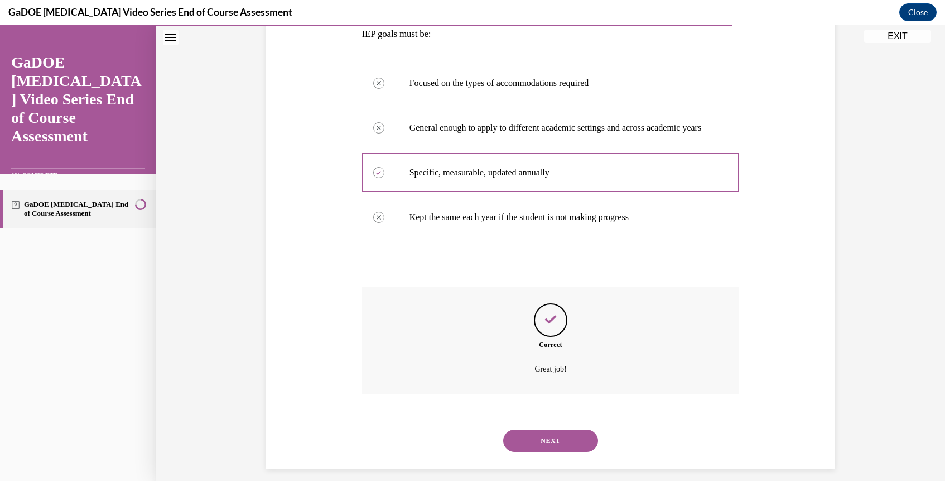
scroll to position [209, 0]
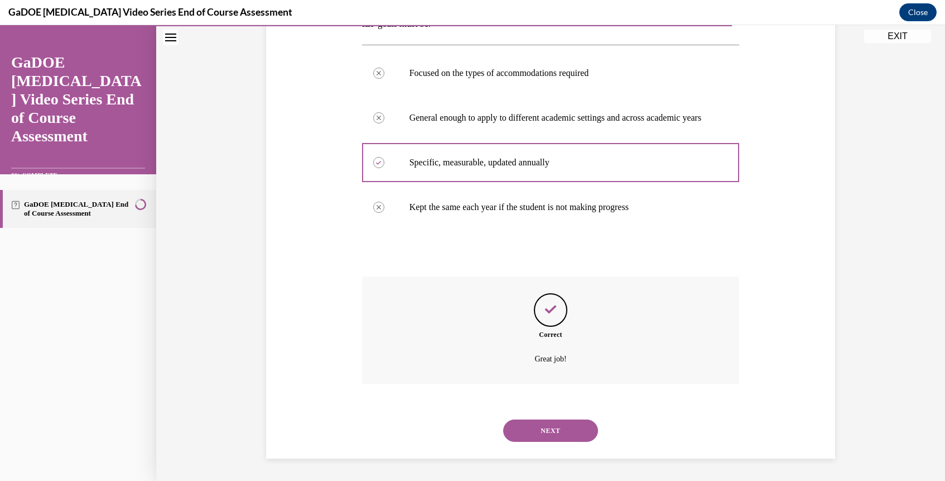
click at [538, 425] on button "NEXT" at bounding box center [550, 430] width 95 height 22
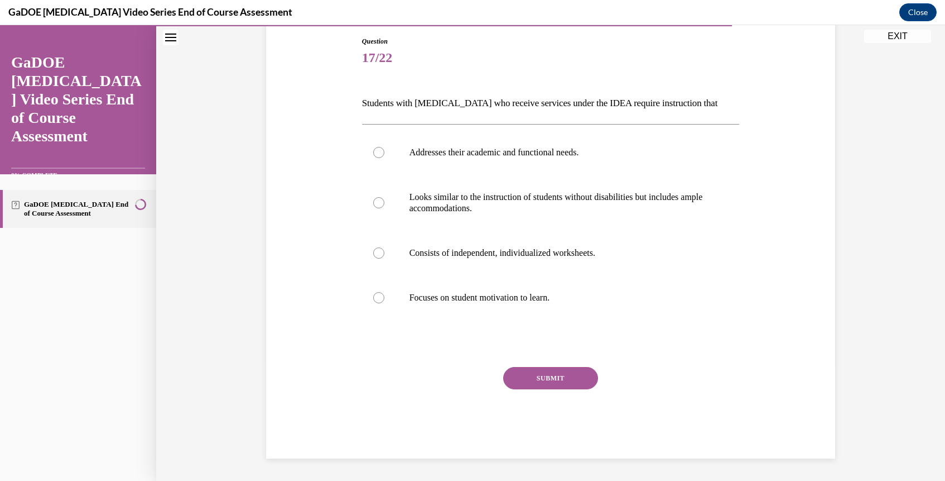
scroll to position [119, 0]
click at [380, 147] on div at bounding box center [378, 152] width 11 height 11
click at [380, 147] on input "Addresses their academic and functional needs." at bounding box center [378, 152] width 11 height 11
radio input "true"
click at [550, 384] on button "SUBMIT" at bounding box center [550, 378] width 95 height 22
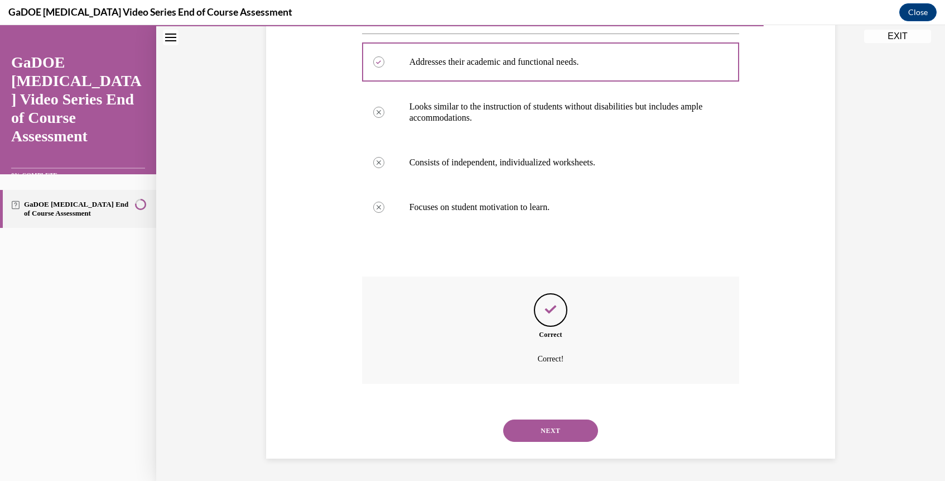
click at [532, 435] on button "NEXT" at bounding box center [550, 430] width 95 height 22
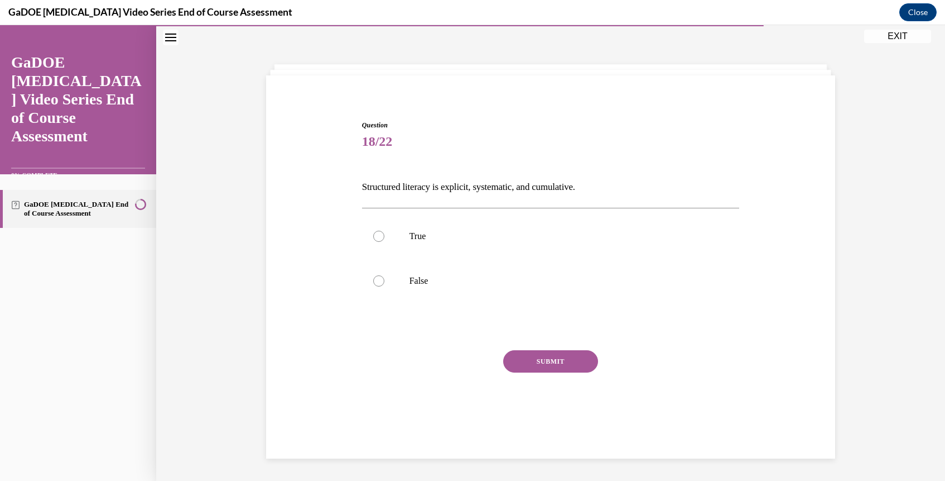
scroll to position [35, 0]
click at [399, 242] on label "True" at bounding box center [551, 236] width 378 height 45
click at [385, 242] on input "True" at bounding box center [378, 235] width 11 height 11
radio input "true"
click at [555, 361] on button "SUBMIT" at bounding box center [550, 361] width 95 height 22
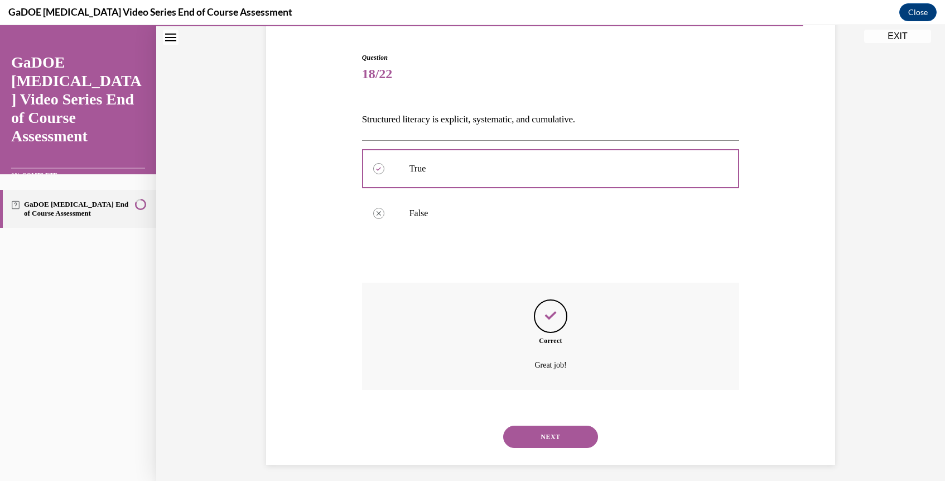
scroll to position [109, 0]
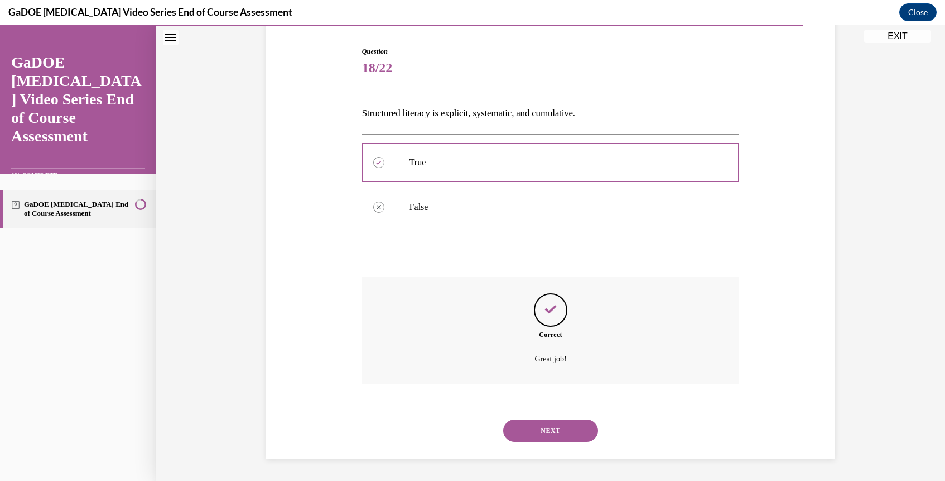
click at [541, 426] on button "NEXT" at bounding box center [550, 430] width 95 height 22
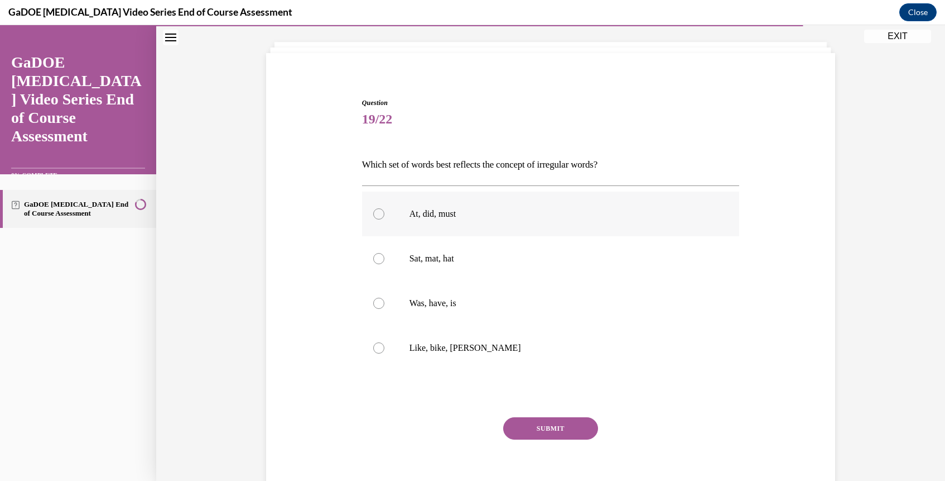
scroll to position [0, 0]
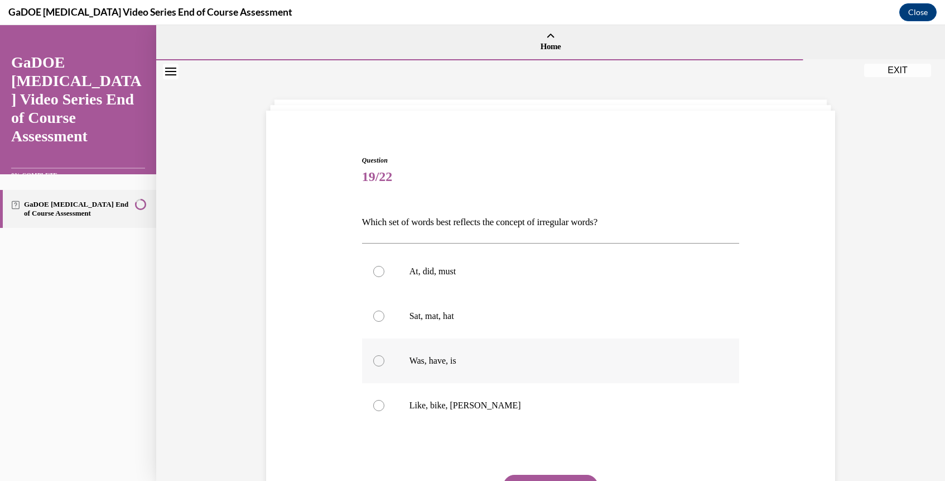
click at [403, 357] on label "Was, have, is" at bounding box center [551, 360] width 378 height 45
click at [385, 357] on input "Was, have, is" at bounding box center [378, 360] width 11 height 11
radio input "true"
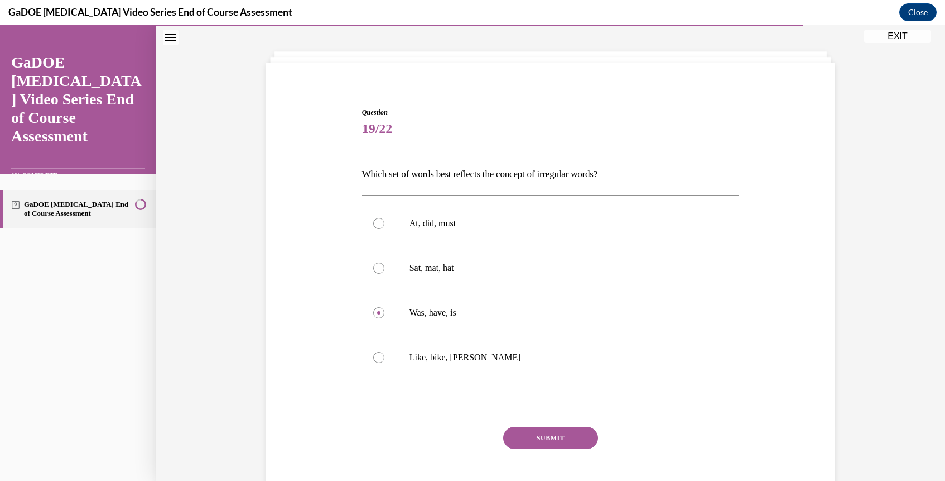
click at [549, 437] on button "SUBMIT" at bounding box center [550, 437] width 95 height 22
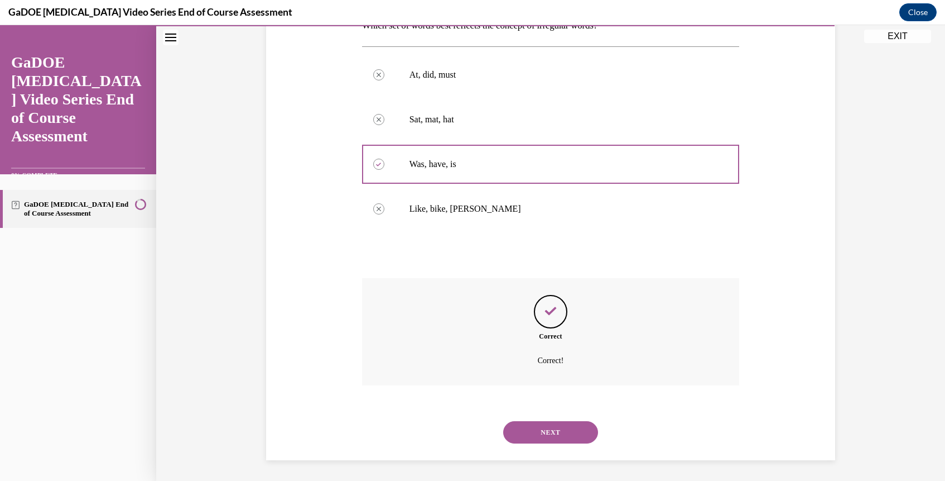
scroll to position [198, 0]
click at [542, 434] on button "NEXT" at bounding box center [550, 430] width 95 height 22
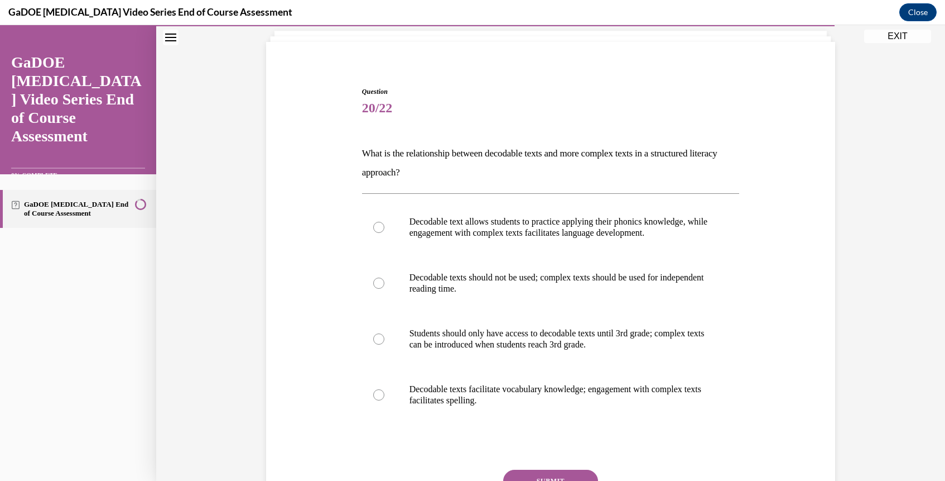
scroll to position [69, 0]
click at [416, 354] on label "Students should only have access to decodable texts until 3rd grade; complex te…" at bounding box center [551, 338] width 378 height 56
click at [385, 344] on input "Students should only have access to decodable texts until 3rd grade; complex te…" at bounding box center [378, 338] width 11 height 11
radio input "true"
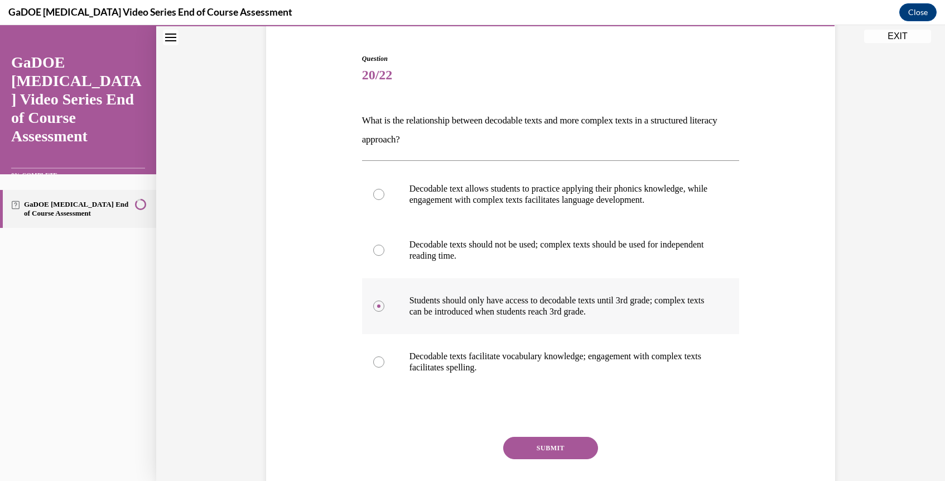
scroll to position [108, 0]
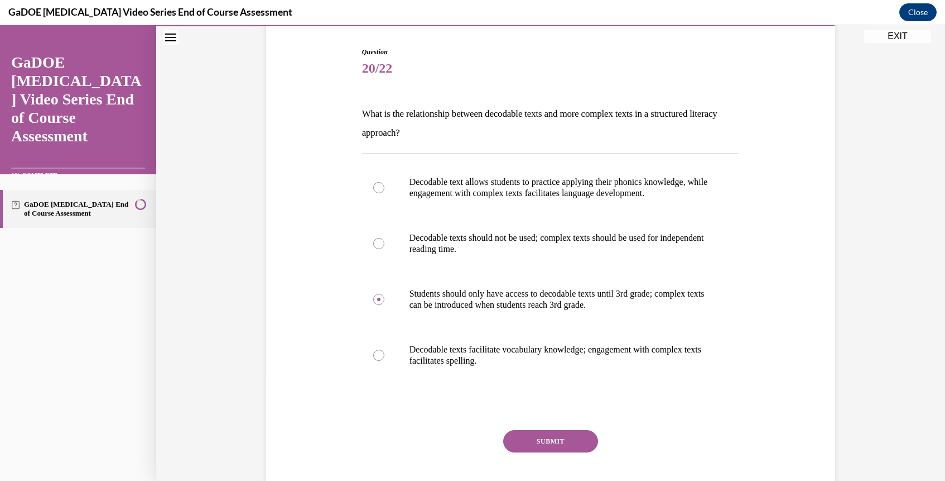
click at [448, 402] on div at bounding box center [551, 406] width 378 height 13
click at [535, 436] on button "SUBMIT" at bounding box center [550, 441] width 95 height 22
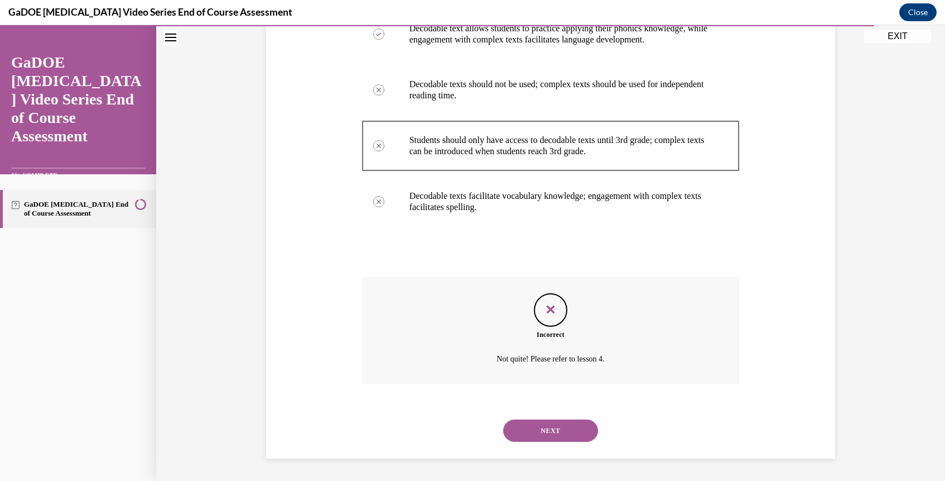
scroll to position [199, 0]
click at [550, 438] on button "NEXT" at bounding box center [550, 431] width 95 height 22
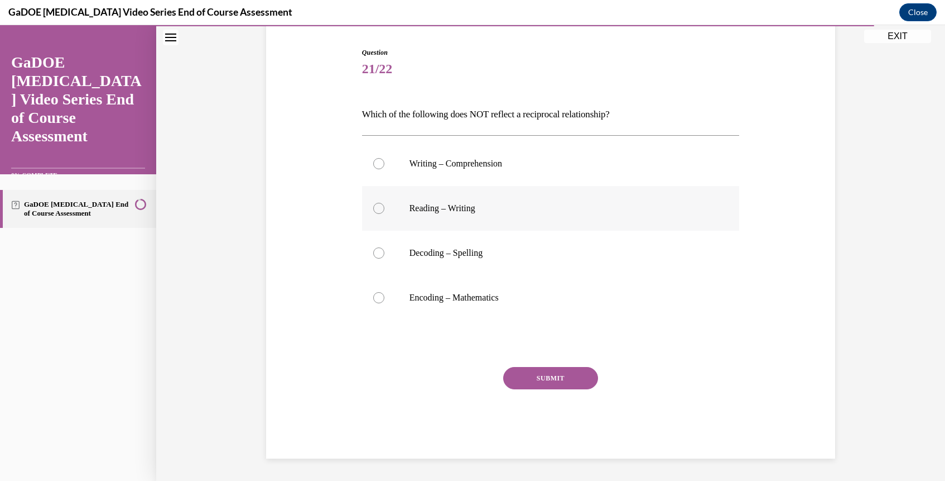
scroll to position [107, 0]
click at [378, 253] on div at bounding box center [378, 253] width 11 height 11
click at [378, 253] on input "Decoding – Spelling" at bounding box center [378, 253] width 11 height 11
radio input "true"
click at [558, 374] on button "SUBMIT" at bounding box center [550, 378] width 95 height 22
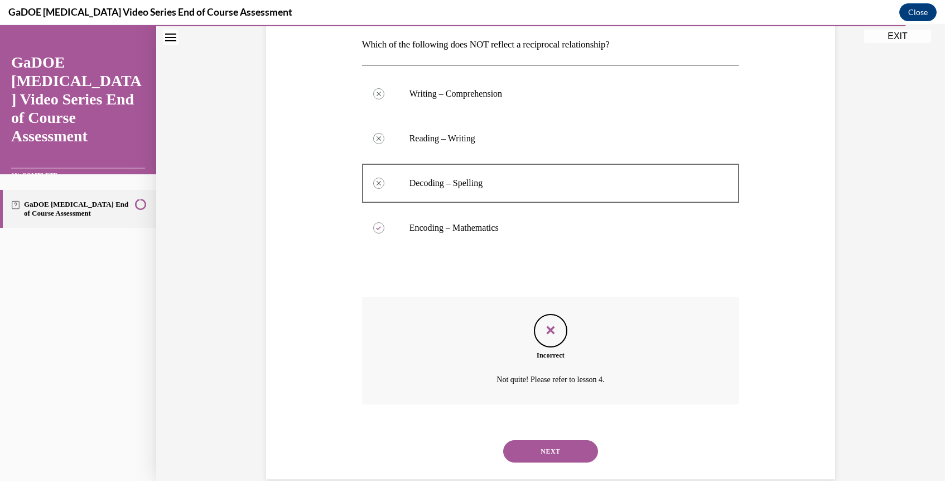
scroll to position [198, 0]
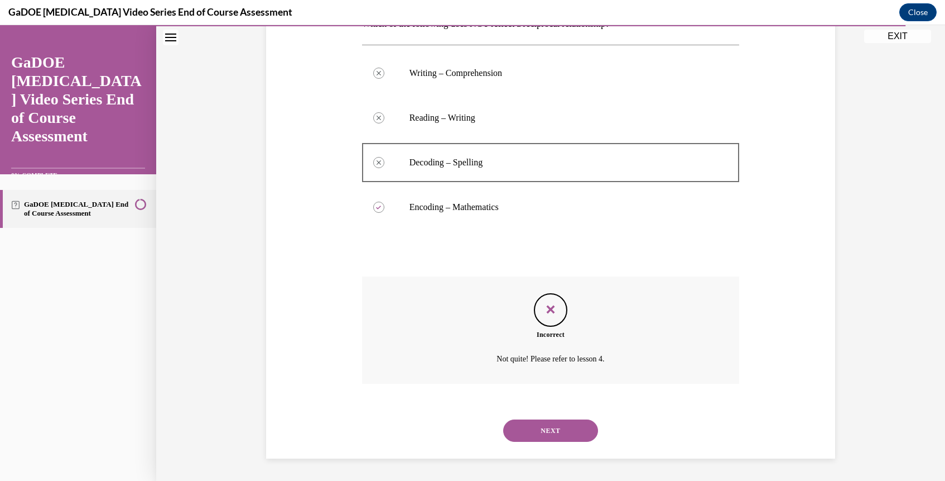
click at [544, 427] on button "NEXT" at bounding box center [550, 430] width 95 height 22
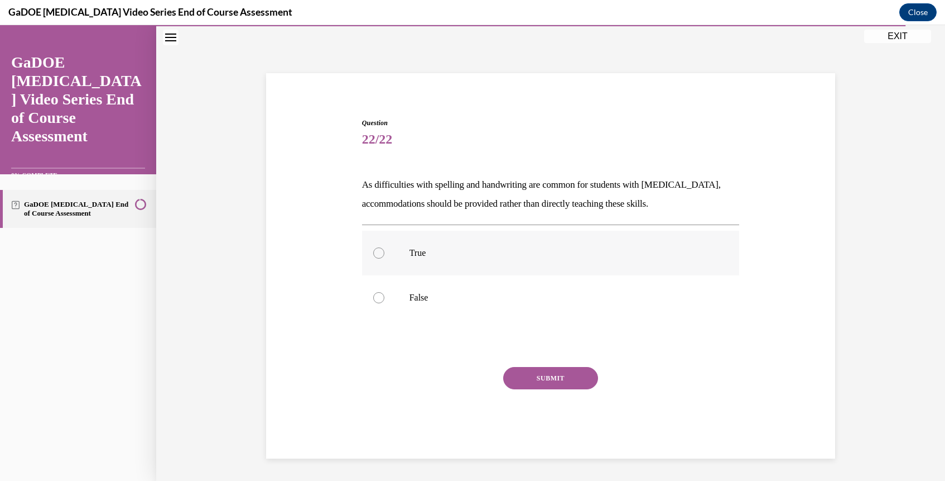
click at [389, 246] on label "True" at bounding box center [551, 252] width 378 height 45
click at [385, 247] on input "True" at bounding box center [378, 252] width 11 height 11
radio input "true"
click at [550, 367] on button "SUBMIT" at bounding box center [550, 378] width 95 height 22
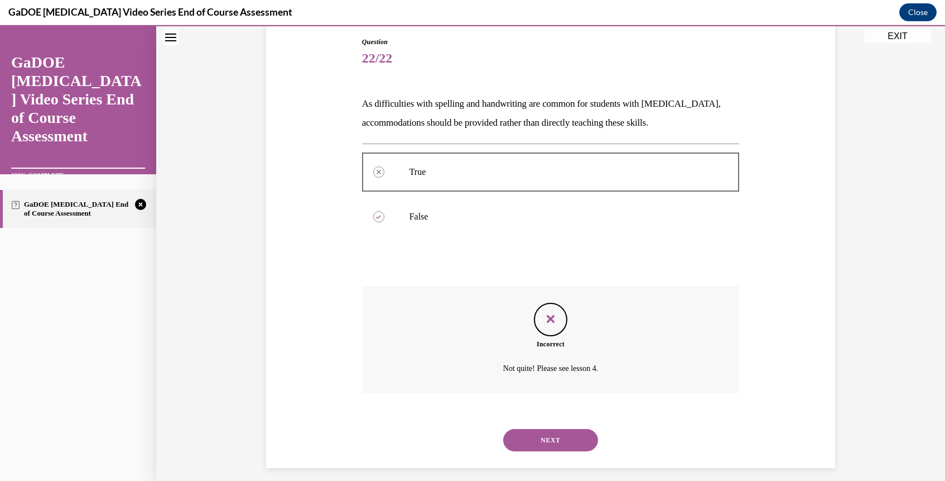
scroll to position [128, 0]
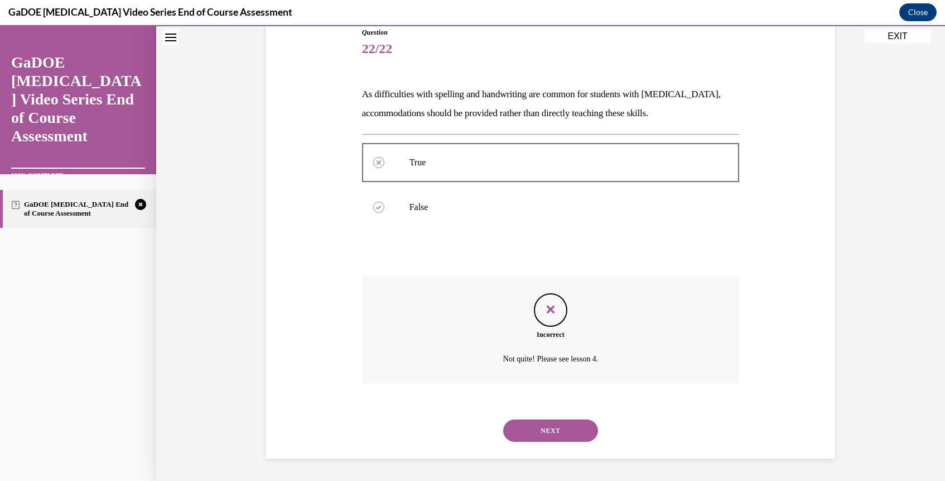
click at [561, 448] on div "NEXT" at bounding box center [551, 430] width 378 height 45
click at [558, 429] on button "NEXT" at bounding box center [550, 430] width 95 height 22
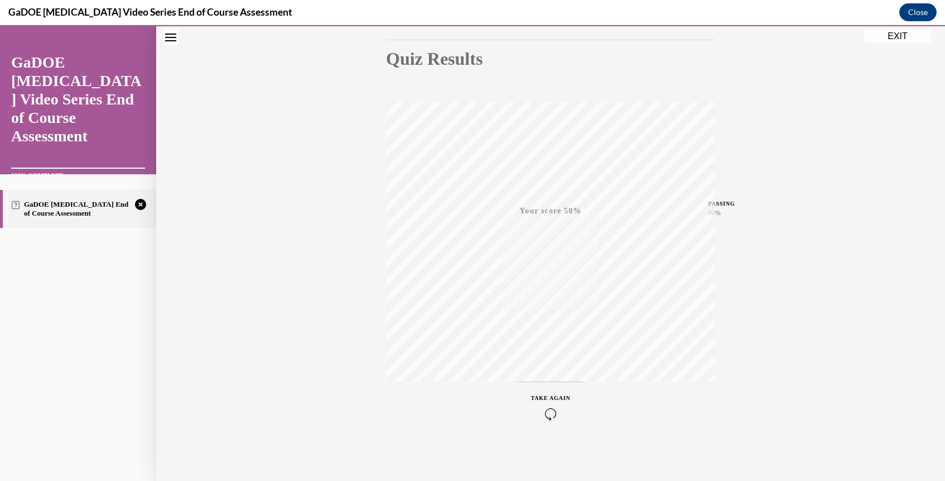
scroll to position [117, 0]
click at [549, 407] on icon "button" at bounding box center [551, 412] width 40 height 12
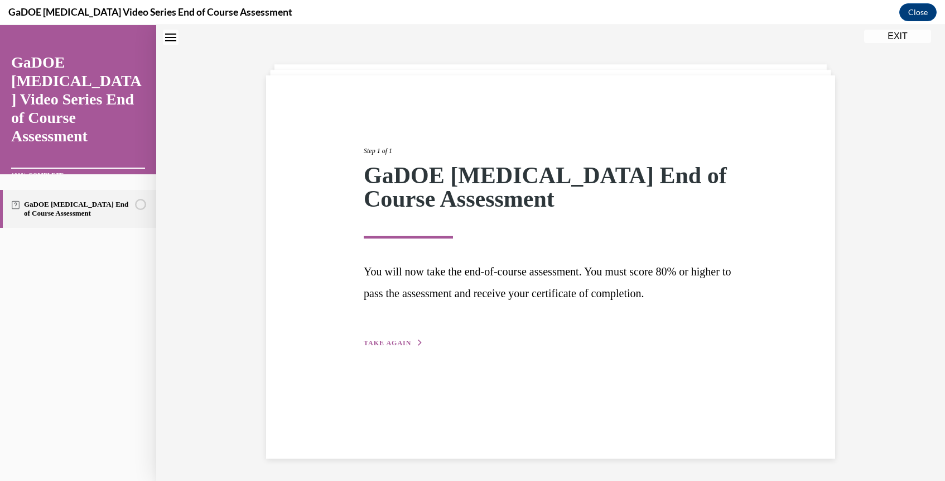
click at [356, 331] on div "Step 1 of 1 GaDOE Dyslexia End of Course Assessment You will now take the end-o…" at bounding box center [551, 234] width 391 height 229
click at [373, 337] on div "Step 1 of 1 GaDOE Dyslexia End of Course Assessment You will now take the end-o…" at bounding box center [551, 234] width 391 height 229
click at [385, 352] on div "Step 1 of 1 GaDOE Dyslexia End of Course Assessment You will now take the end-o…" at bounding box center [550, 266] width 569 height 383
click at [394, 347] on button "TAKE AGAIN" at bounding box center [394, 343] width 60 height 10
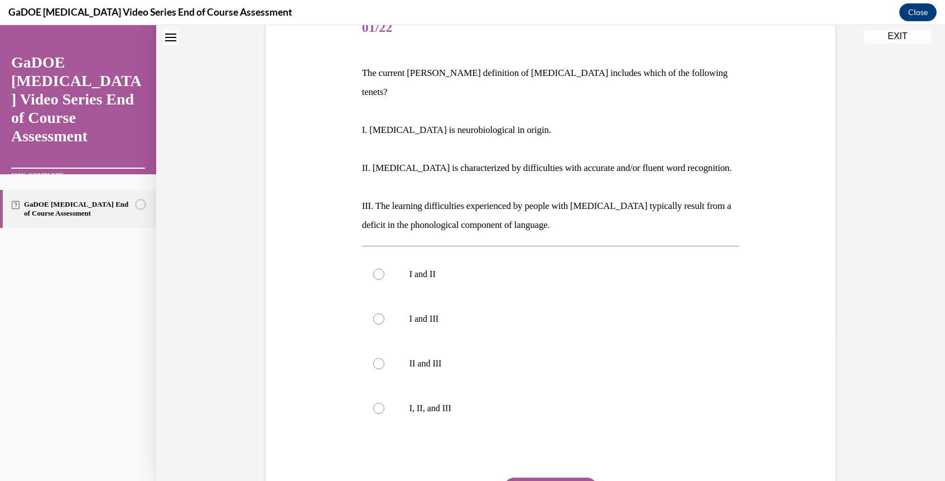
scroll to position [172, 0]
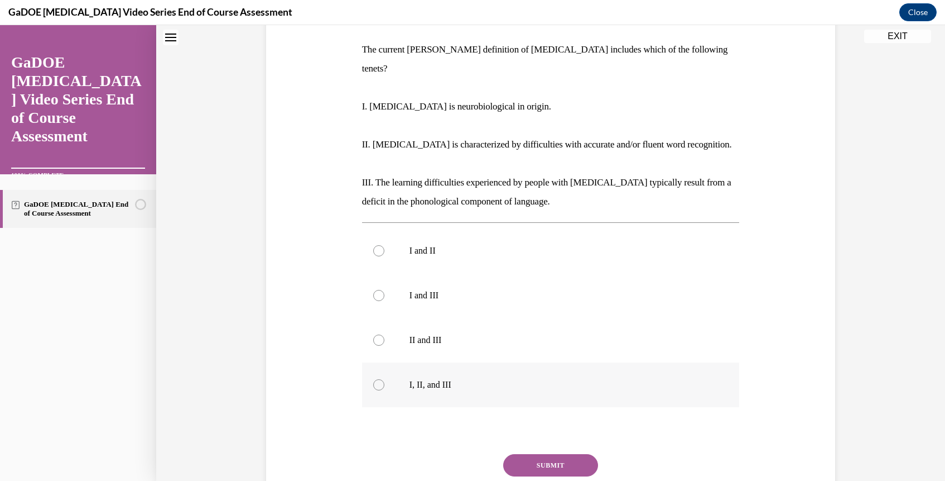
click at [383, 373] on label "I, II, and III" at bounding box center [551, 384] width 378 height 45
click at [383, 379] on input "I, II, and III" at bounding box center [378, 384] width 11 height 11
radio input "true"
click at [542, 454] on button "SUBMIT" at bounding box center [550, 465] width 95 height 22
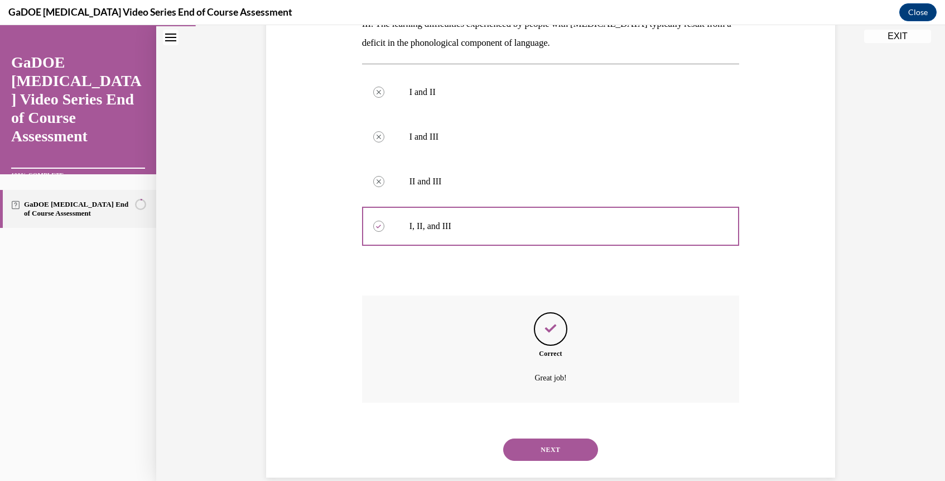
click at [546, 438] on button "NEXT" at bounding box center [550, 449] width 95 height 22
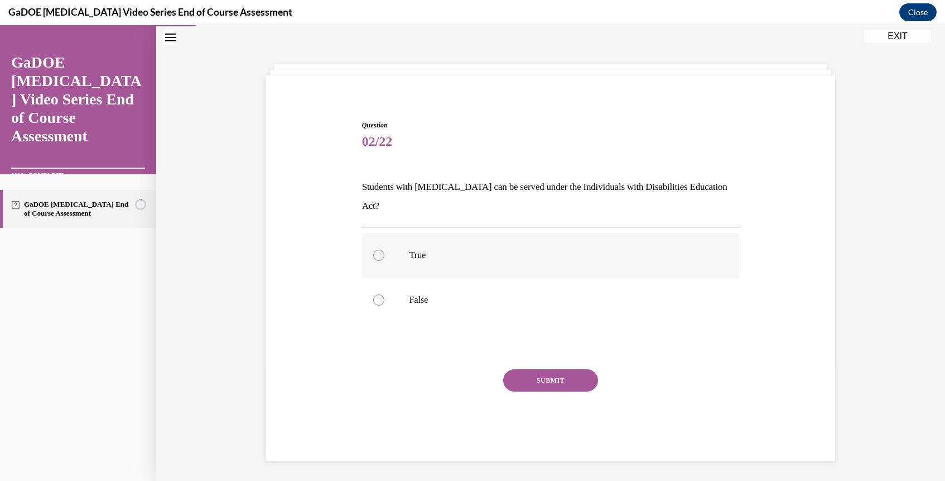
click at [376, 249] on div at bounding box center [378, 254] width 11 height 11
click at [376, 249] on input "True" at bounding box center [378, 254] width 11 height 11
radio input "true"
click at [531, 369] on button "SUBMIT" at bounding box center [550, 380] width 95 height 22
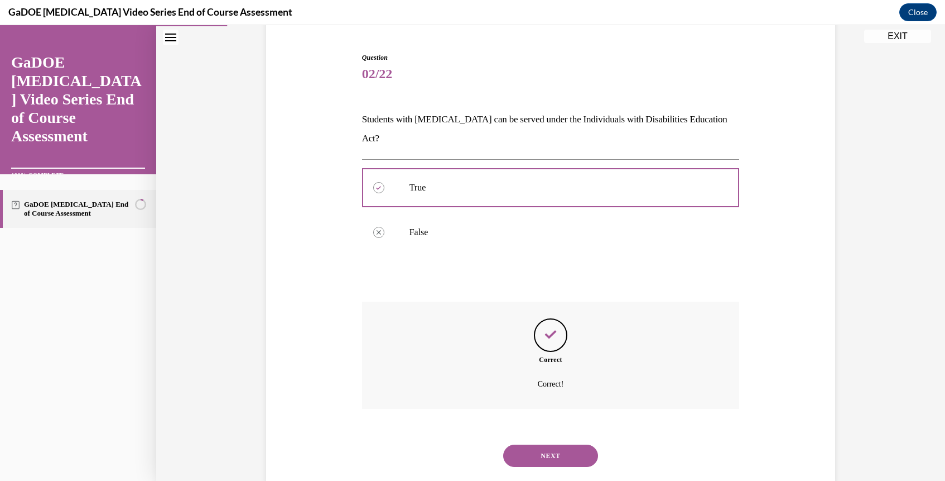
scroll to position [109, 0]
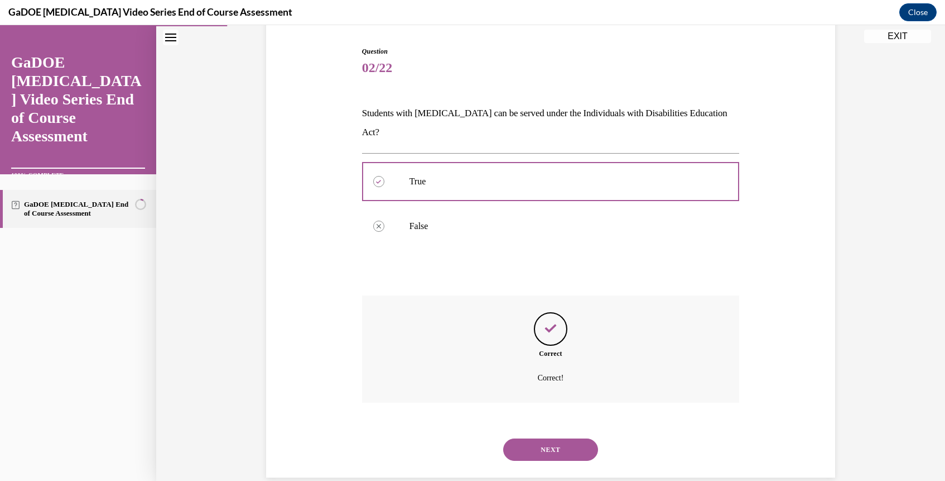
click at [555, 438] on button "NEXT" at bounding box center [550, 449] width 95 height 22
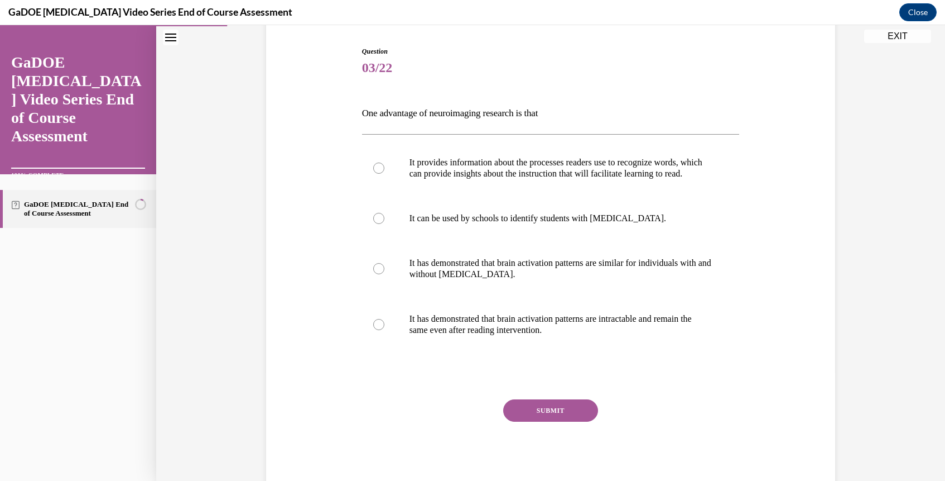
scroll to position [59, 0]
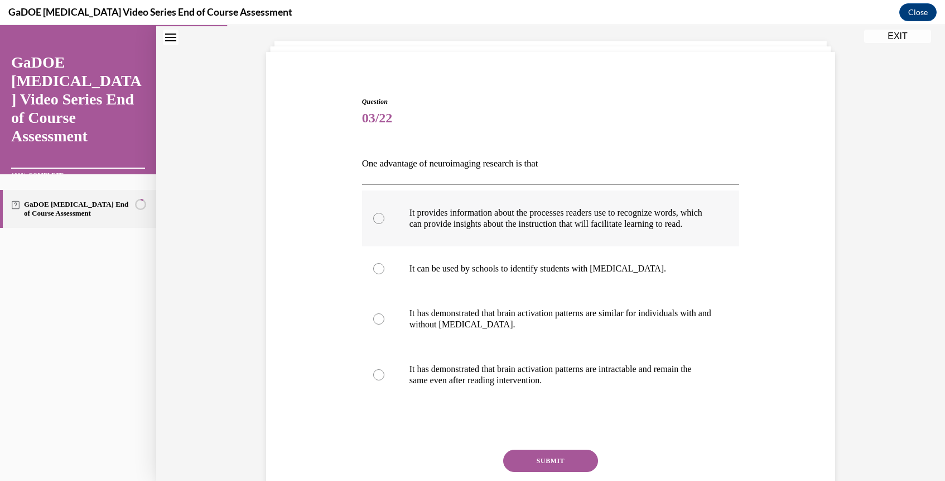
click at [395, 246] on label "It provides information about the processes readers use to recognize words, whi…" at bounding box center [551, 218] width 378 height 56
click at [385, 224] on input "It provides information about the processes readers use to recognize words, whi…" at bounding box center [378, 218] width 11 height 11
radio input "true"
click at [557, 462] on button "SUBMIT" at bounding box center [550, 460] width 95 height 22
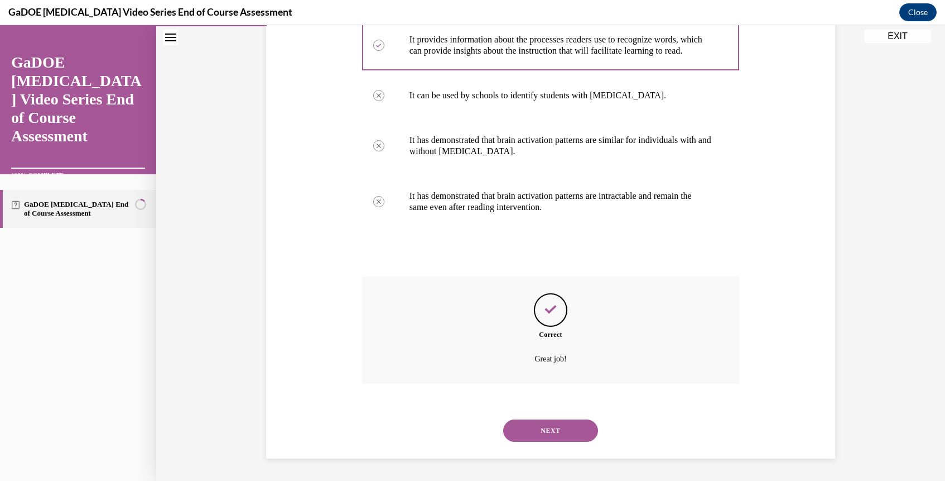
click at [542, 427] on button "NEXT" at bounding box center [550, 430] width 95 height 22
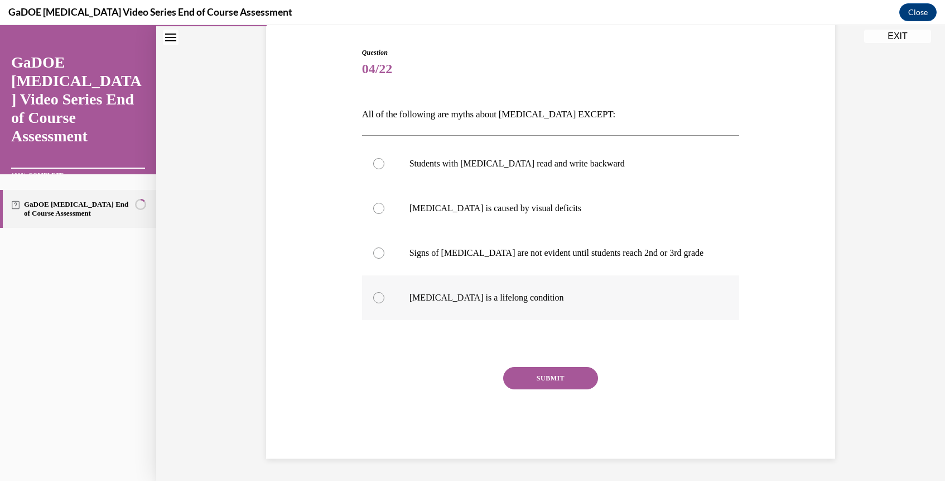
click at [422, 296] on p "Dyslexia is a lifelong condition" at bounding box center [561, 297] width 302 height 11
click at [385, 296] on input "Dyslexia is a lifelong condition" at bounding box center [378, 297] width 11 height 11
radio input "true"
click at [561, 379] on button "SUBMIT" at bounding box center [550, 378] width 95 height 22
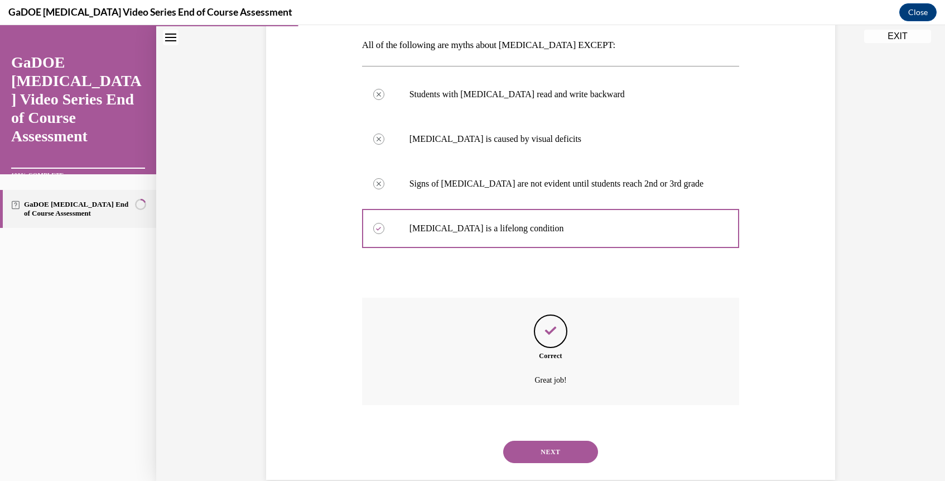
scroll to position [198, 0]
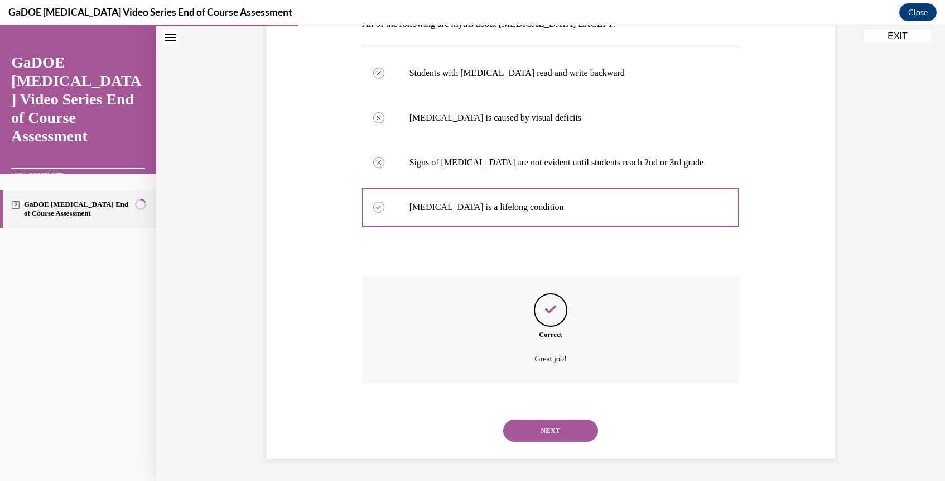
click at [558, 431] on button "NEXT" at bounding box center [550, 430] width 95 height 22
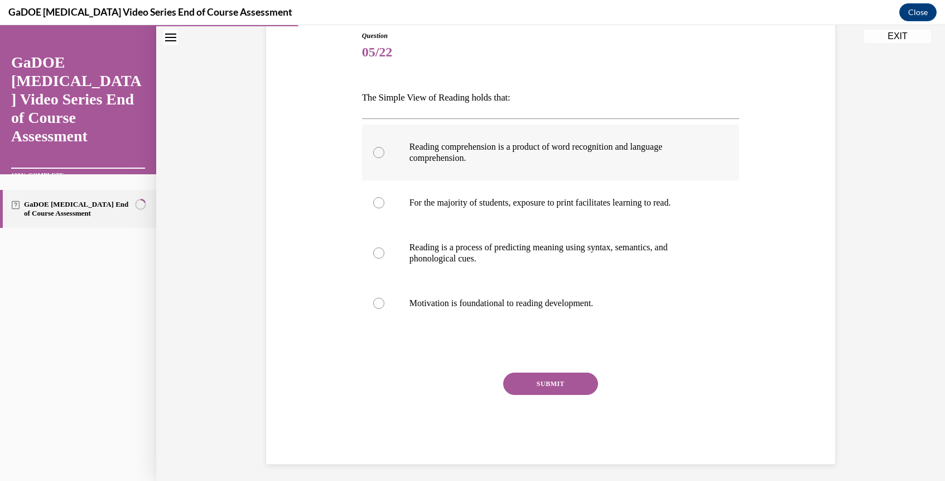
click at [414, 135] on label "Reading comprehension is a product of word recognition and language comprehensi…" at bounding box center [551, 152] width 378 height 56
click at [385, 147] on input "Reading comprehension is a product of word recognition and language comprehensi…" at bounding box center [378, 152] width 11 height 11
radio input "true"
click at [550, 363] on div "Question 05/22 The Simple View of Reading holds that: Reading comprehension is …" at bounding box center [551, 247] width 378 height 433
click at [550, 372] on button "SUBMIT" at bounding box center [550, 383] width 95 height 22
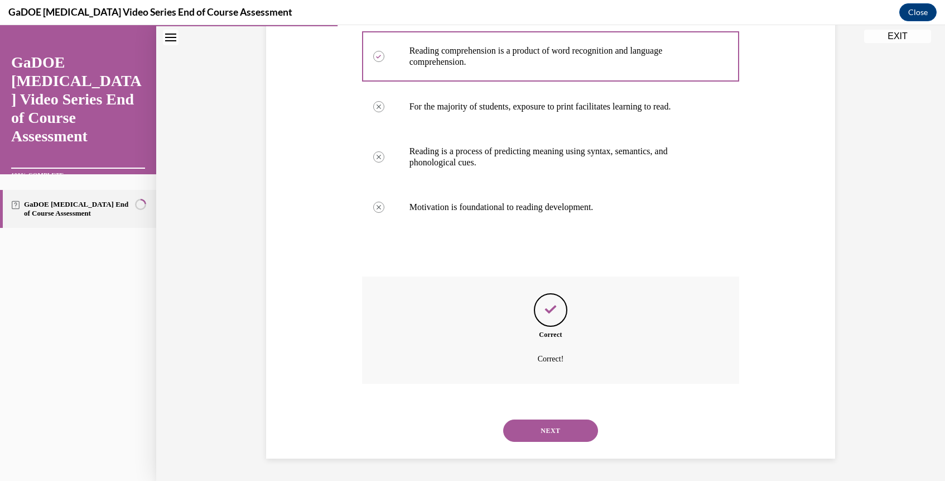
click at [559, 426] on button "NEXT" at bounding box center [550, 430] width 95 height 22
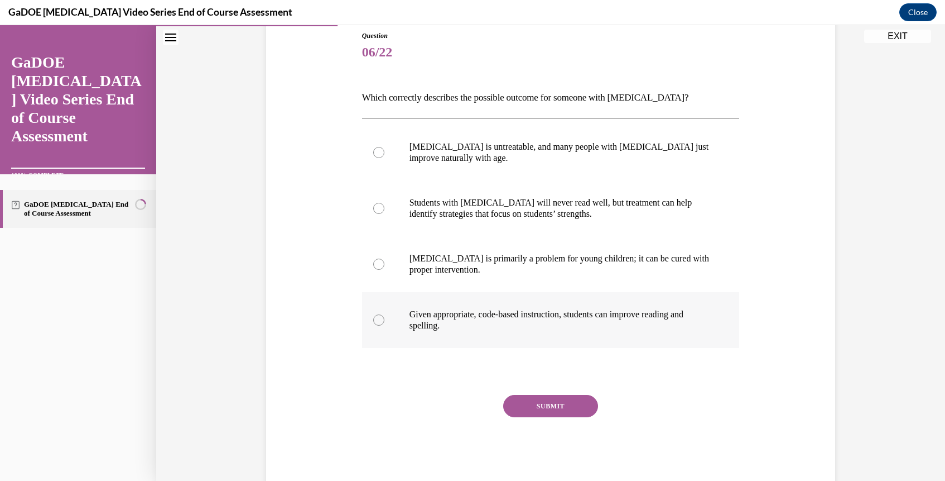
click at [421, 320] on p "Given appropriate, code-based instruction, students can improve reading and spe…" at bounding box center [561, 320] width 302 height 22
click at [385, 320] on input "Given appropriate, code-based instruction, students can improve reading and spe…" at bounding box center [378, 319] width 11 height 11
radio input "true"
click at [540, 413] on button "SUBMIT" at bounding box center [550, 406] width 95 height 22
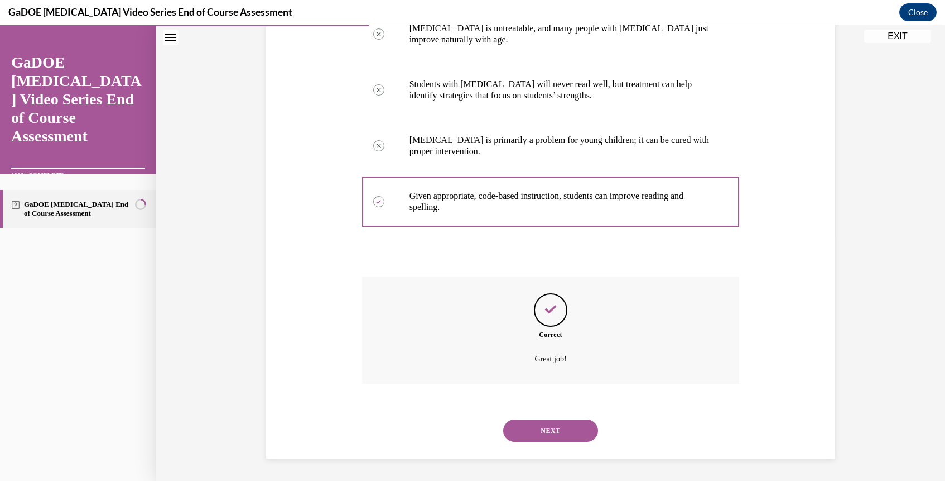
click at [534, 436] on button "NEXT" at bounding box center [550, 430] width 95 height 22
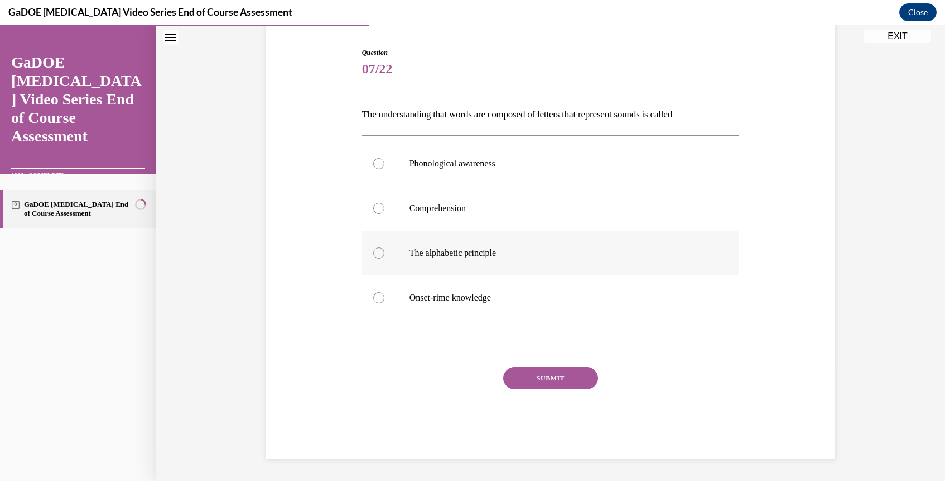
click at [392, 254] on label "The alphabetic principle" at bounding box center [551, 252] width 378 height 45
click at [385, 254] on input "The alphabetic principle" at bounding box center [378, 252] width 11 height 11
radio input "true"
click at [545, 381] on button "SUBMIT" at bounding box center [550, 378] width 95 height 22
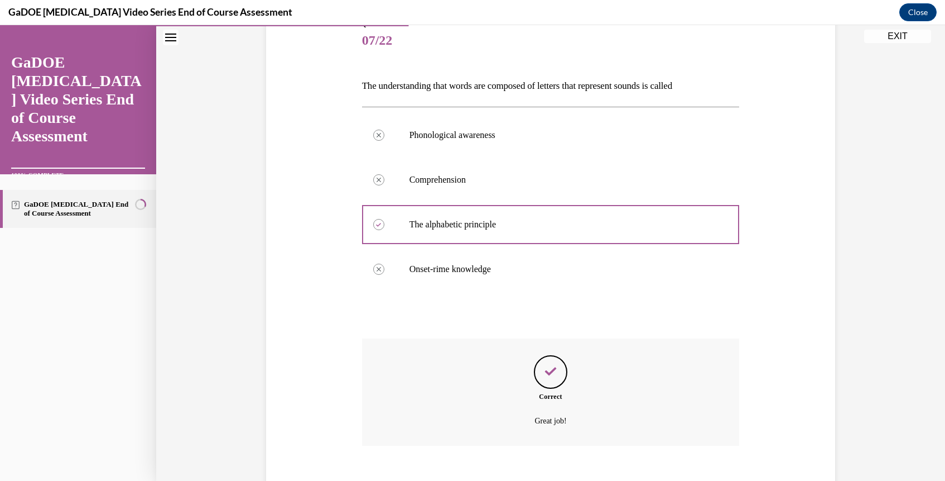
scroll to position [198, 0]
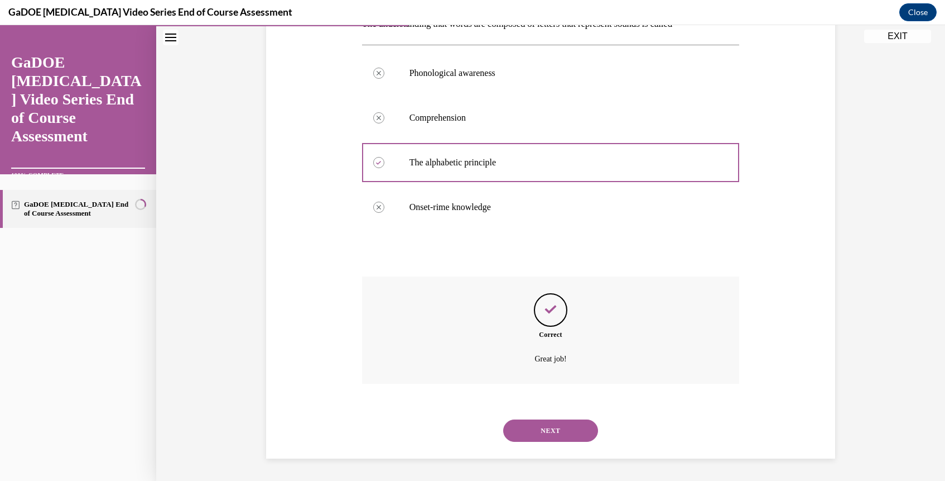
click at [556, 427] on button "NEXT" at bounding box center [550, 430] width 95 height 22
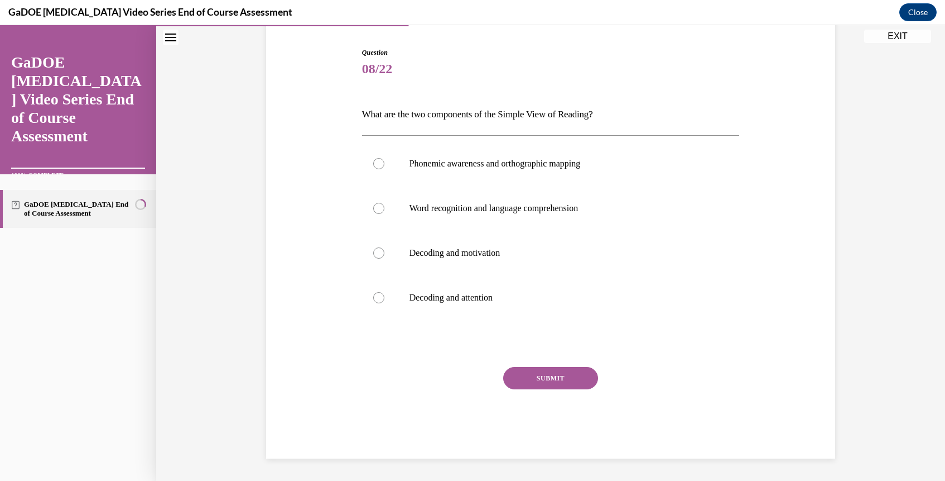
scroll to position [108, 0]
click at [383, 204] on label "Word recognition and language comprehension" at bounding box center [551, 208] width 378 height 45
click at [383, 204] on input "Word recognition and language comprehension" at bounding box center [378, 208] width 11 height 11
radio input "true"
click at [551, 379] on button "SUBMIT" at bounding box center [550, 378] width 95 height 22
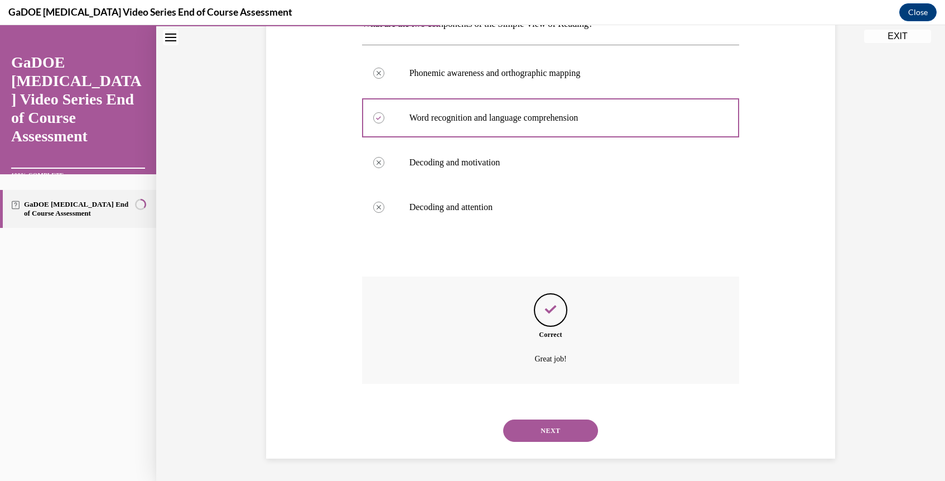
click at [553, 423] on button "NEXT" at bounding box center [550, 430] width 95 height 22
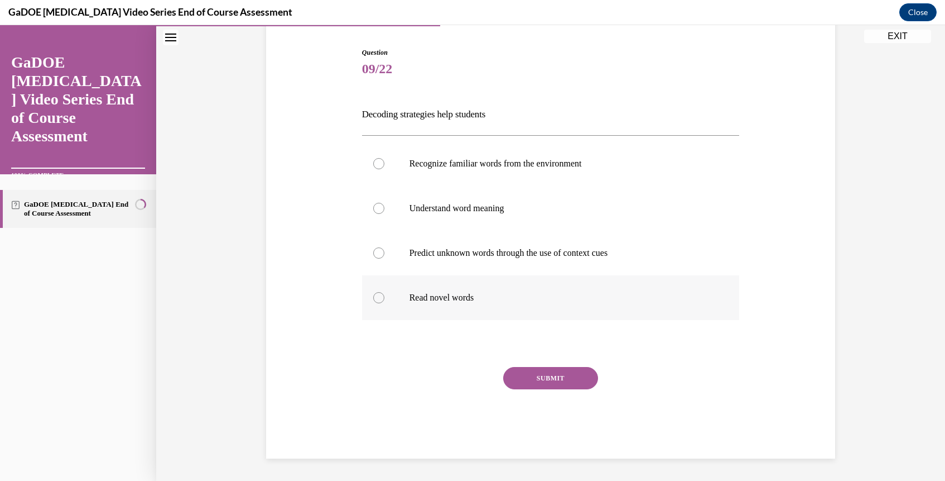
click at [407, 291] on label "Read novel words" at bounding box center [551, 297] width 378 height 45
click at [385, 292] on input "Read novel words" at bounding box center [378, 297] width 11 height 11
radio input "true"
click at [526, 376] on button "SUBMIT" at bounding box center [550, 378] width 95 height 22
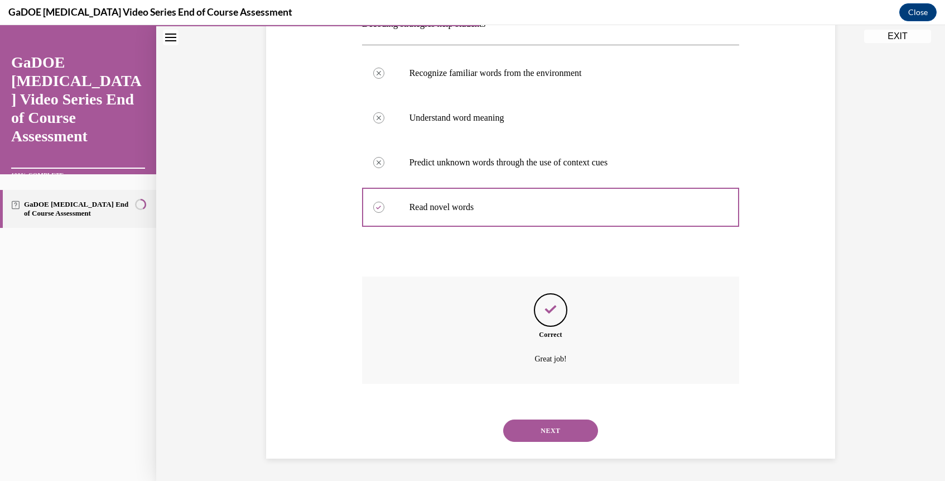
click at [540, 426] on button "NEXT" at bounding box center [550, 430] width 95 height 22
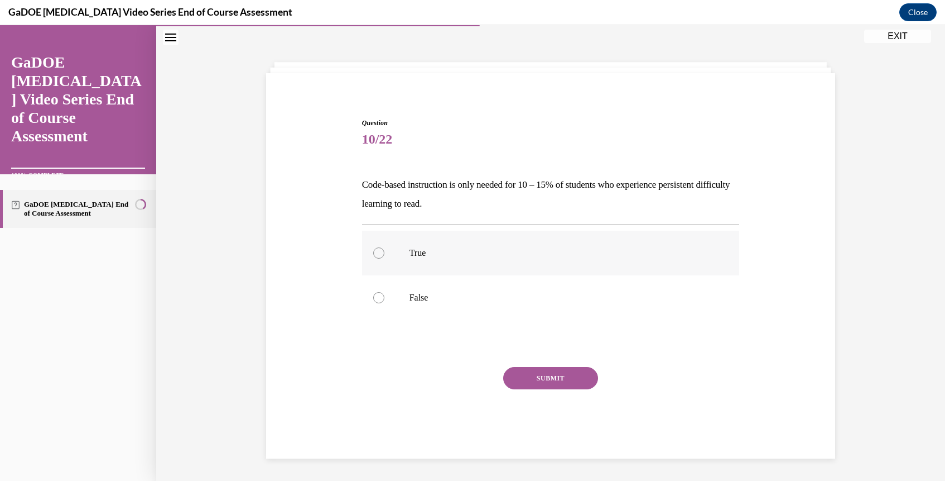
click at [420, 249] on p "True" at bounding box center [561, 252] width 302 height 11
click at [385, 249] on input "True" at bounding box center [378, 252] width 11 height 11
radio input "true"
click at [555, 374] on button "SUBMIT" at bounding box center [550, 378] width 95 height 22
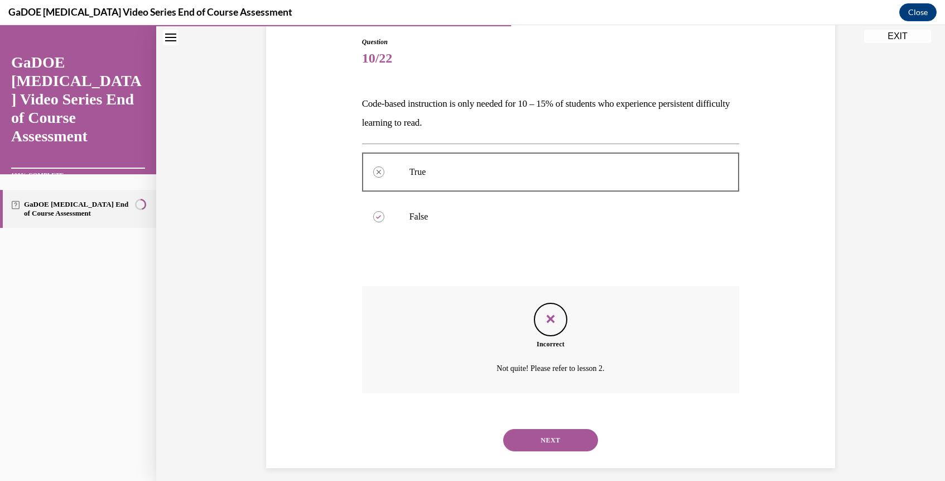
scroll to position [128, 0]
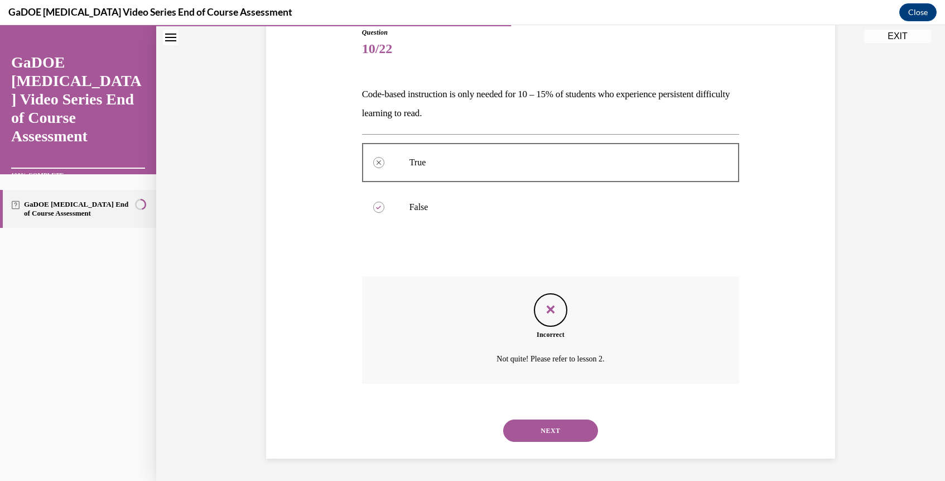
click at [553, 429] on button "NEXT" at bounding box center [550, 430] width 95 height 22
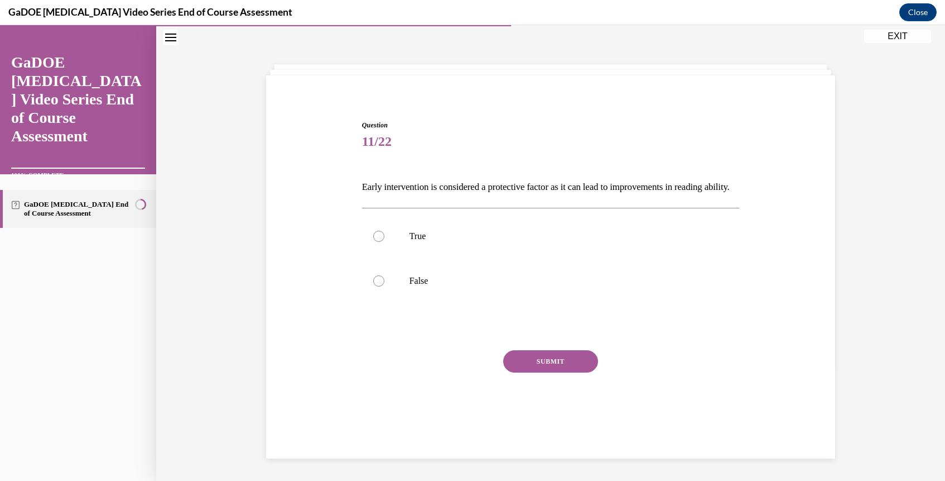
scroll to position [37, 0]
click at [434, 242] on p "True" at bounding box center [561, 235] width 302 height 11
click at [385, 242] on input "True" at bounding box center [378, 235] width 11 height 11
radio input "true"
click at [529, 372] on button "SUBMIT" at bounding box center [550, 361] width 95 height 22
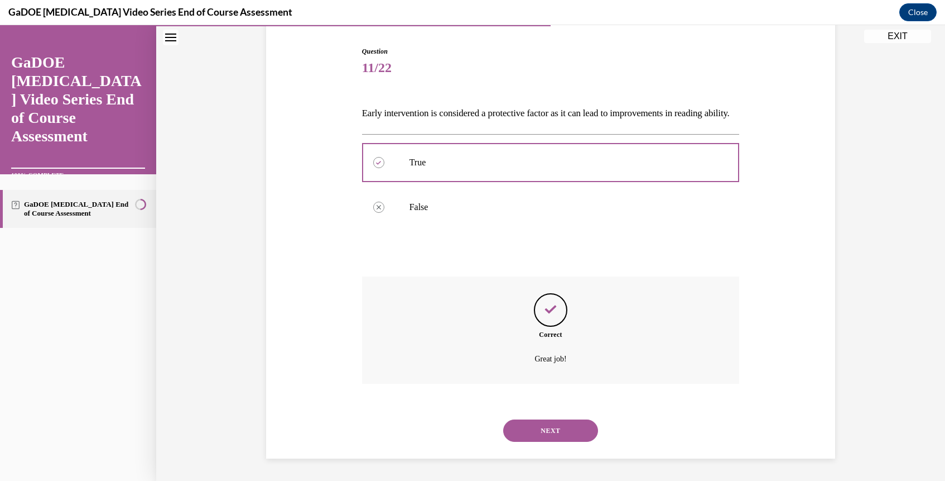
click at [573, 438] on button "NEXT" at bounding box center [550, 430] width 95 height 22
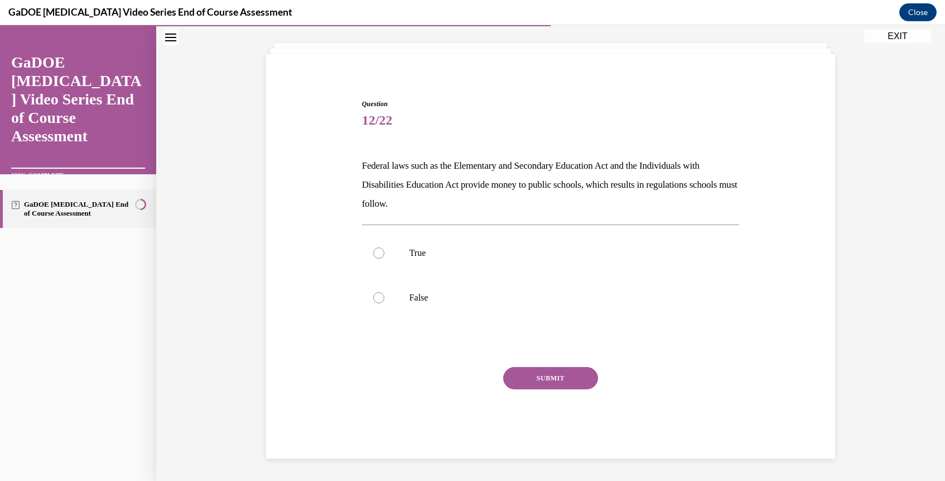
scroll to position [56, 0]
click at [411, 245] on label "True" at bounding box center [551, 252] width 378 height 45
click at [385, 247] on input "True" at bounding box center [378, 252] width 11 height 11
radio input "true"
click at [541, 385] on button "SUBMIT" at bounding box center [550, 378] width 95 height 22
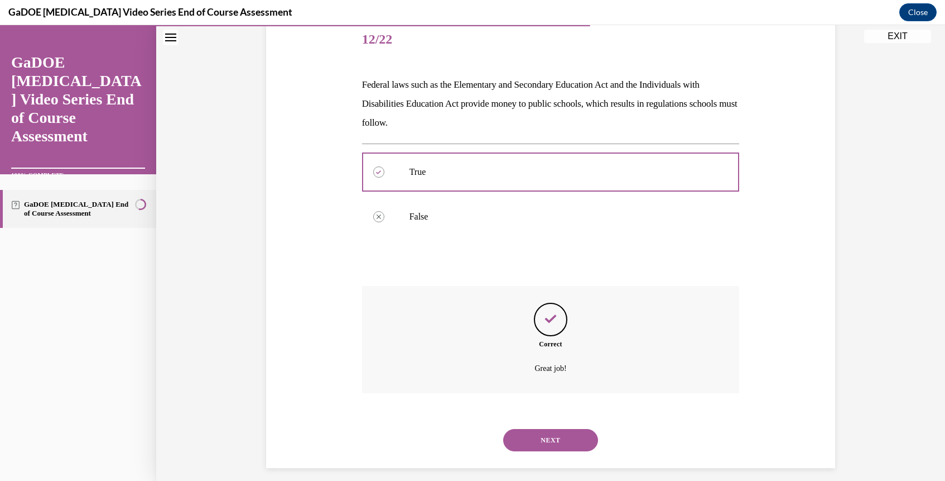
scroll to position [147, 0]
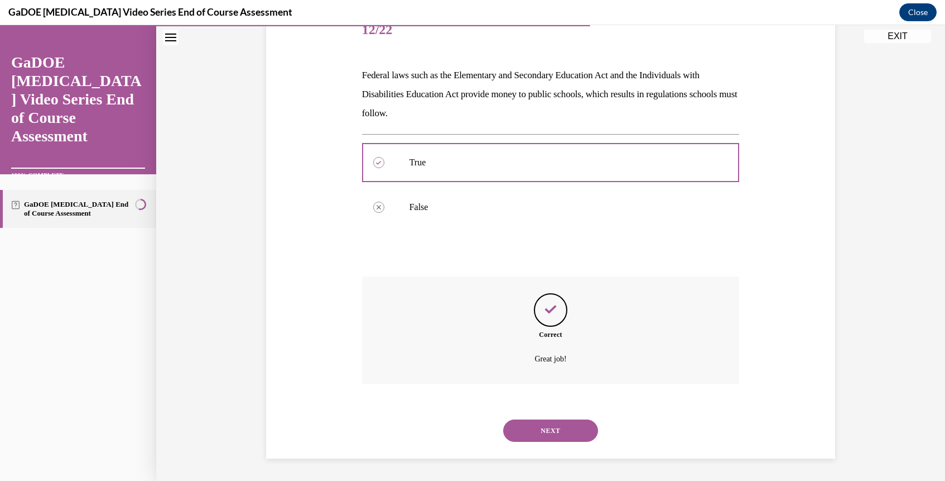
click at [542, 431] on button "NEXT" at bounding box center [550, 430] width 95 height 22
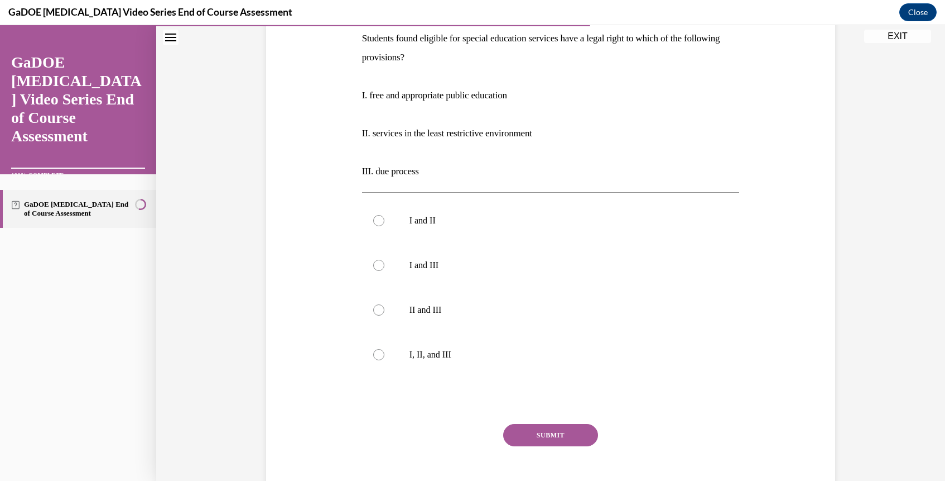
scroll to position [184, 0]
click at [392, 349] on label "I, II, and III" at bounding box center [551, 354] width 378 height 45
click at [385, 349] on input "I, II, and III" at bounding box center [378, 353] width 11 height 11
radio input "true"
click at [540, 426] on button "SUBMIT" at bounding box center [550, 434] width 95 height 22
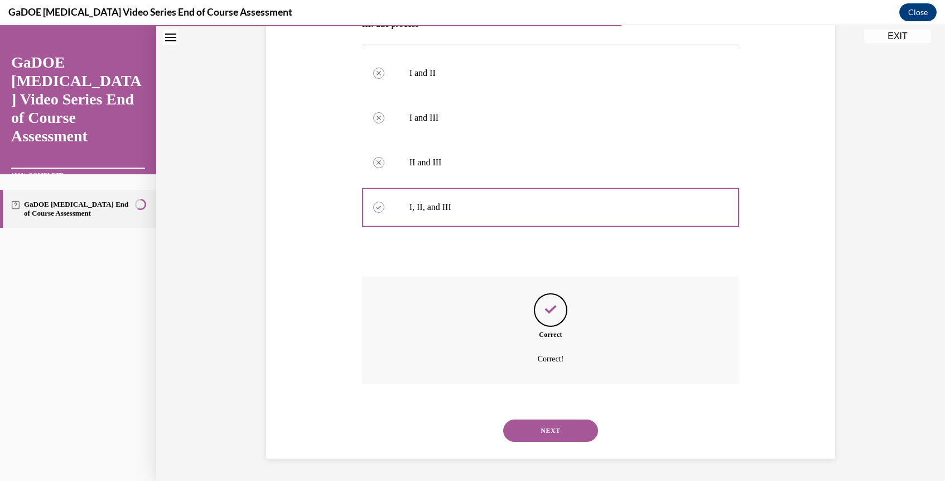
click at [544, 434] on button "NEXT" at bounding box center [550, 430] width 95 height 22
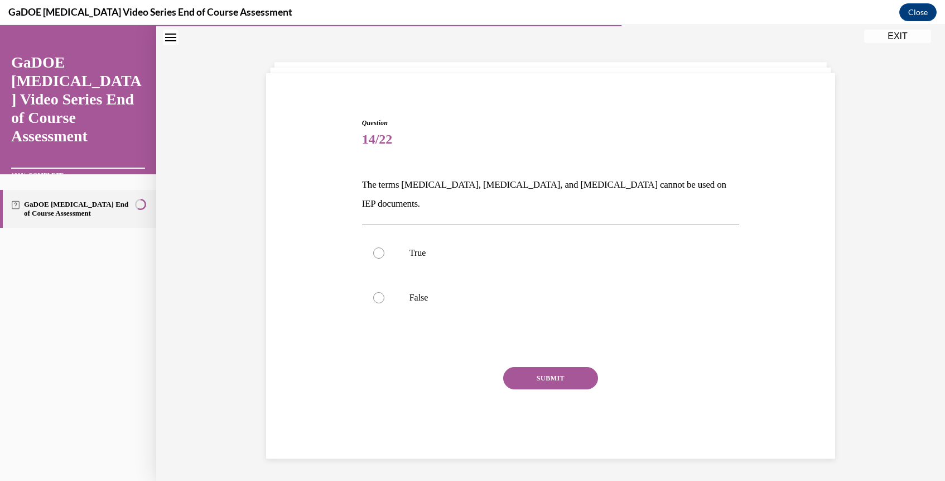
scroll to position [35, 0]
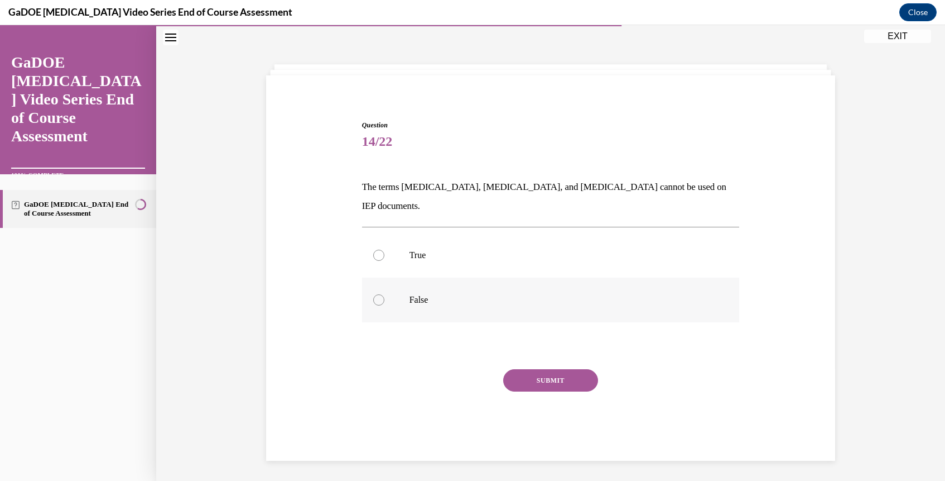
click at [395, 285] on label "False" at bounding box center [551, 299] width 378 height 45
click at [385, 294] on input "False" at bounding box center [378, 299] width 11 height 11
radio input "true"
click at [549, 369] on button "SUBMIT" at bounding box center [550, 380] width 95 height 22
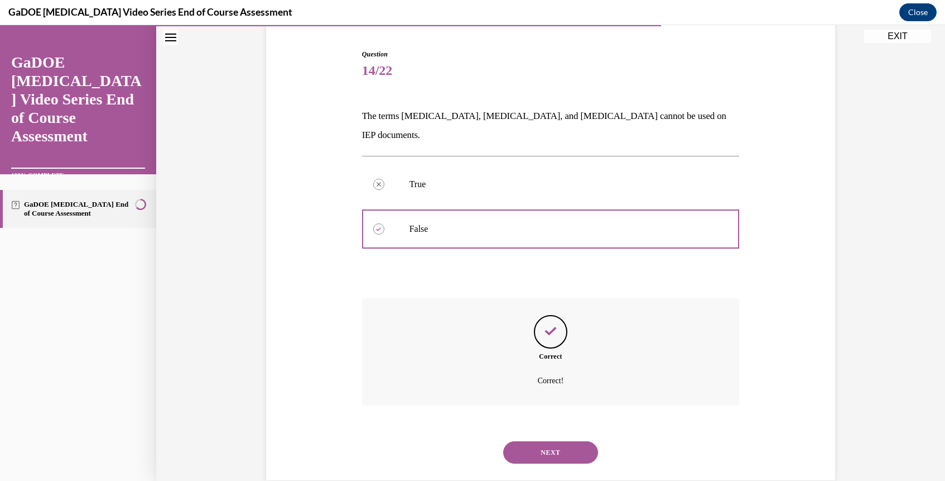
scroll to position [109, 0]
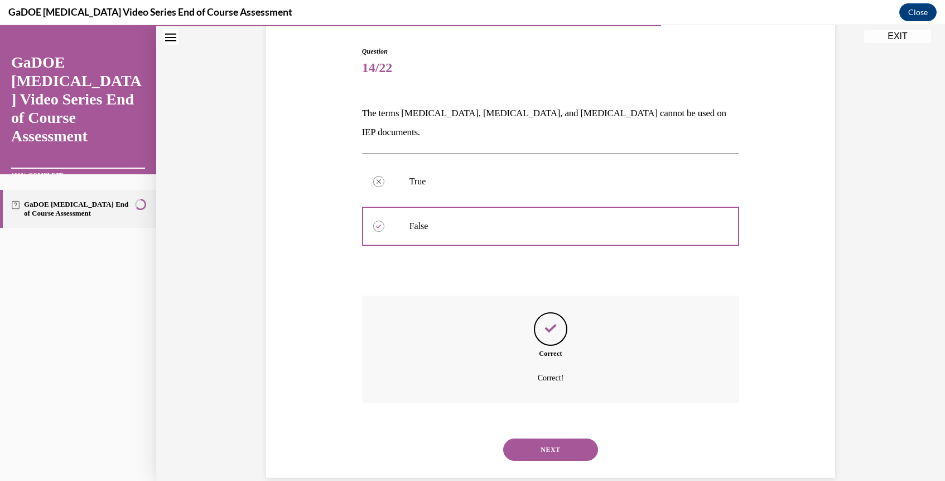
click at [564, 438] on button "NEXT" at bounding box center [550, 449] width 95 height 22
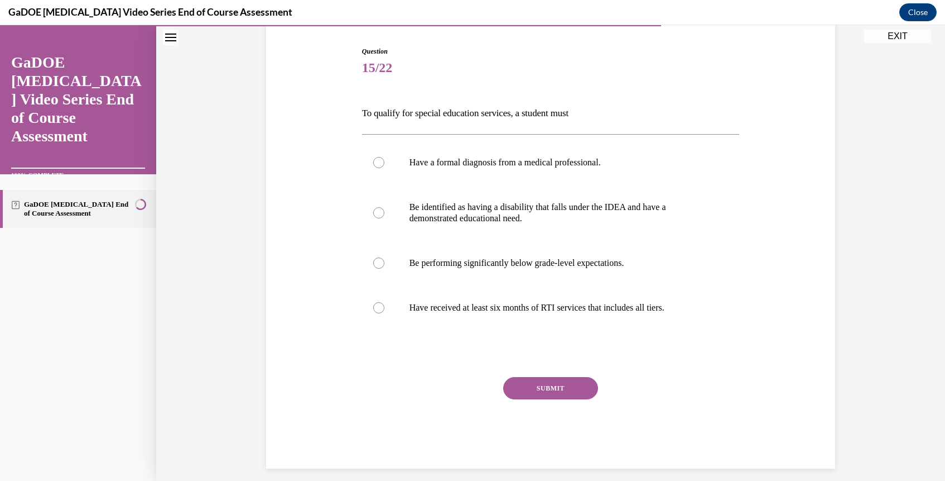
scroll to position [59, 0]
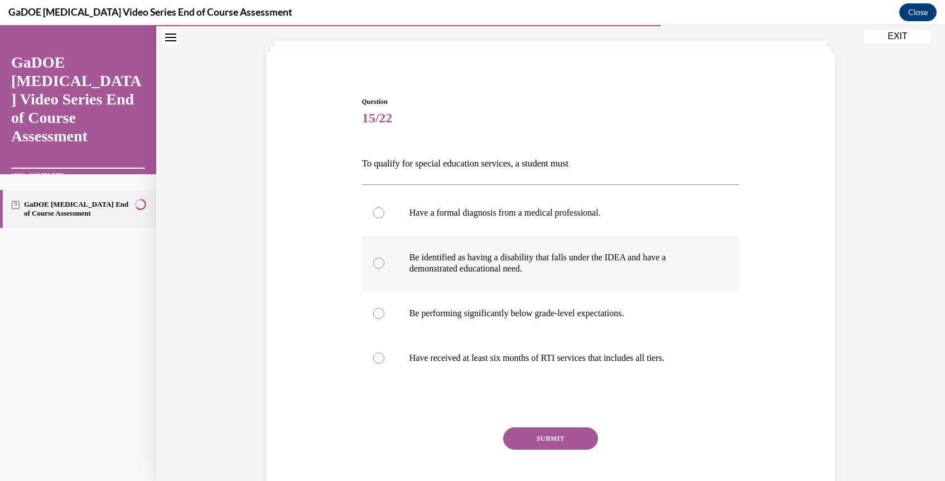
click at [407, 277] on label "Be identified as having a disability that falls under the IDEA and have a demon…" at bounding box center [551, 263] width 378 height 56
click at [385, 268] on input "Be identified as having a disability that falls under the IDEA and have a demon…" at bounding box center [378, 262] width 11 height 11
radio input "true"
click at [550, 430] on button "SUBMIT" at bounding box center [550, 438] width 95 height 22
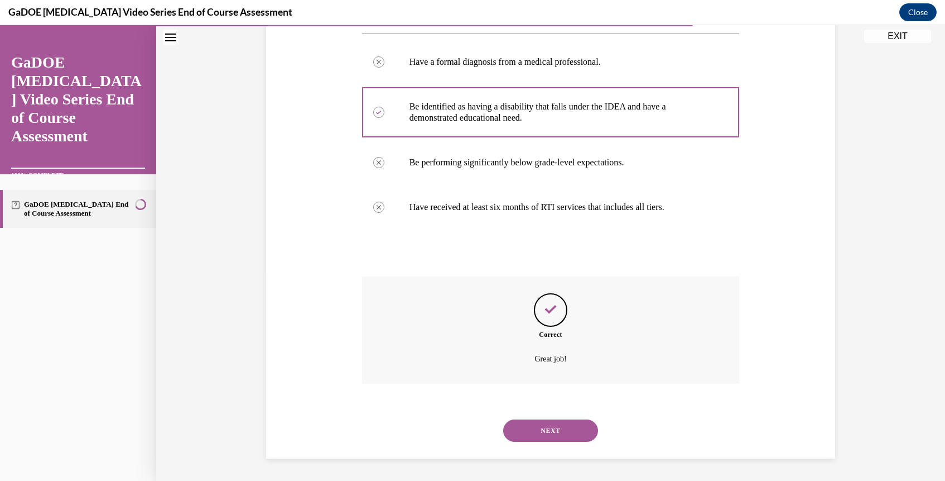
click at [554, 432] on button "NEXT" at bounding box center [550, 430] width 95 height 22
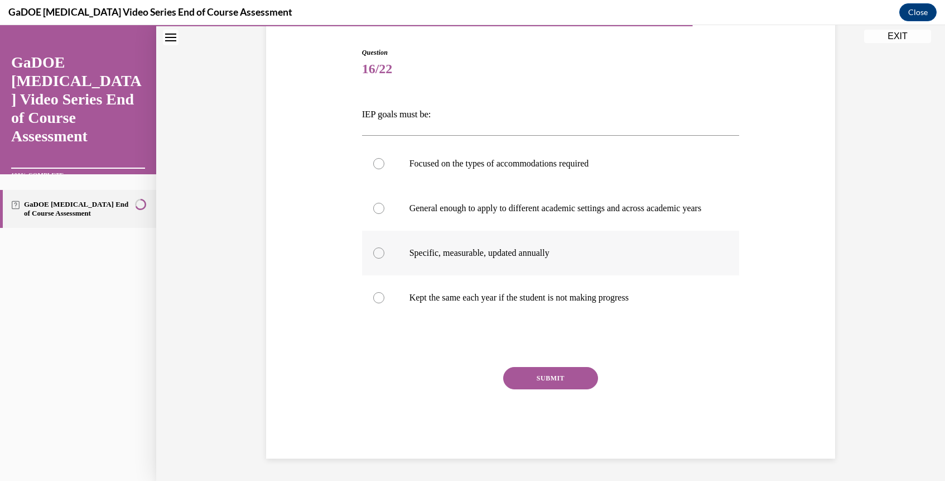
click at [406, 243] on label "Specific, measurable, updated annually" at bounding box center [551, 252] width 378 height 45
click at [385, 247] on input "Specific, measurable, updated annually" at bounding box center [378, 252] width 11 height 11
radio input "true"
click at [563, 379] on button "SUBMIT" at bounding box center [550, 378] width 95 height 22
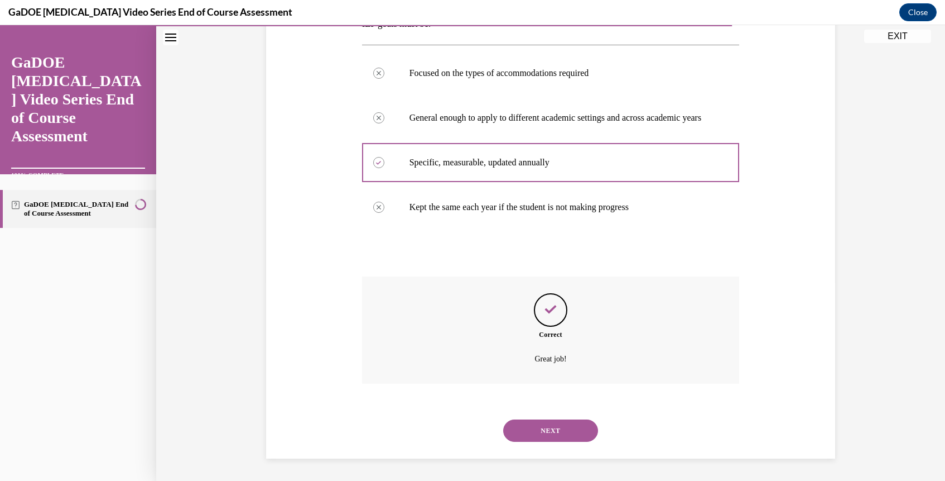
click at [552, 432] on button "NEXT" at bounding box center [550, 430] width 95 height 22
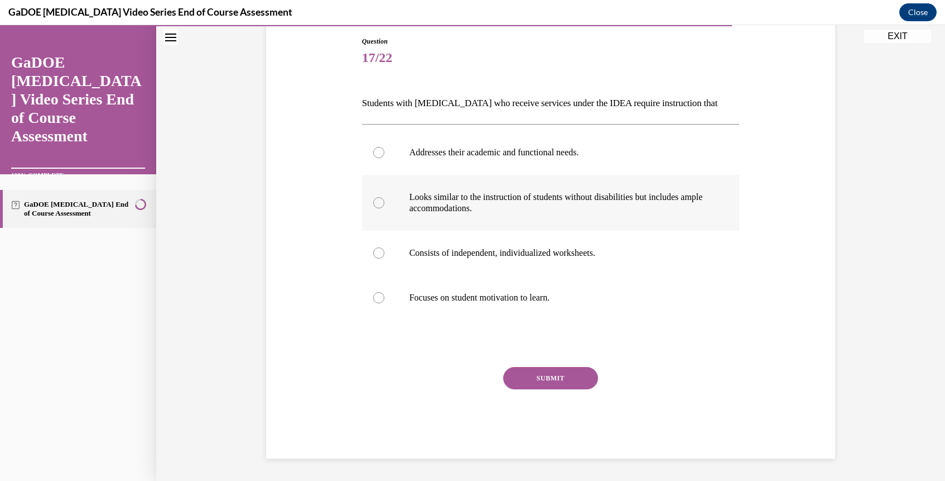
click at [385, 185] on label "Looks similar to the instruction of students without disabilities but includes …" at bounding box center [551, 203] width 378 height 56
click at [385, 197] on input "Looks similar to the instruction of students without disabilities but includes …" at bounding box center [378, 202] width 11 height 11
radio input "true"
click at [539, 379] on button "SUBMIT" at bounding box center [550, 378] width 95 height 22
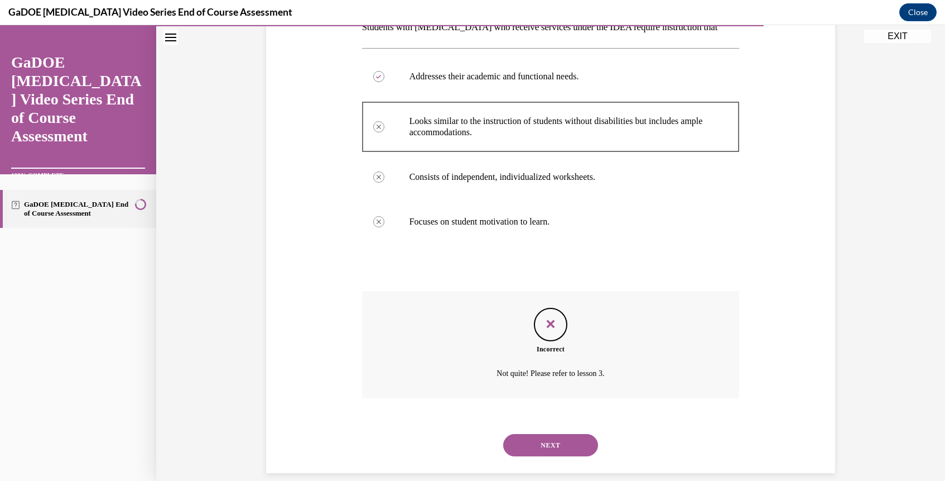
scroll to position [209, 0]
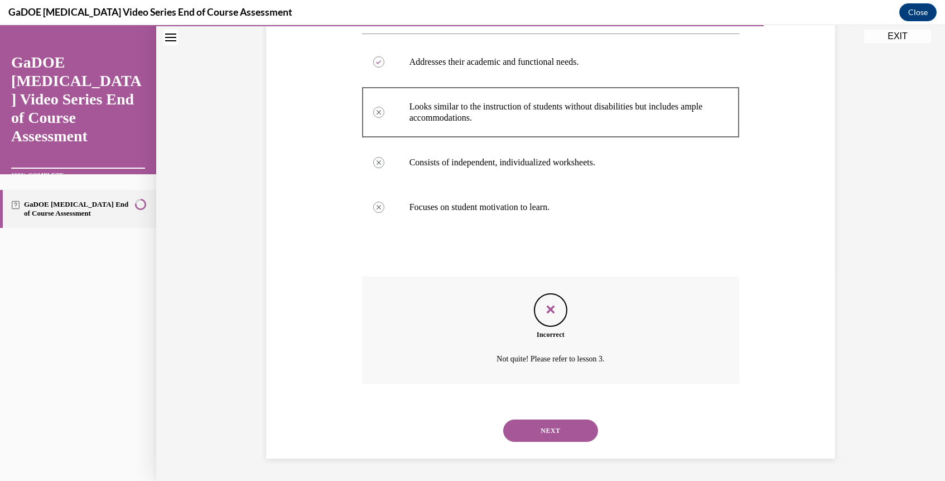
click at [552, 426] on button "NEXT" at bounding box center [550, 430] width 95 height 22
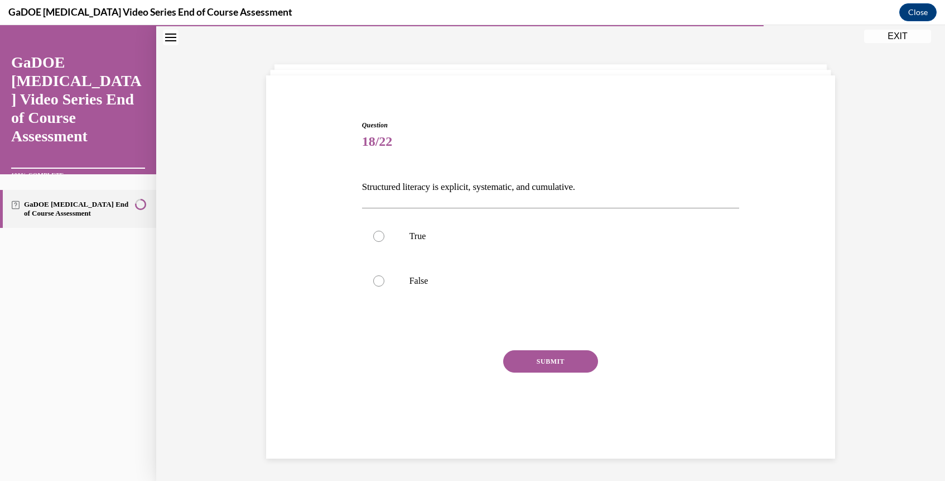
scroll to position [35, 0]
click at [401, 232] on label "True" at bounding box center [551, 236] width 378 height 45
click at [385, 232] on input "True" at bounding box center [378, 235] width 11 height 11
radio input "true"
click at [557, 359] on button "SUBMIT" at bounding box center [550, 361] width 95 height 22
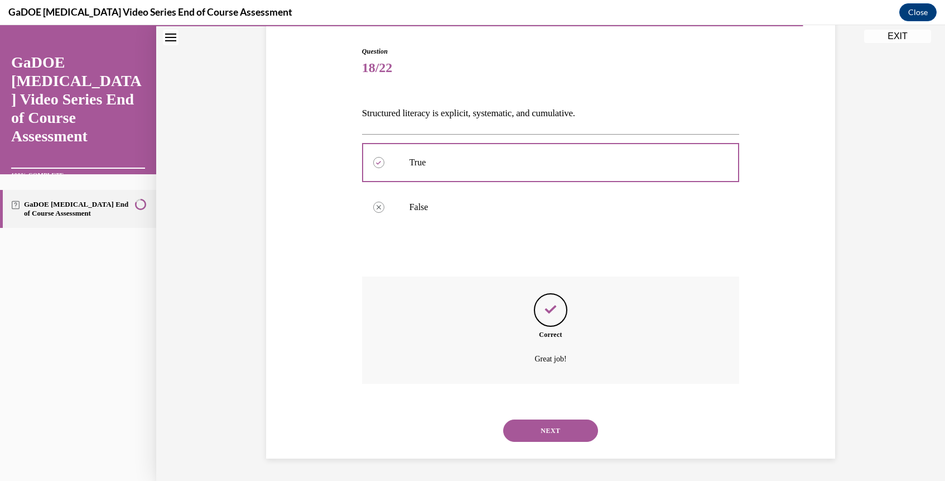
click at [560, 438] on button "NEXT" at bounding box center [550, 430] width 95 height 22
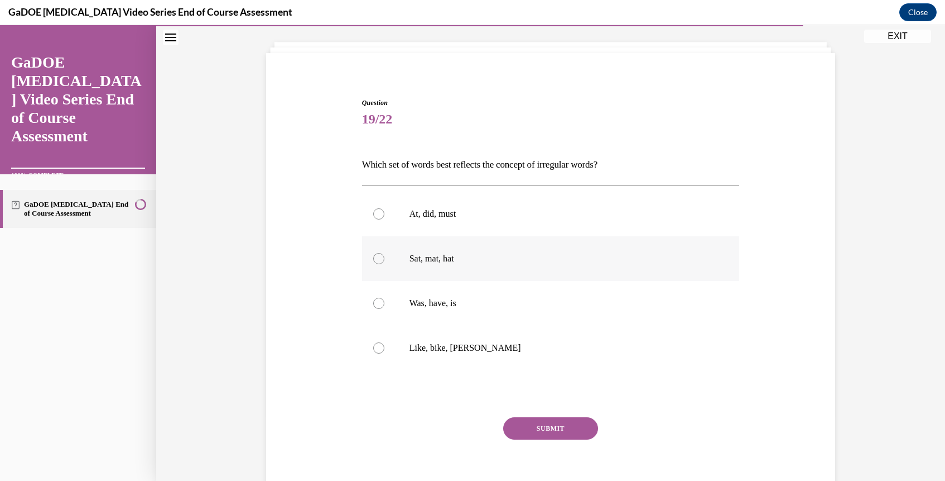
scroll to position [58, 0]
click at [406, 304] on label "Was, have, is" at bounding box center [551, 302] width 378 height 45
click at [385, 304] on input "Was, have, is" at bounding box center [378, 302] width 11 height 11
radio input "true"
click at [547, 420] on button "SUBMIT" at bounding box center [550, 427] width 95 height 22
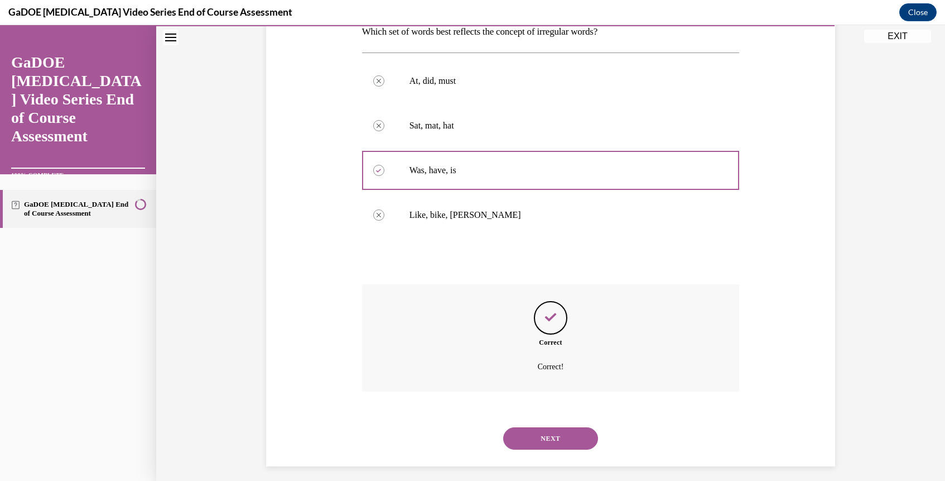
scroll to position [198, 0]
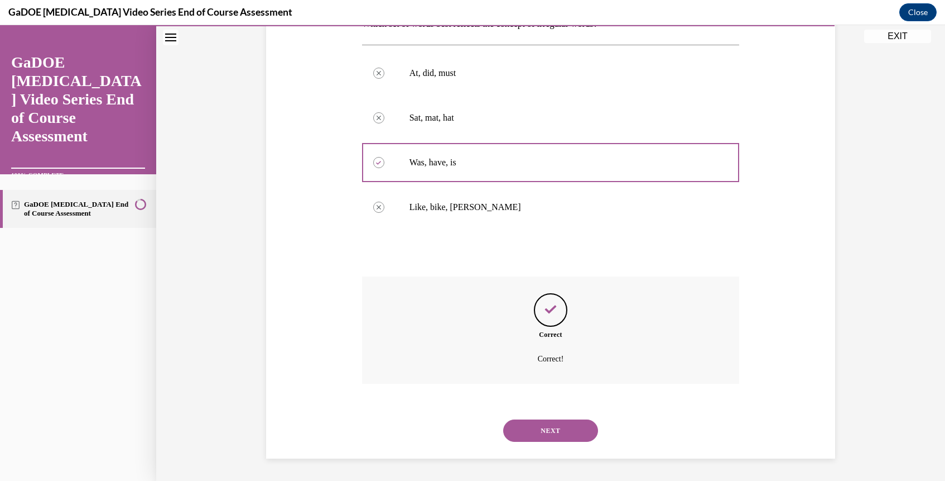
click at [560, 443] on div "NEXT" at bounding box center [551, 430] width 378 height 45
click at [572, 431] on button "NEXT" at bounding box center [550, 430] width 95 height 22
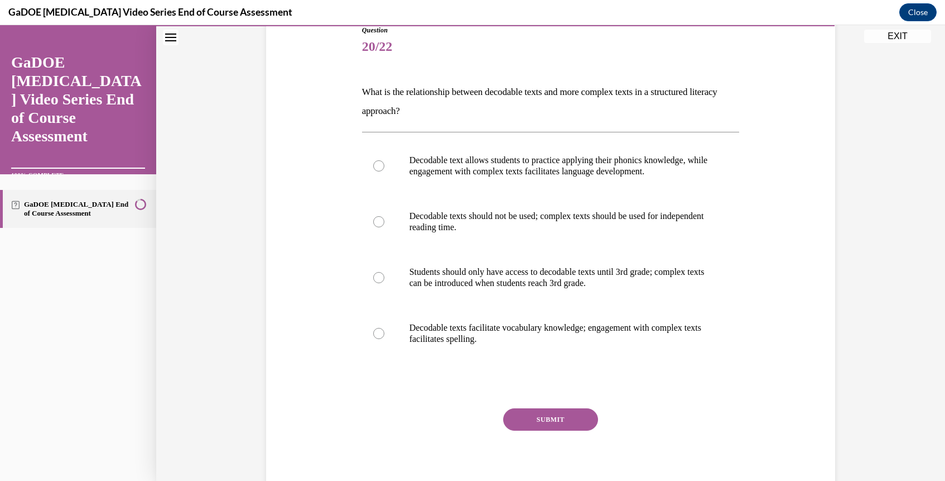
scroll to position [155, 0]
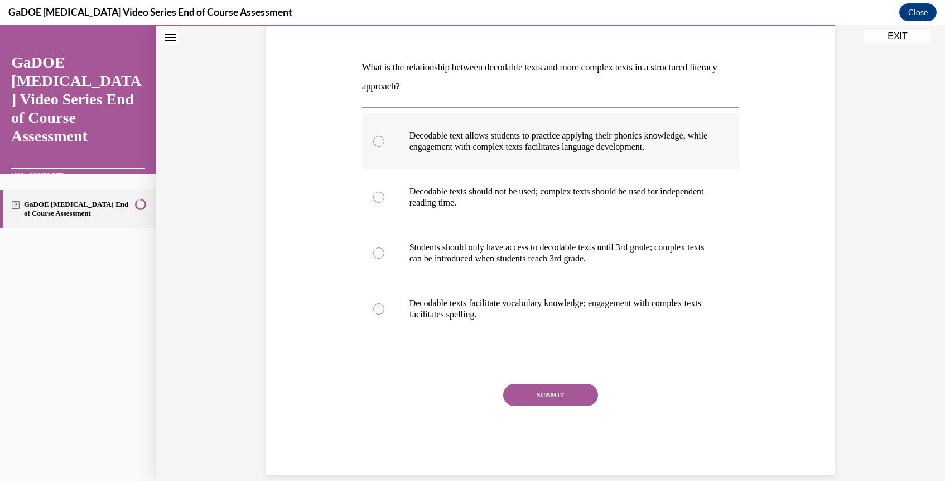
click at [412, 133] on p "Decodable text allows students to practice applying their phonics knowledge, wh…" at bounding box center [561, 141] width 302 height 22
click at [385, 136] on input "Decodable text allows students to practice applying their phonics knowledge, wh…" at bounding box center [378, 141] width 11 height 11
radio input "true"
click at [544, 394] on button "SUBMIT" at bounding box center [550, 394] width 95 height 22
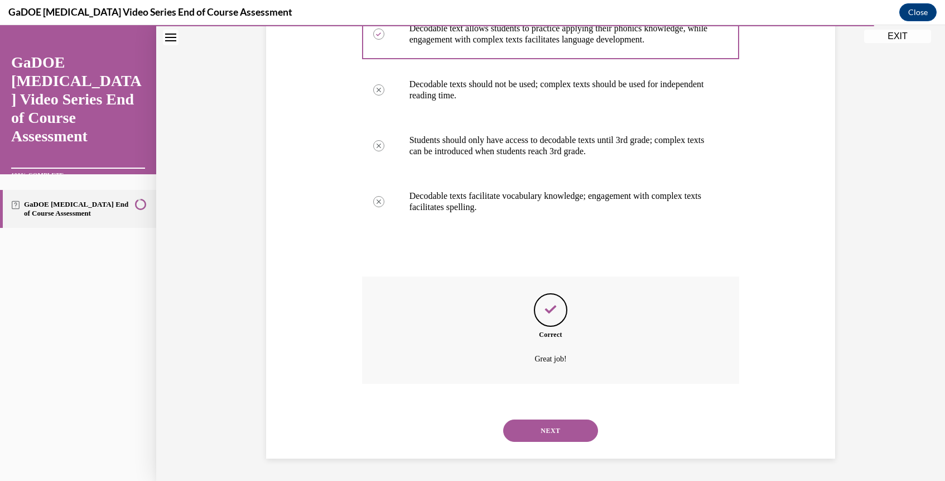
click at [558, 424] on button "NEXT" at bounding box center [550, 430] width 95 height 22
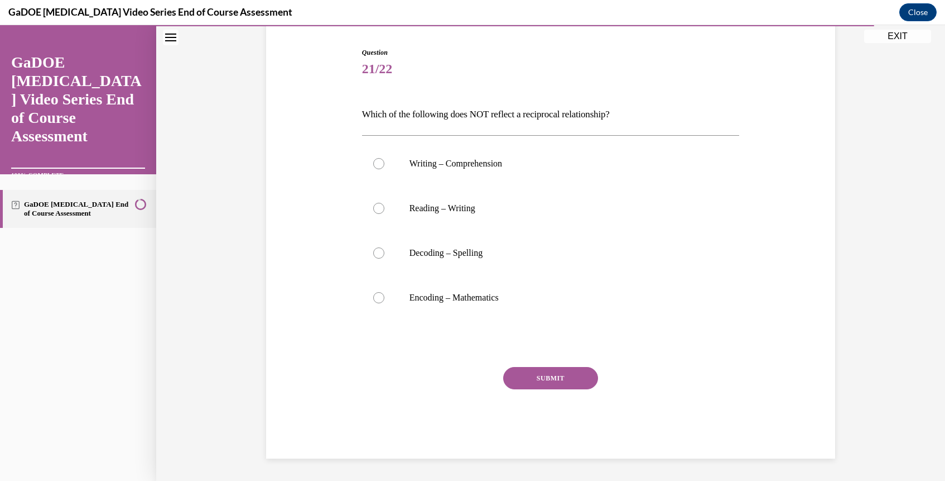
scroll to position [108, 0]
click at [440, 299] on p "Encoding – Mathematics" at bounding box center [561, 297] width 302 height 11
click at [385, 299] on input "Encoding – Mathematics" at bounding box center [378, 297] width 11 height 11
radio input "true"
click at [523, 357] on div "Question 21/22 Which of the following does NOT reflect a reciprocal relationshi…" at bounding box center [551, 252] width 378 height 411
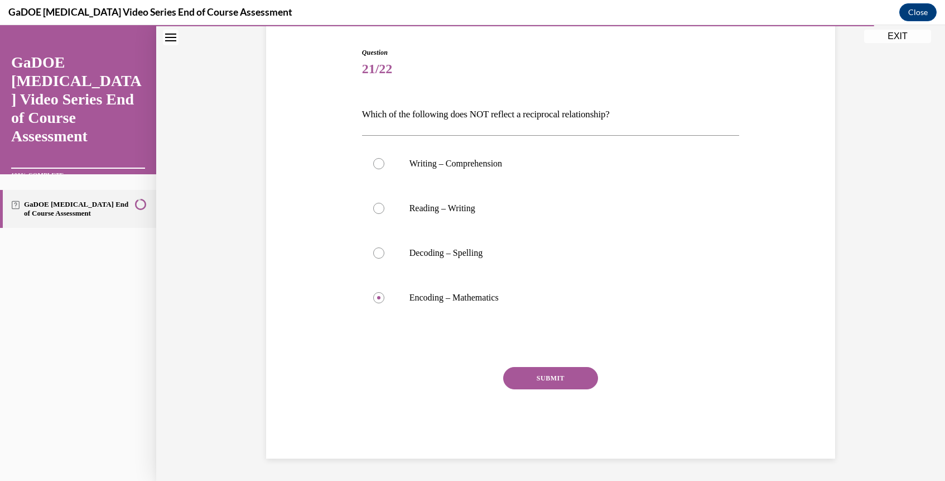
click at [533, 381] on button "SUBMIT" at bounding box center [550, 378] width 95 height 22
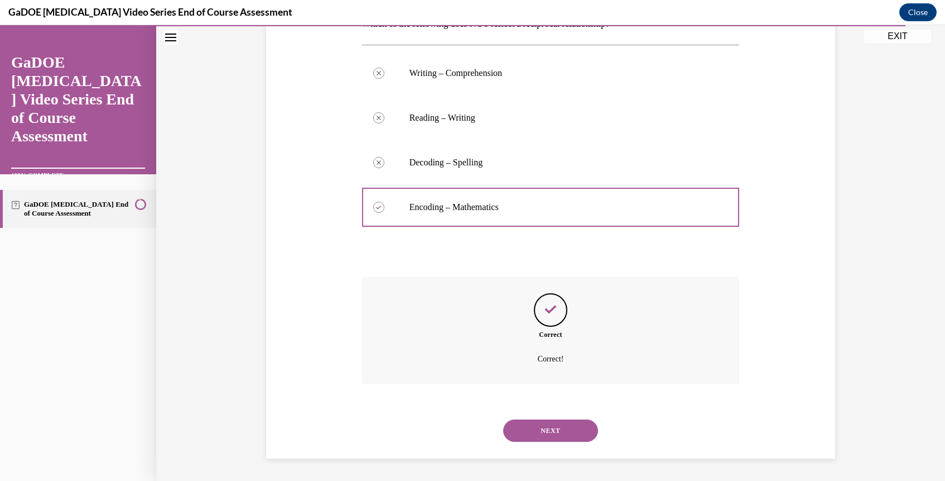
click at [563, 424] on button "NEXT" at bounding box center [550, 430] width 95 height 22
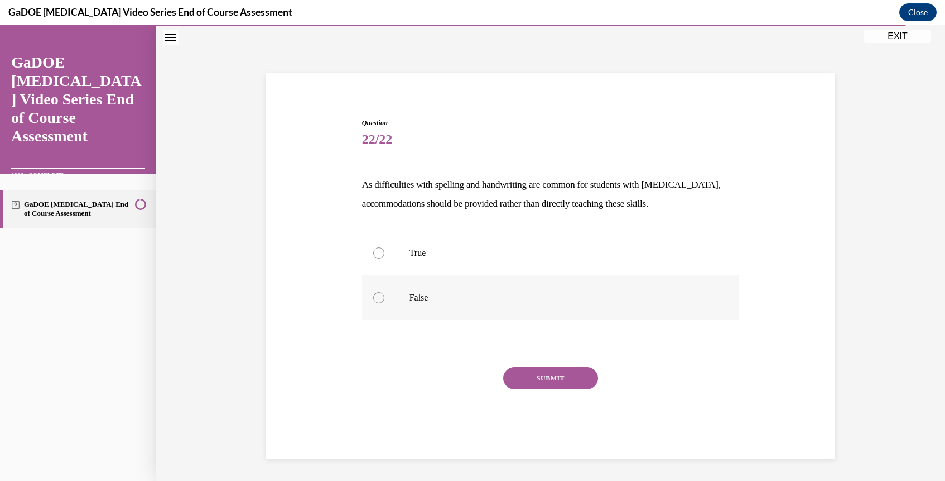
click at [422, 301] on p "False" at bounding box center [561, 297] width 302 height 11
click at [385, 301] on input "False" at bounding box center [378, 297] width 11 height 11
radio input "true"
click at [552, 388] on button "SUBMIT" at bounding box center [550, 378] width 95 height 22
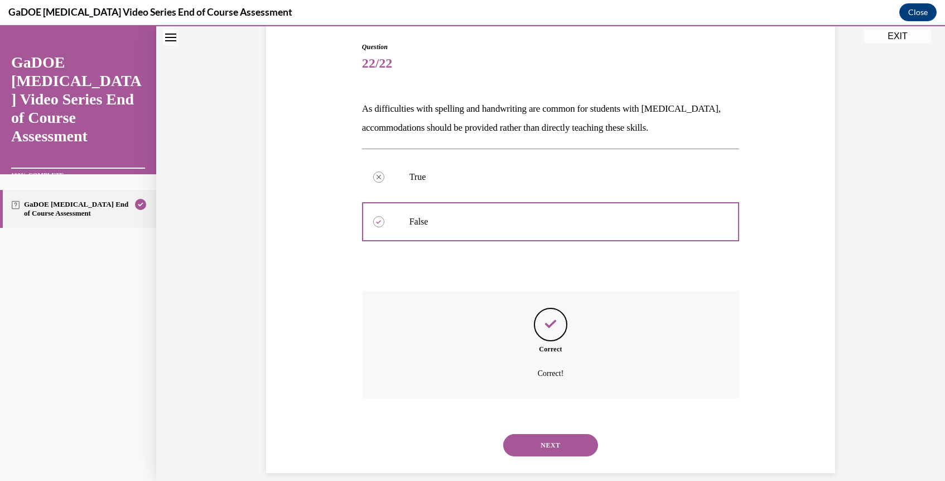
scroll to position [128, 0]
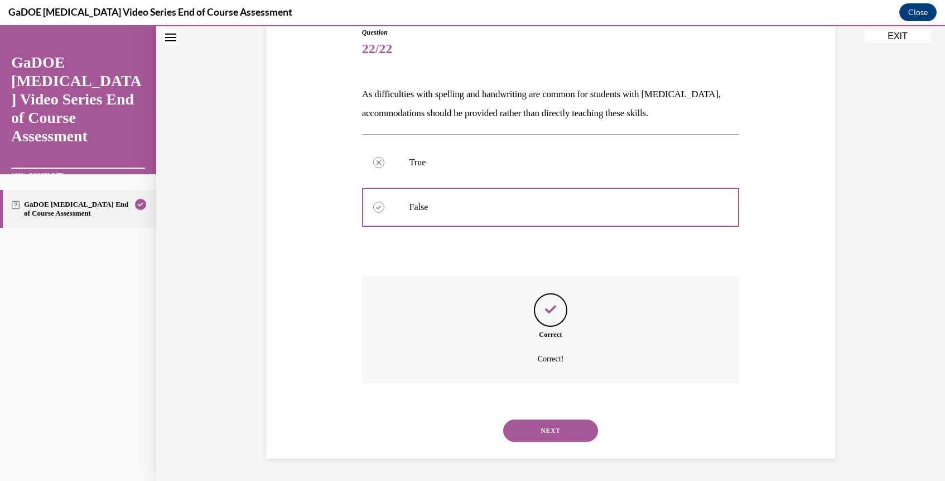
click at [555, 414] on div "NEXT" at bounding box center [551, 430] width 378 height 45
click at [553, 425] on button "NEXT" at bounding box center [550, 430] width 95 height 22
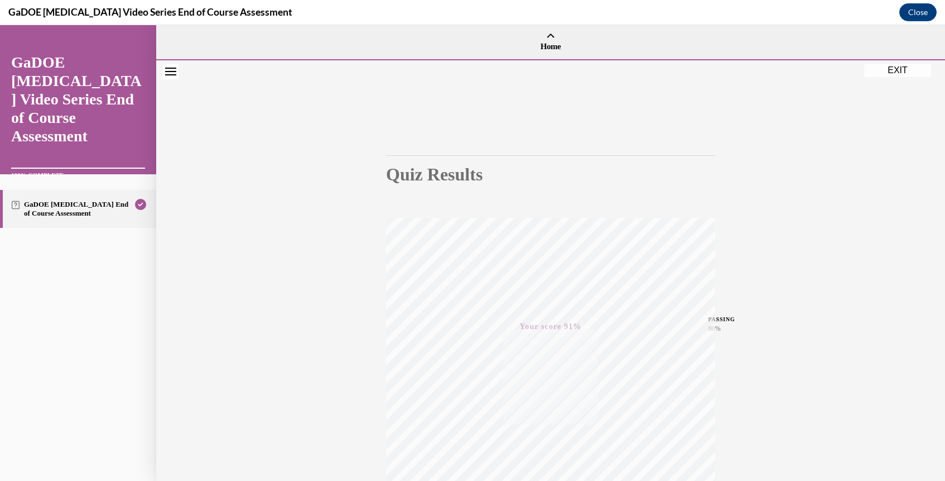
scroll to position [117, 0]
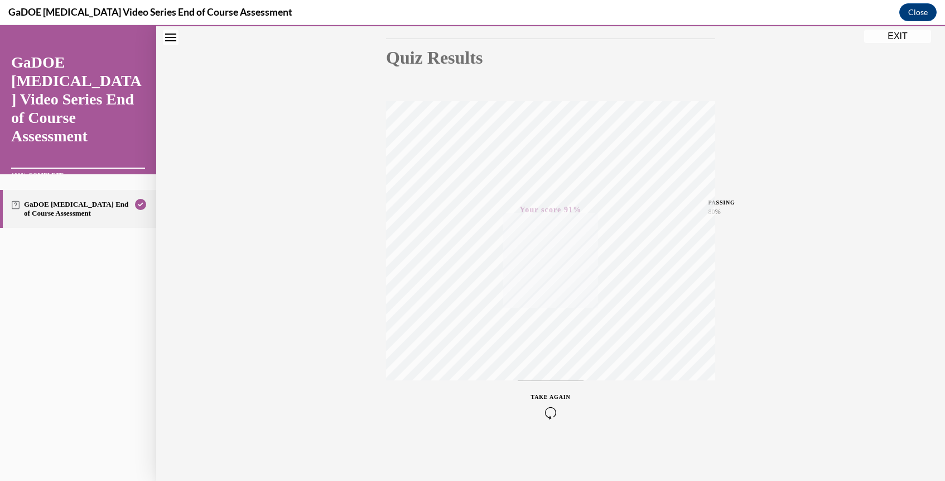
click at [899, 38] on button "EXIT" at bounding box center [897, 36] width 67 height 13
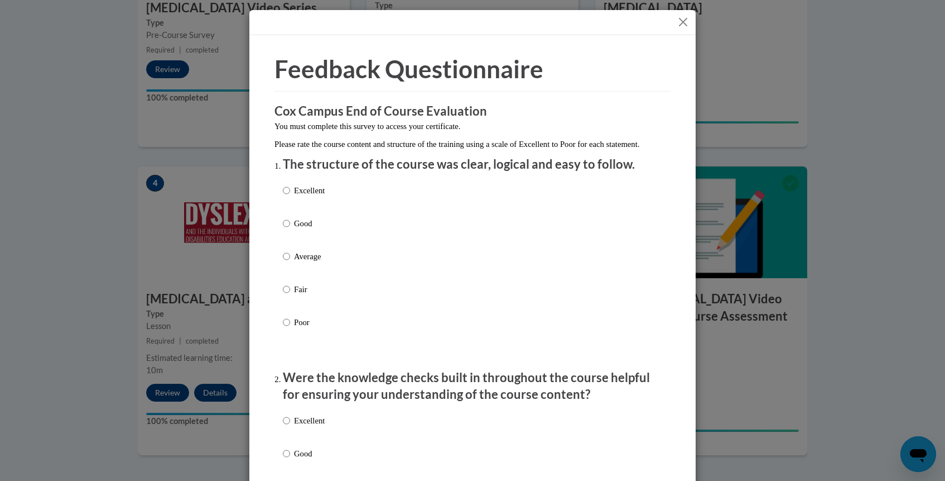
scroll to position [70, 0]
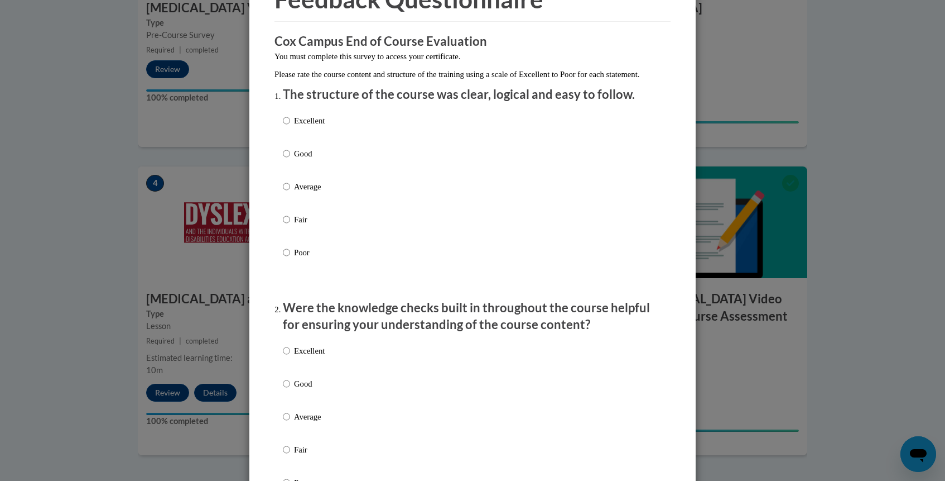
click at [296, 127] on p "Excellent" at bounding box center [309, 120] width 31 height 12
click at [290, 127] on input "Excellent" at bounding box center [286, 120] width 7 height 12
radio input "true"
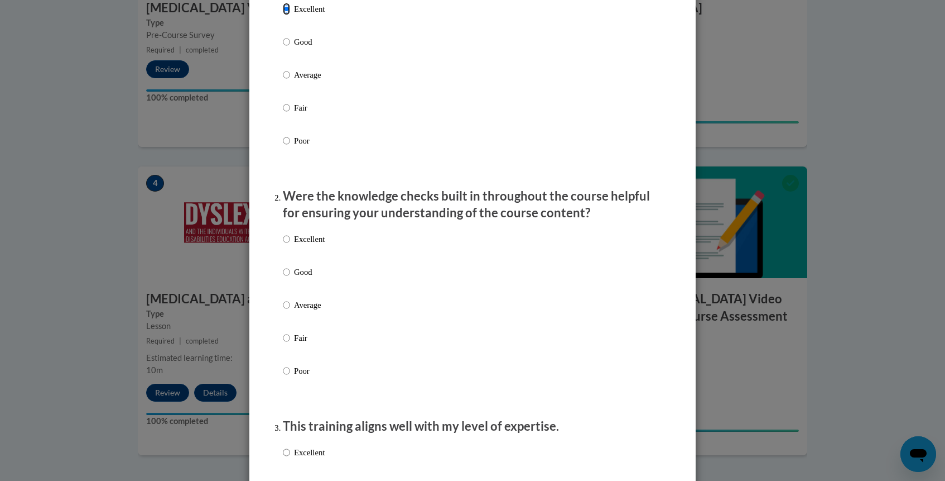
scroll to position [215, 0]
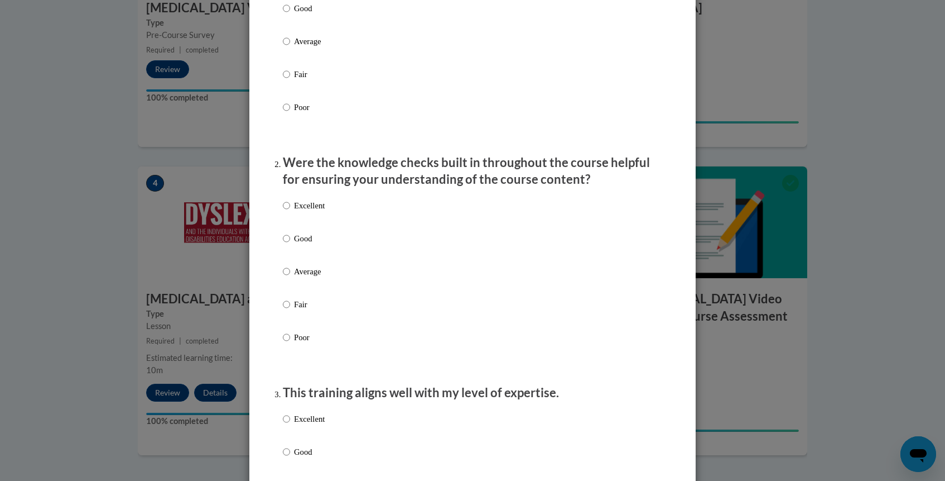
click at [295, 229] on label "Excellent" at bounding box center [304, 214] width 42 height 30
click at [290, 212] on input "Excellent" at bounding box center [286, 205] width 7 height 12
radio input "true"
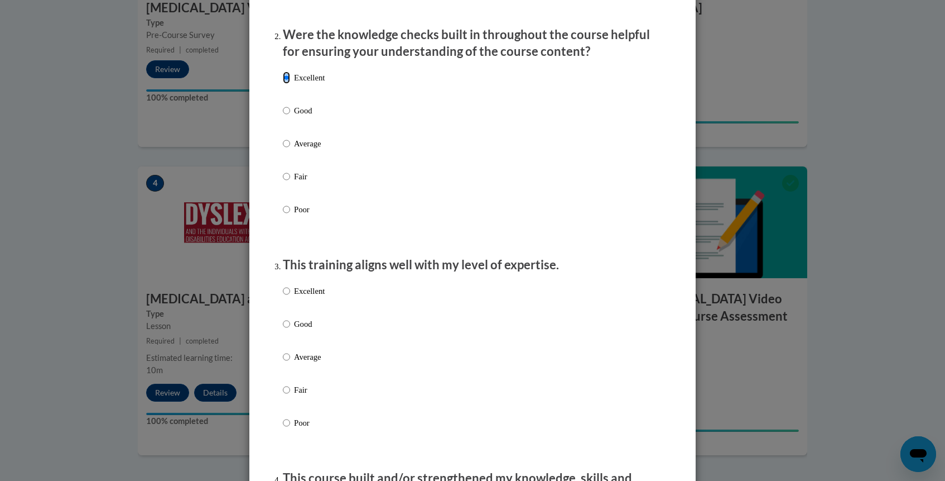
scroll to position [373, 0]
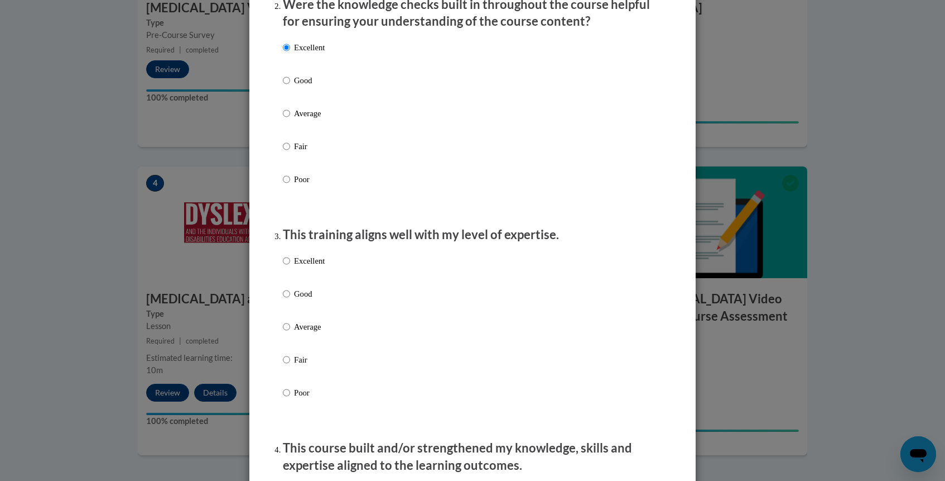
click at [297, 300] on p "Good" at bounding box center [309, 293] width 31 height 12
click at [290, 300] on input "Good" at bounding box center [286, 293] width 7 height 12
radio input "true"
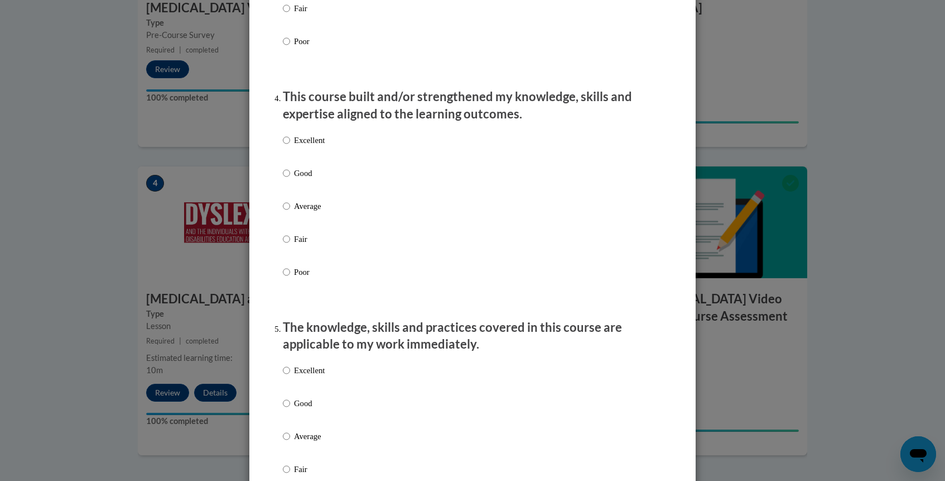
scroll to position [724, 0]
click at [300, 179] on p "Good" at bounding box center [309, 172] width 31 height 12
click at [290, 179] on input "Good" at bounding box center [286, 172] width 7 height 12
radio input "true"
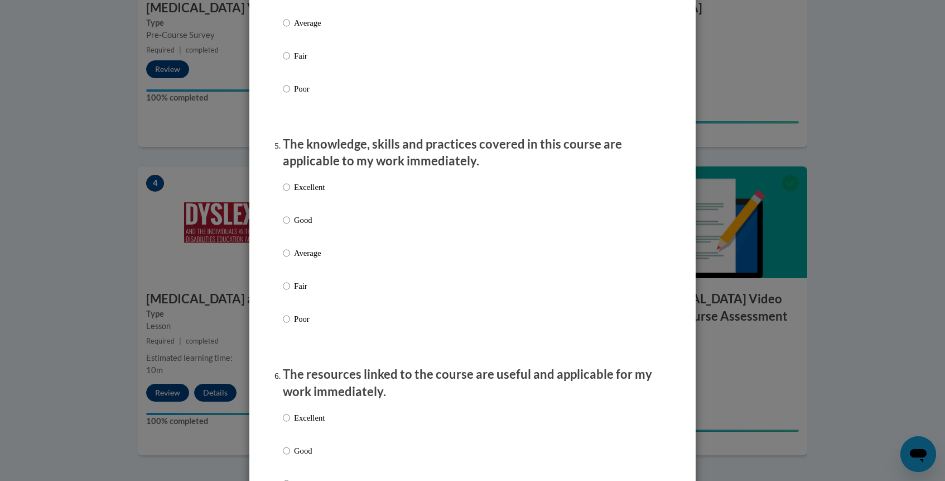
click at [300, 211] on label "Excellent" at bounding box center [304, 196] width 42 height 30
click at [290, 193] on input "Excellent" at bounding box center [286, 187] width 7 height 12
radio input "true"
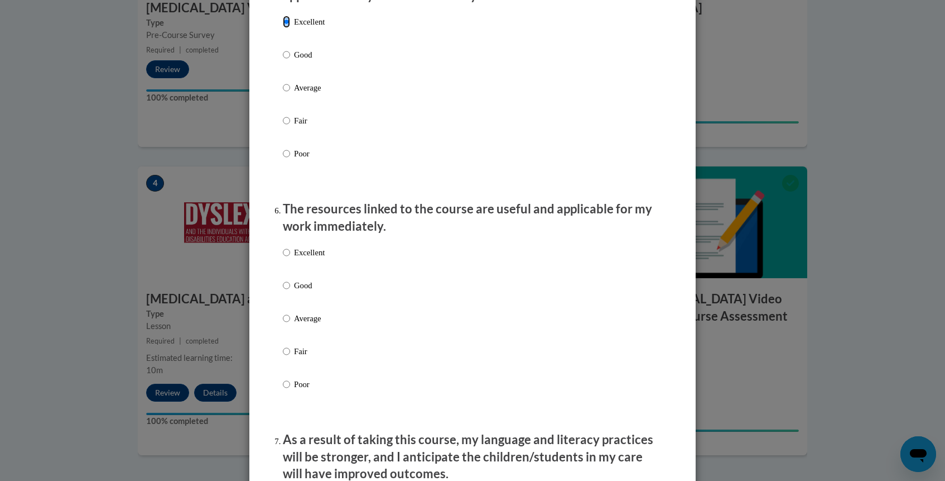
scroll to position [1079, 0]
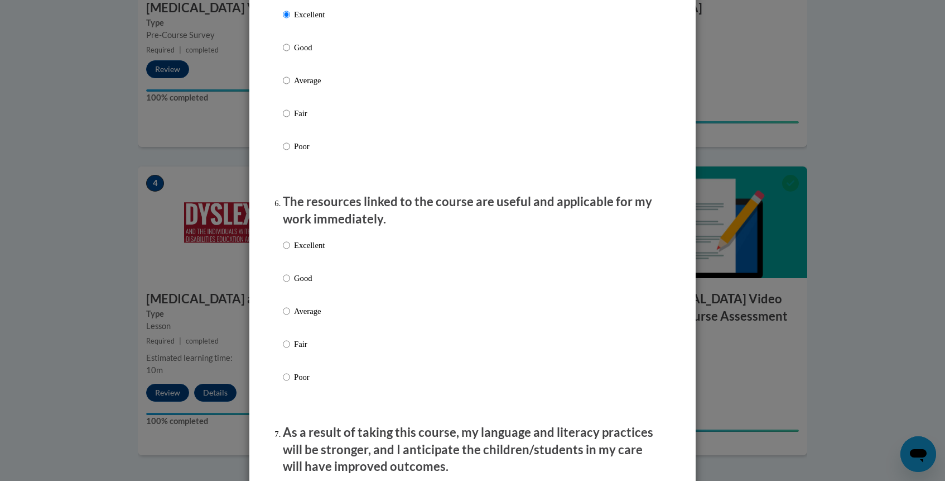
click at [303, 251] on p "Excellent" at bounding box center [309, 245] width 31 height 12
click at [290, 251] on input "Excellent" at bounding box center [286, 245] width 7 height 12
radio input "true"
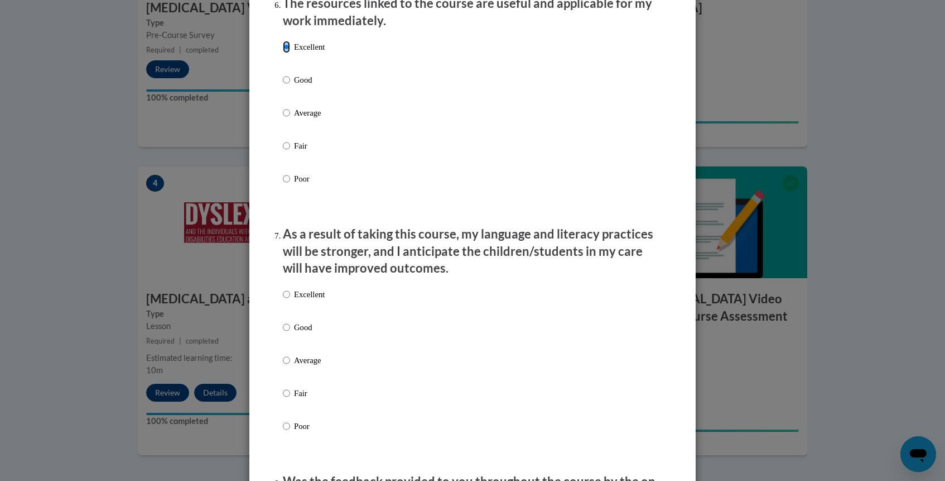
scroll to position [1408, 0]
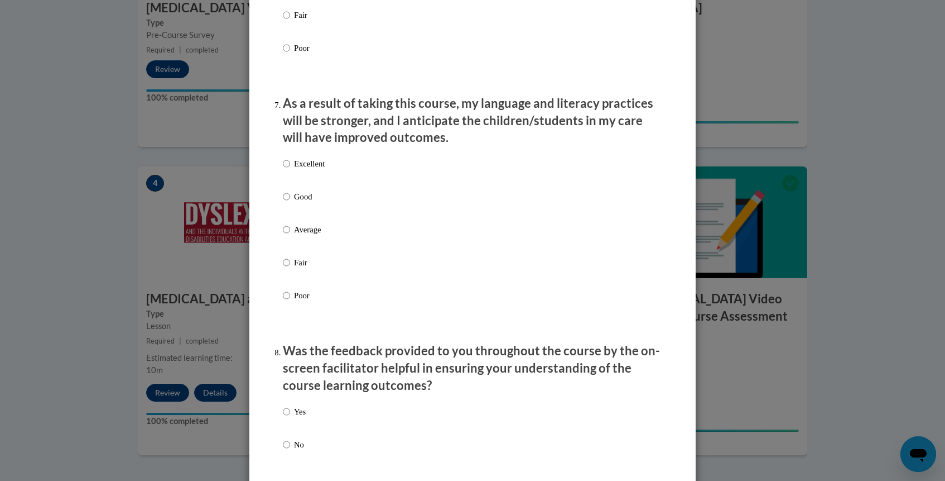
click at [305, 182] on label "Excellent" at bounding box center [304, 172] width 42 height 30
click at [290, 170] on input "Excellent" at bounding box center [286, 163] width 7 height 12
radio input "true"
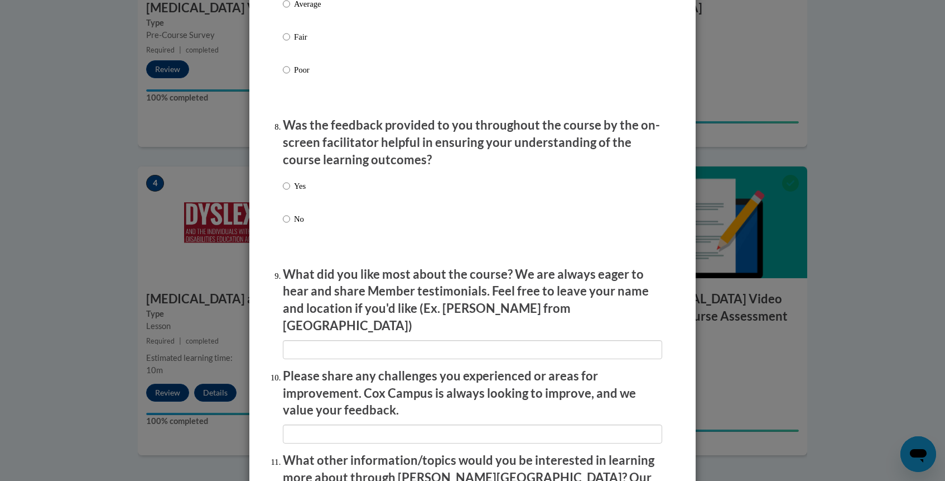
scroll to position [1636, 0]
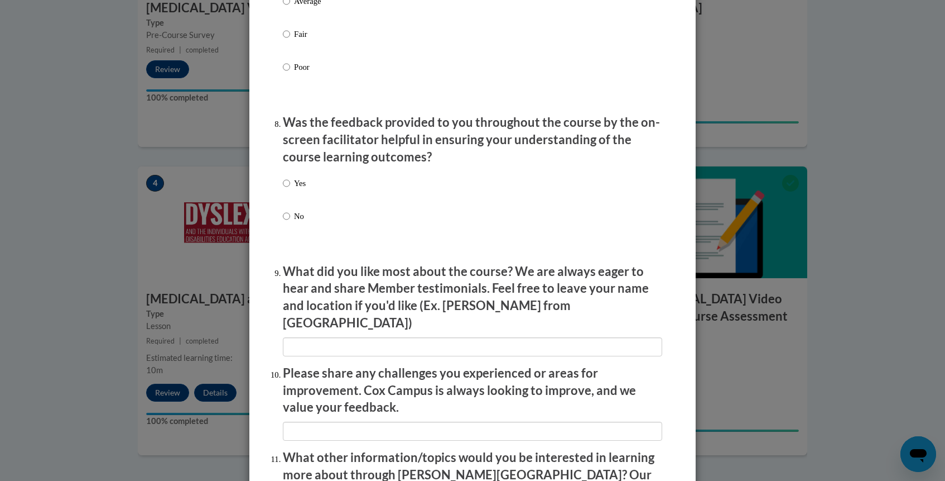
click at [301, 189] on p "Yes" at bounding box center [300, 183] width 12 height 12
click at [290, 189] on input "Yes" at bounding box center [286, 183] width 7 height 12
radio input "true"
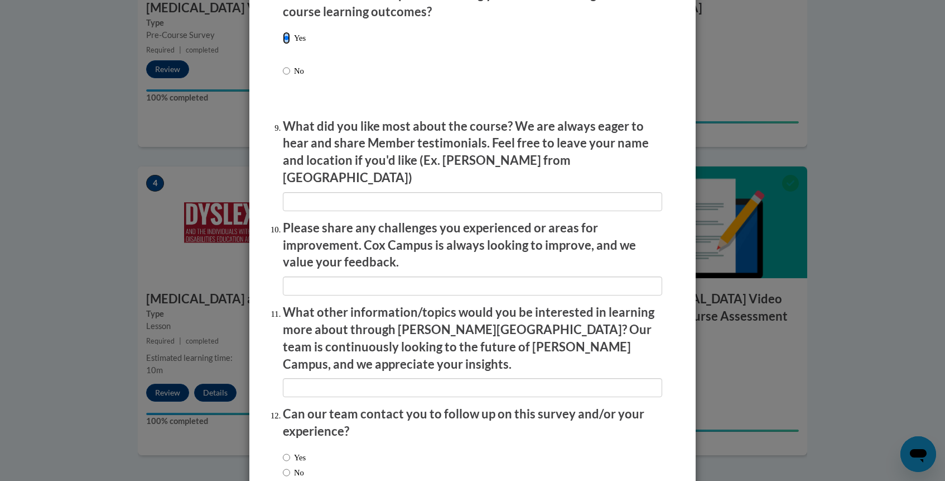
scroll to position [1780, 0]
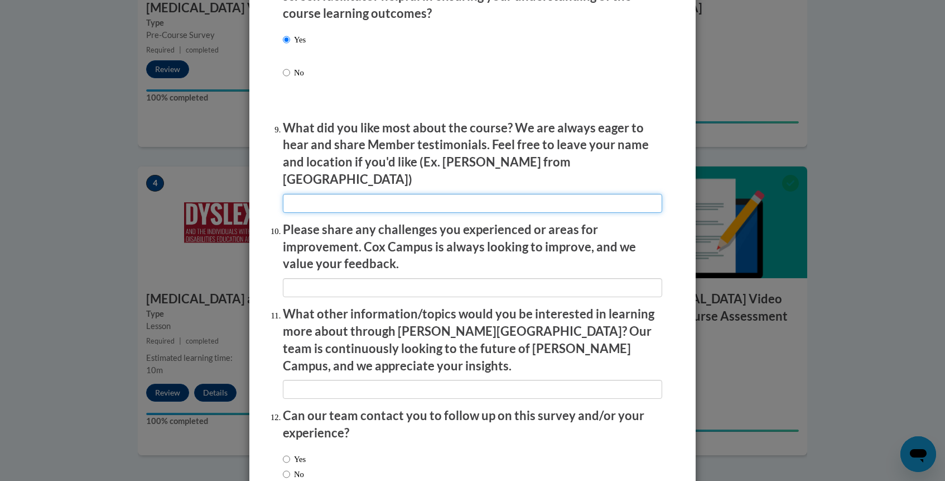
click at [391, 197] on input "textbox" at bounding box center [472, 203] width 379 height 19
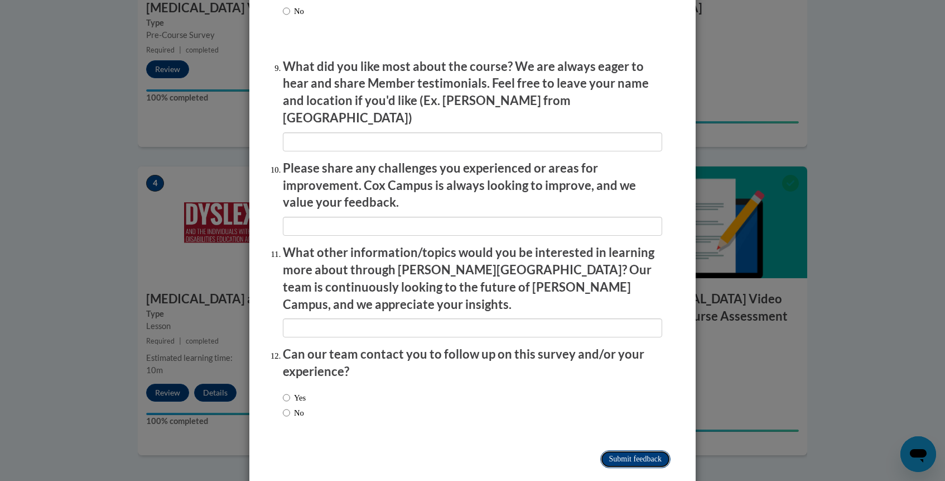
click at [626, 450] on input "Submit feedback" at bounding box center [636, 459] width 70 height 18
